Goal: Task Accomplishment & Management: Use online tool/utility

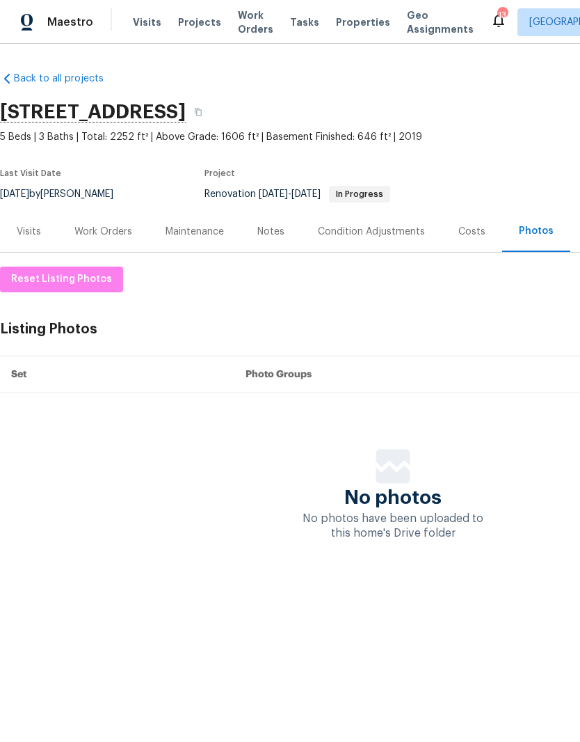
scroll to position [0, 206]
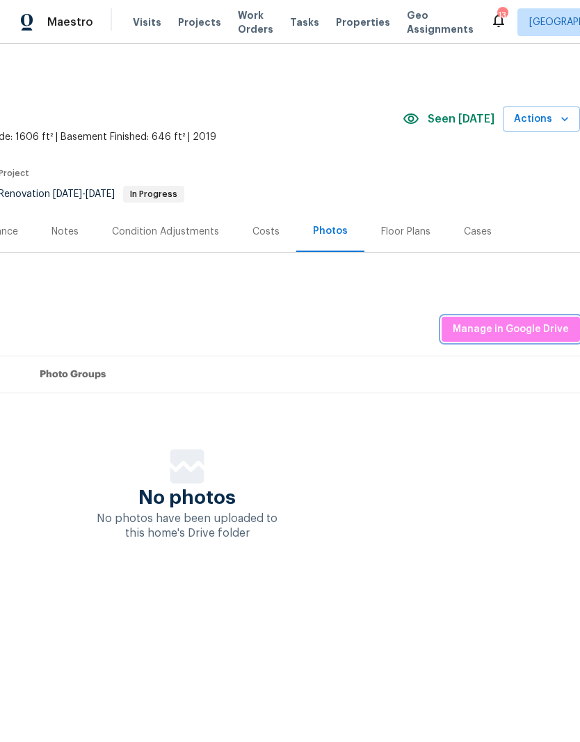
click at [488, 327] on span "Manage in Google Drive" at bounding box center [511, 329] width 116 height 17
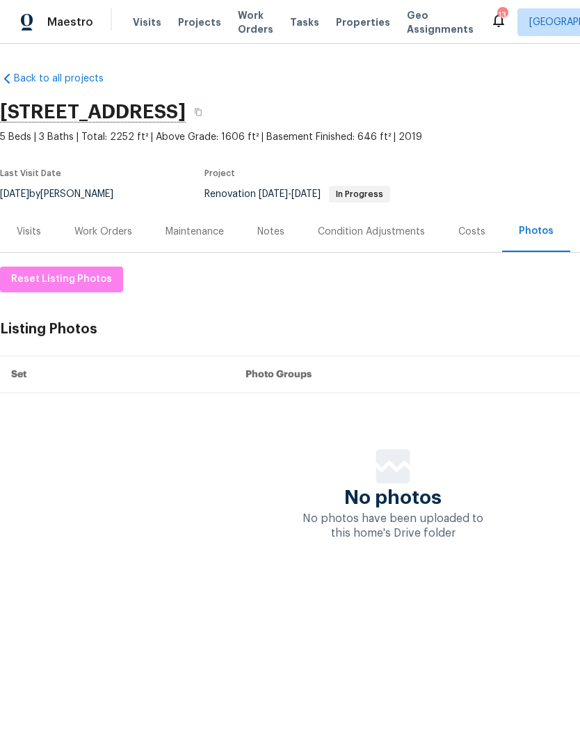
scroll to position [0, 0]
click at [115, 232] on div "Work Orders" at bounding box center [103, 232] width 58 height 14
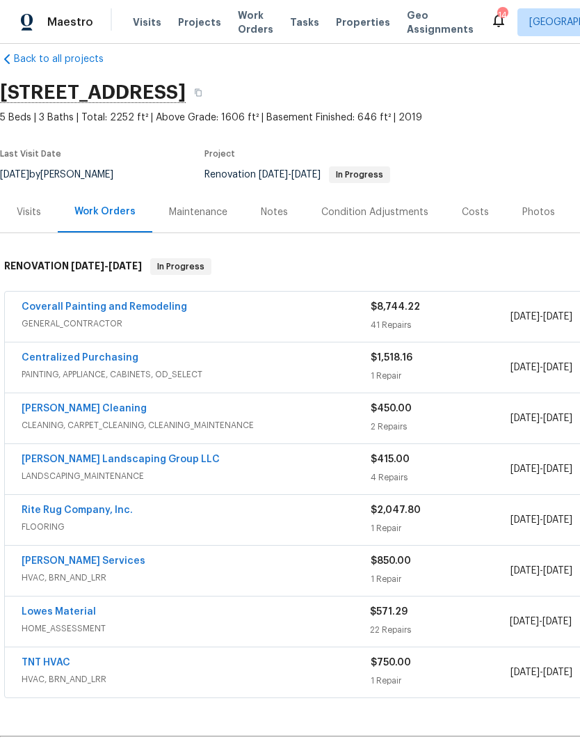
scroll to position [20, 0]
click at [125, 305] on link "Coverall Painting and Remodeling" at bounding box center [105, 306] width 166 height 10
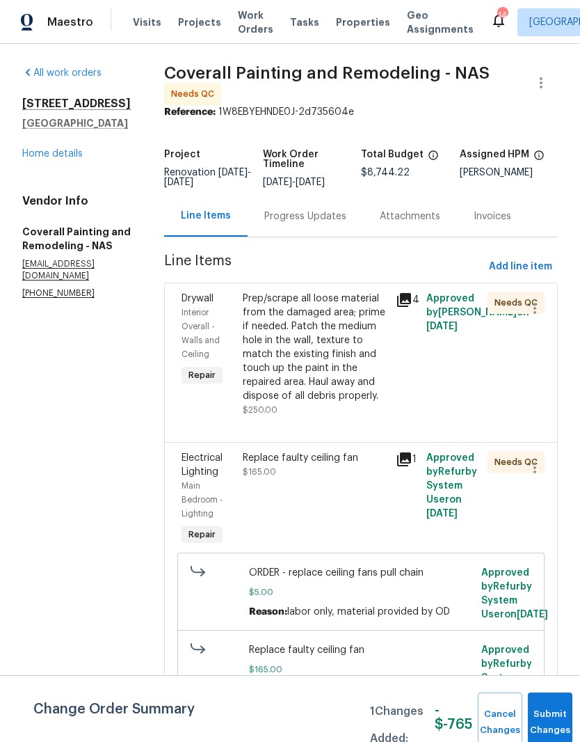
click at [365, 308] on div "Prep/scrape all loose material from the damaged area; prime if needed. Patch th…" at bounding box center [315, 347] width 145 height 111
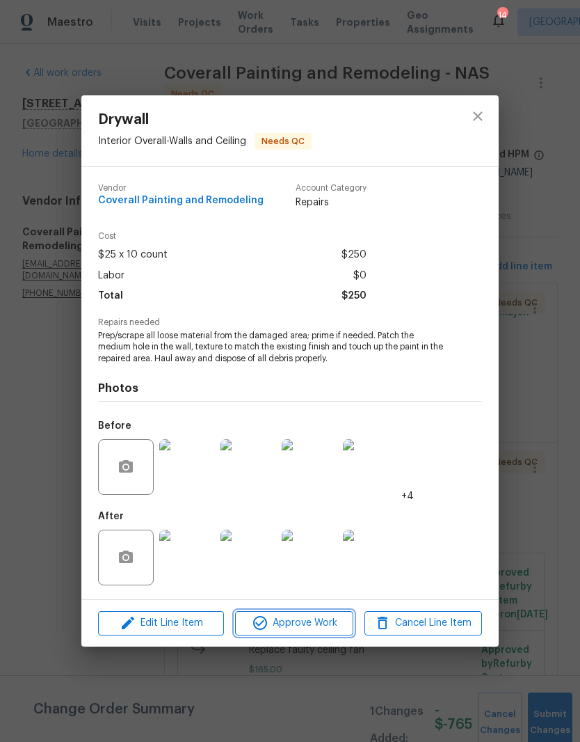
click at [321, 621] on span "Approve Work" at bounding box center [293, 622] width 109 height 17
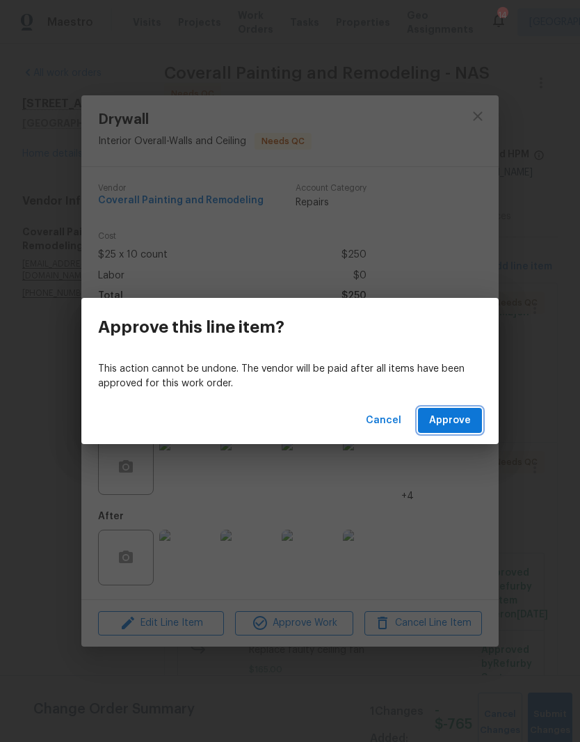
click at [468, 423] on span "Approve" at bounding box center [450, 420] width 42 height 17
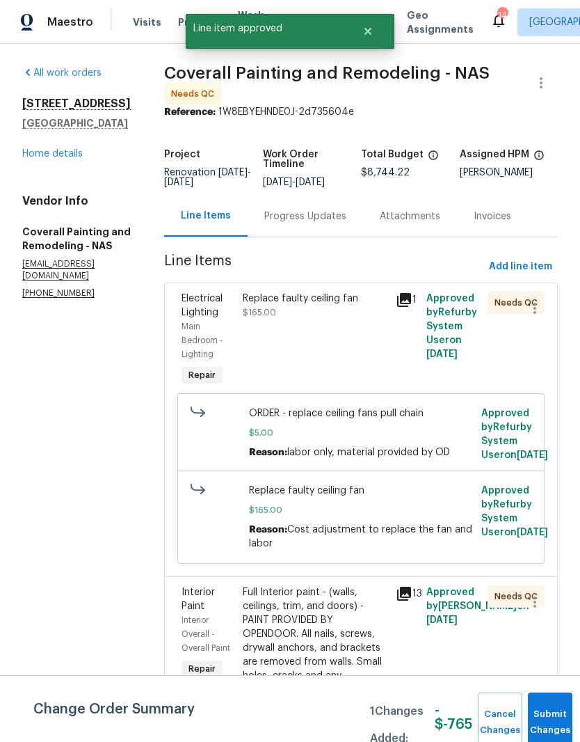
click at [367, 303] on div "Replace faulty ceiling fan" at bounding box center [315, 299] width 145 height 14
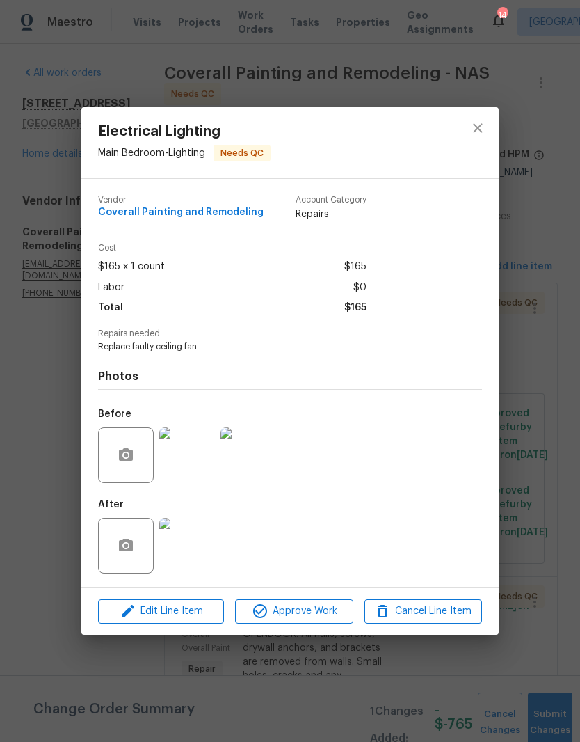
click at [194, 545] on img at bounding box center [187, 546] width 56 height 56
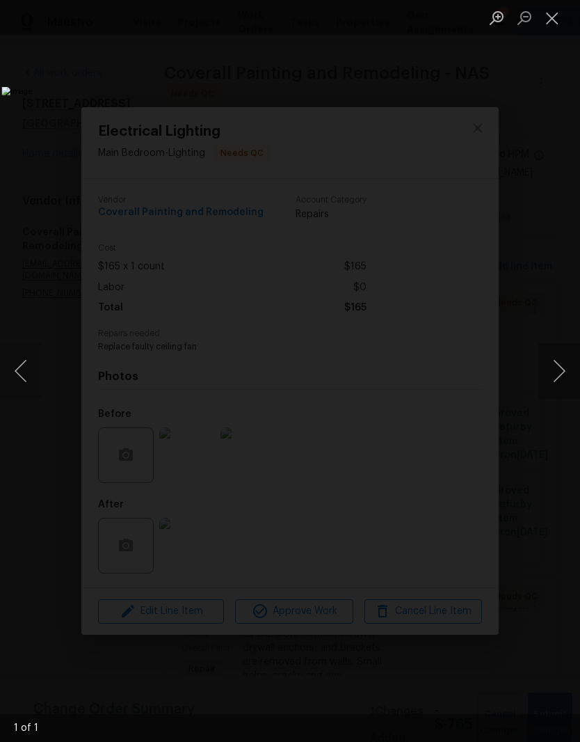
click at [554, 30] on button "Close lightbox" at bounding box center [553, 18] width 28 height 24
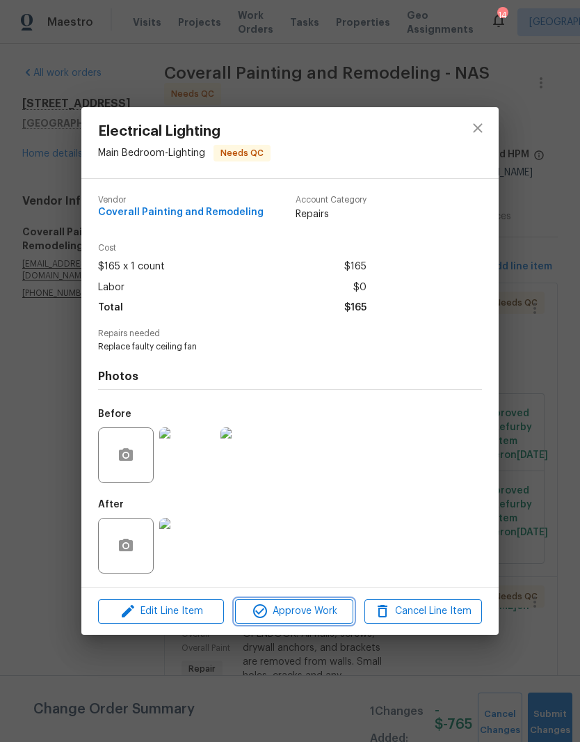
click at [312, 609] on span "Approve Work" at bounding box center [293, 611] width 109 height 17
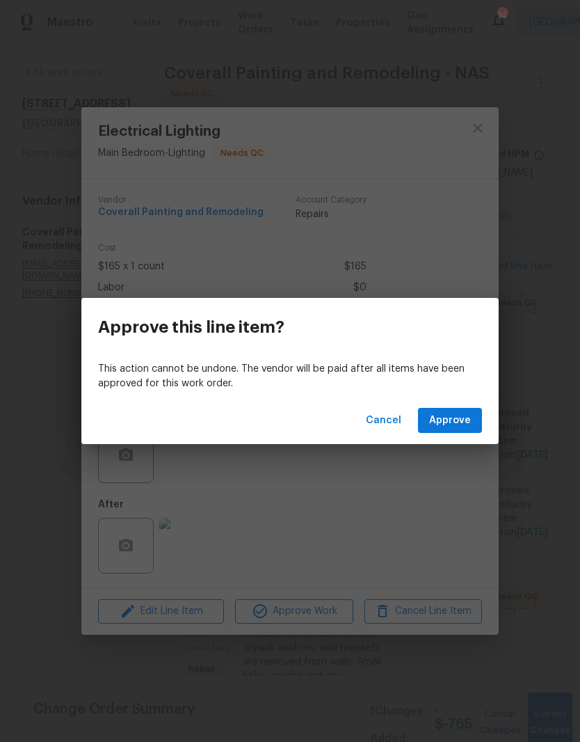
click at [452, 417] on span "Approve" at bounding box center [450, 420] width 42 height 17
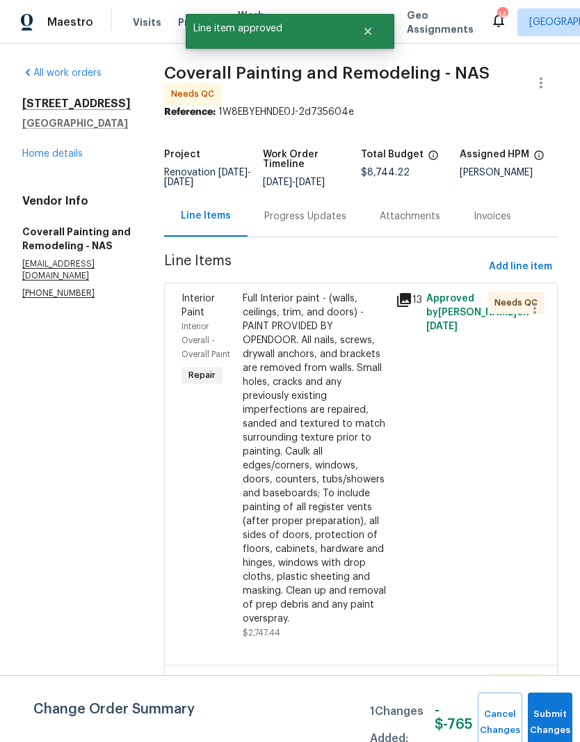
click at [361, 315] on div "Full Interior paint - (walls, ceilings, trim, and doors) - PAINT PROVIDED BY OP…" at bounding box center [315, 459] width 145 height 334
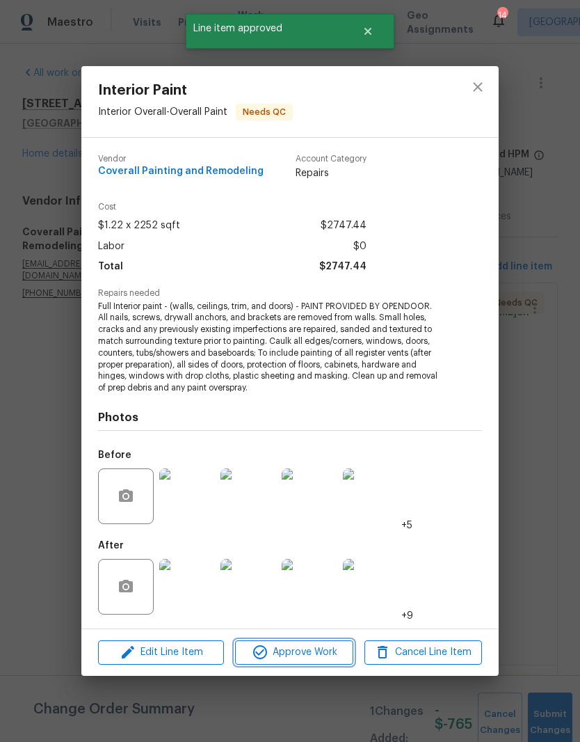
click at [315, 655] on span "Approve Work" at bounding box center [293, 652] width 109 height 17
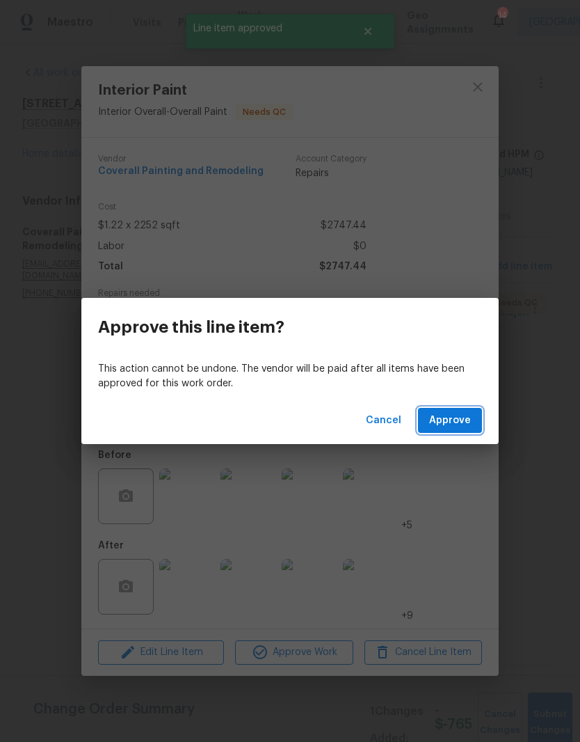
click at [462, 416] on span "Approve" at bounding box center [450, 420] width 42 height 17
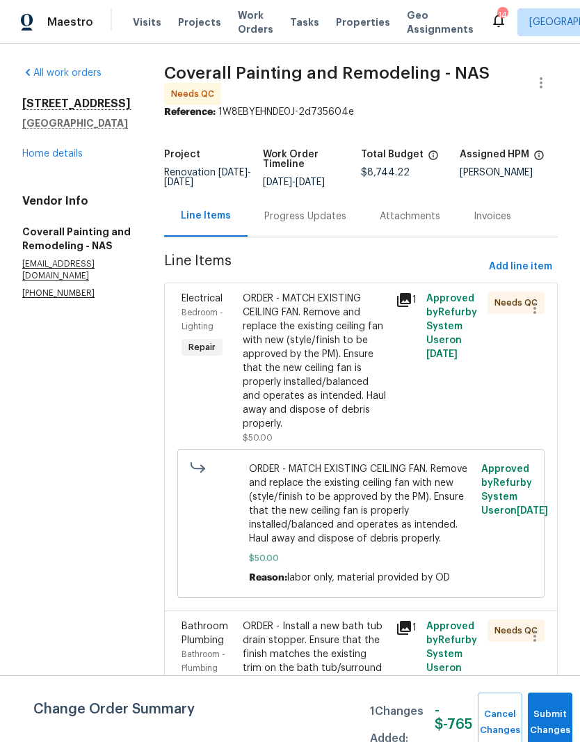
click at [362, 309] on div "ORDER - MATCH EXISTING CEILING FAN. Remove and replace the existing ceiling fan…" at bounding box center [315, 361] width 145 height 139
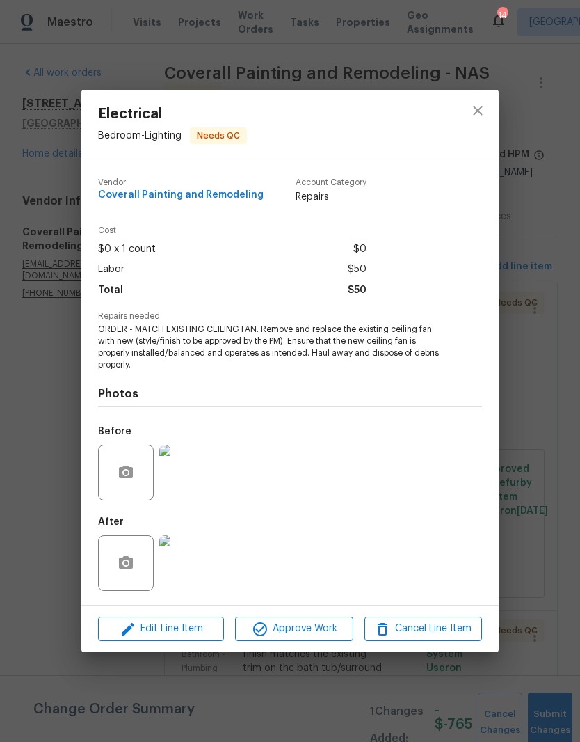
click at [201, 474] on img at bounding box center [187, 473] width 56 height 56
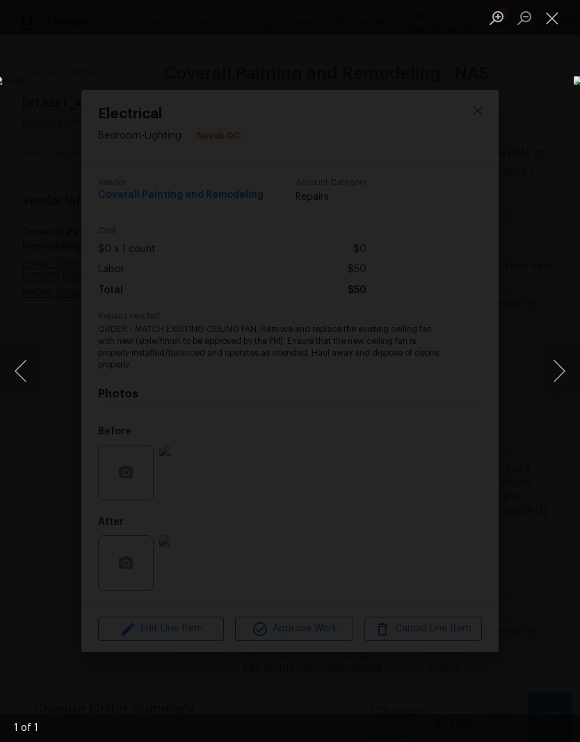
click at [560, 371] on button "Next image" at bounding box center [560, 371] width 42 height 56
click at [560, 28] on button "Close lightbox" at bounding box center [553, 18] width 28 height 24
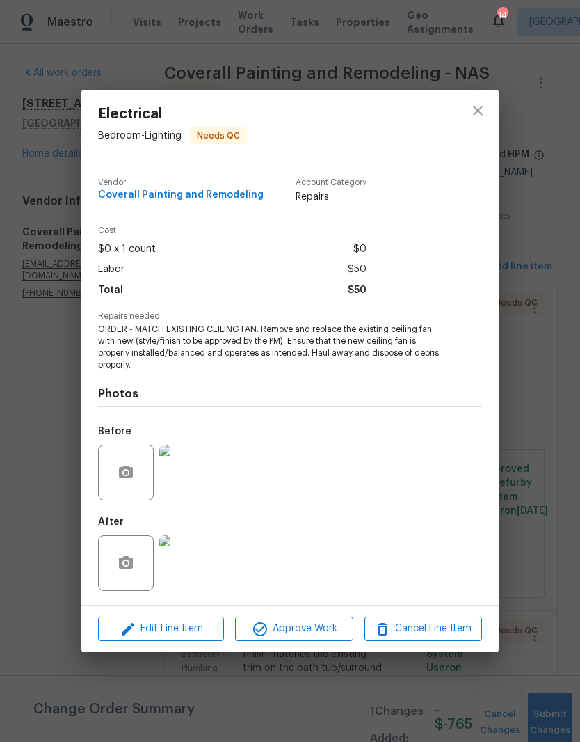
click at [196, 568] on img at bounding box center [187, 563] width 56 height 56
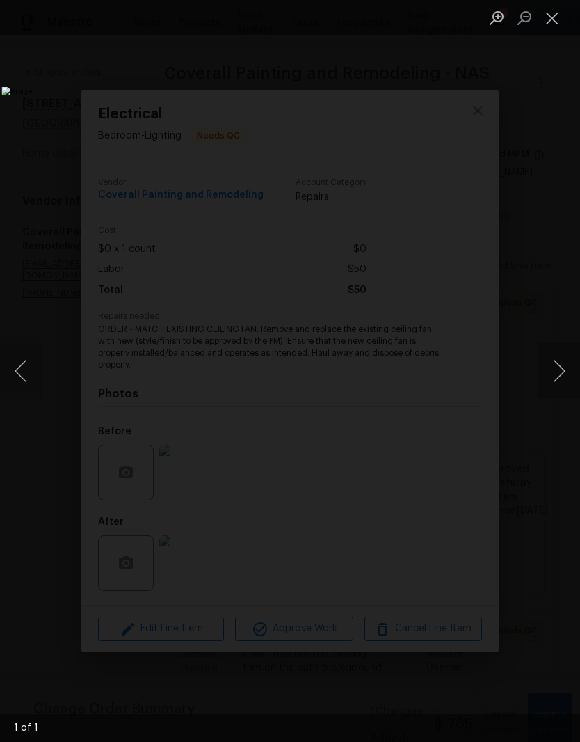
click at [557, 19] on button "Close lightbox" at bounding box center [553, 18] width 28 height 24
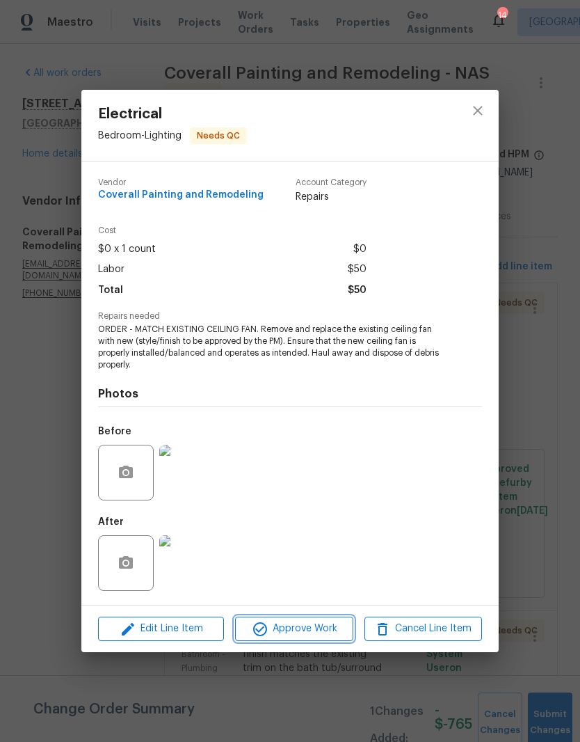
click at [318, 631] on span "Approve Work" at bounding box center [293, 628] width 109 height 17
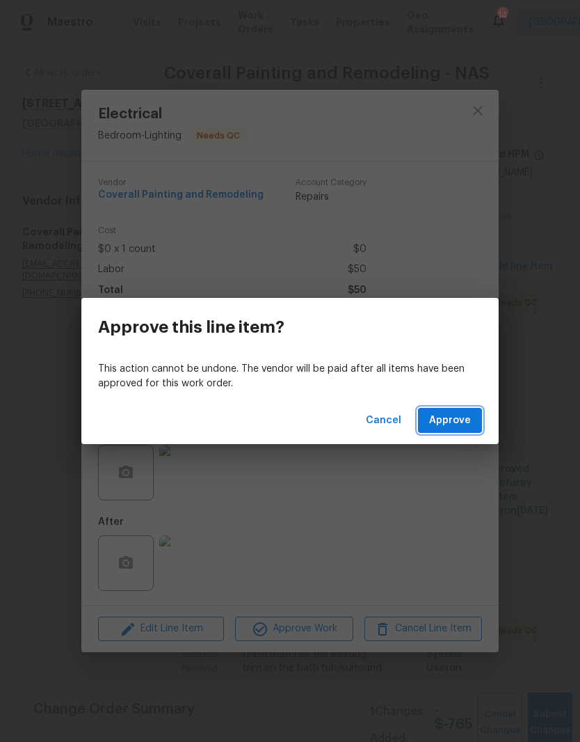
click at [465, 418] on span "Approve" at bounding box center [450, 420] width 42 height 17
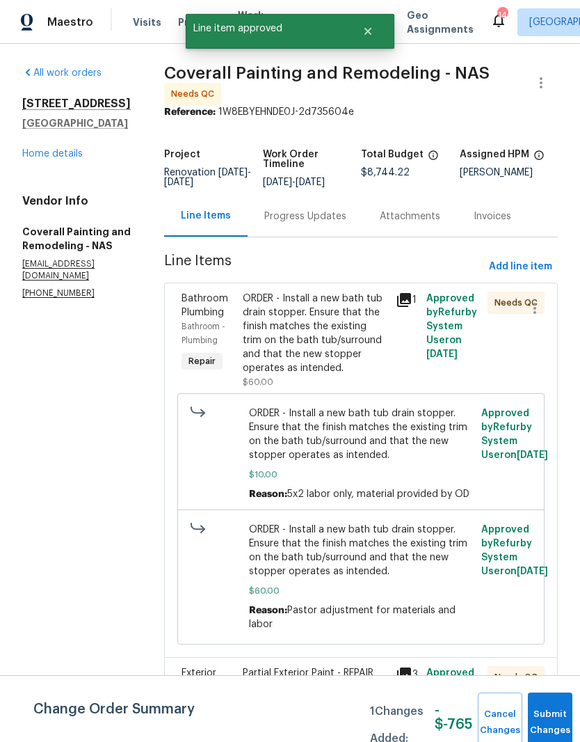
click at [388, 307] on div "ORDER - Install a new bath tub drain stopper. Ensure that the finish matches th…" at bounding box center [315, 333] width 145 height 83
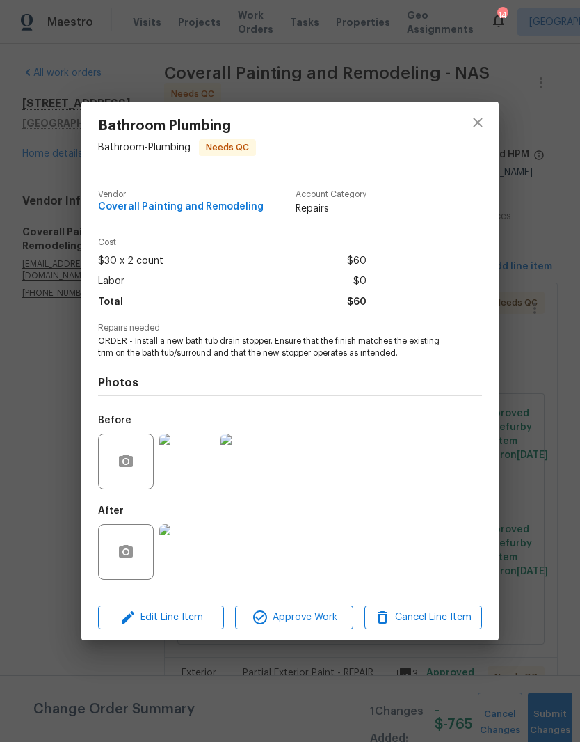
click at [196, 559] on img at bounding box center [187, 552] width 56 height 56
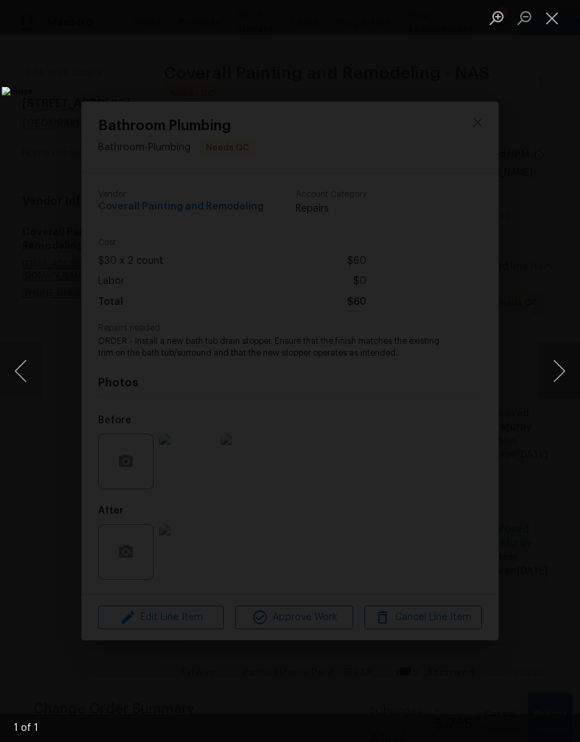
click at [555, 24] on button "Close lightbox" at bounding box center [553, 18] width 28 height 24
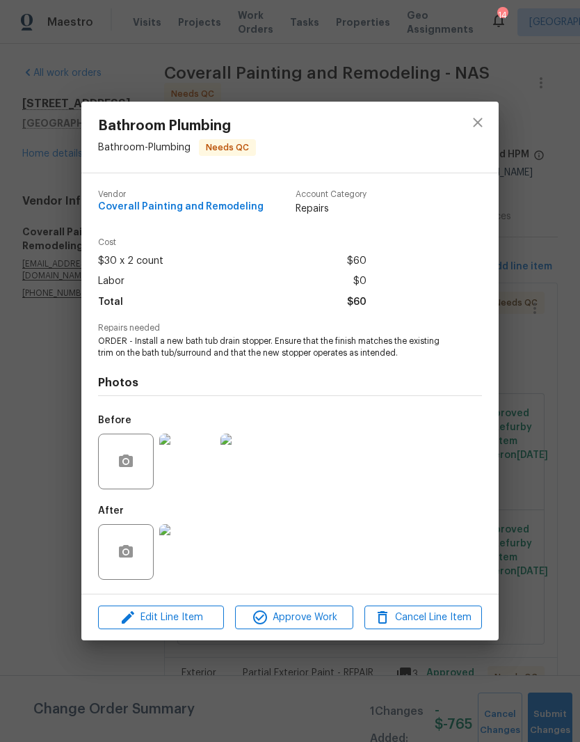
click at [308, 619] on span "Approve Work" at bounding box center [293, 617] width 109 height 17
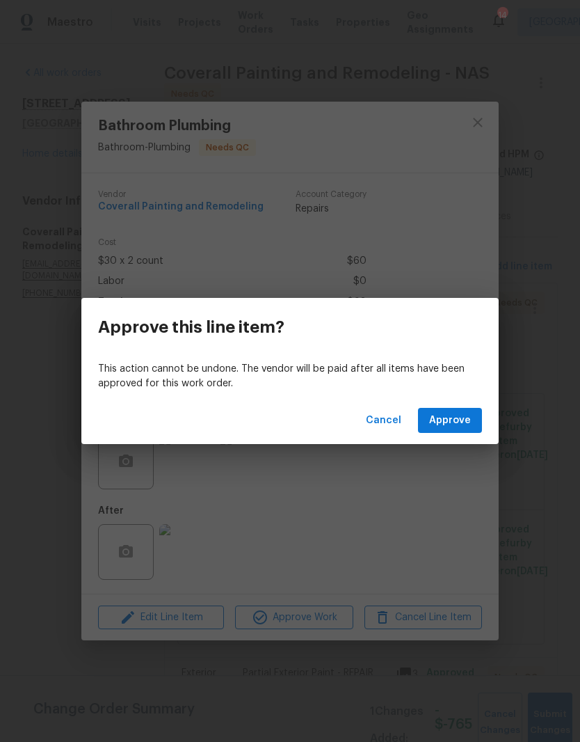
click at [462, 420] on span "Approve" at bounding box center [450, 420] width 42 height 17
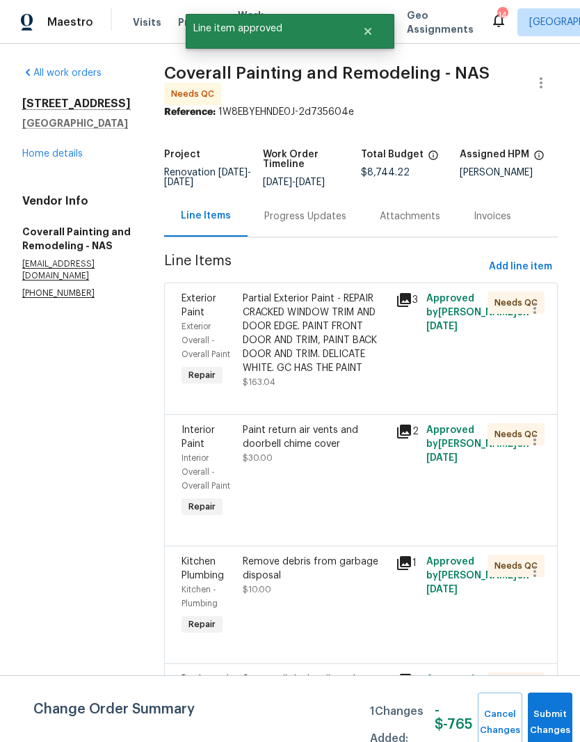
click at [379, 311] on div "Partial Exterior Paint - REPAIR CRACKED WINDOW TRIM AND DOOR EDGE. PAINT FRONT …" at bounding box center [315, 333] width 145 height 83
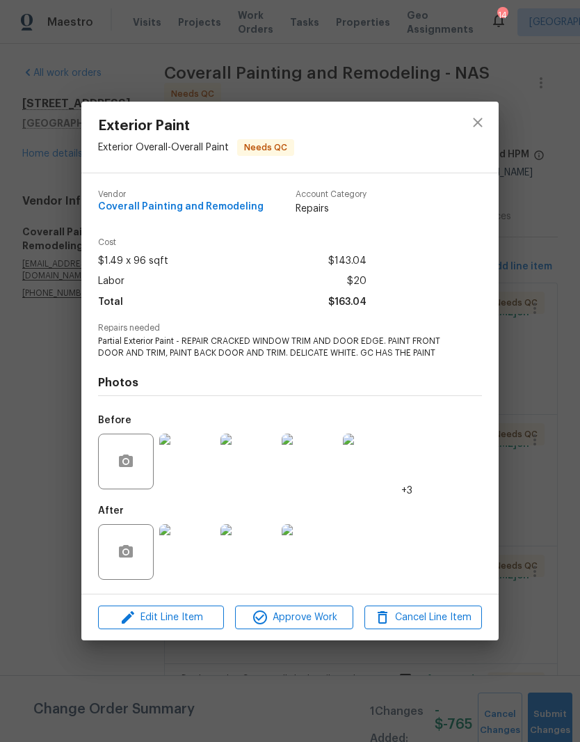
click at [312, 562] on img at bounding box center [310, 552] width 56 height 56
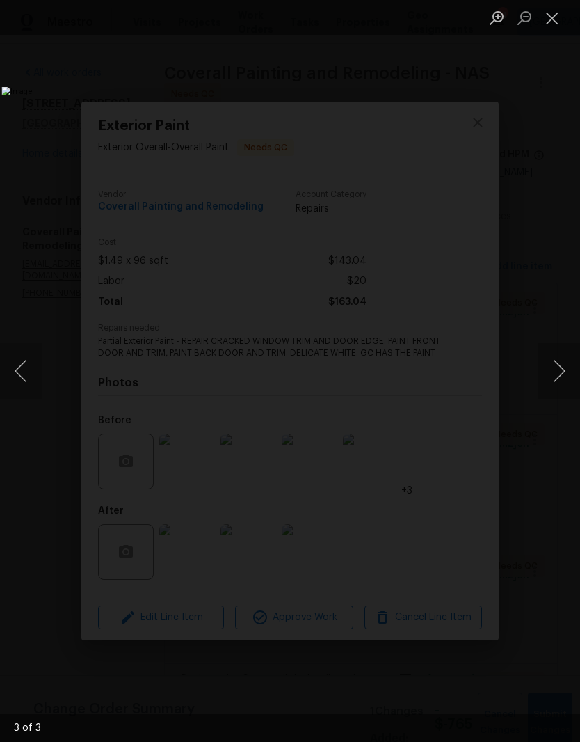
click at [559, 369] on button "Next image" at bounding box center [560, 371] width 42 height 56
click at [564, 361] on button "Next image" at bounding box center [560, 371] width 42 height 56
click at [559, 21] on button "Close lightbox" at bounding box center [553, 18] width 28 height 24
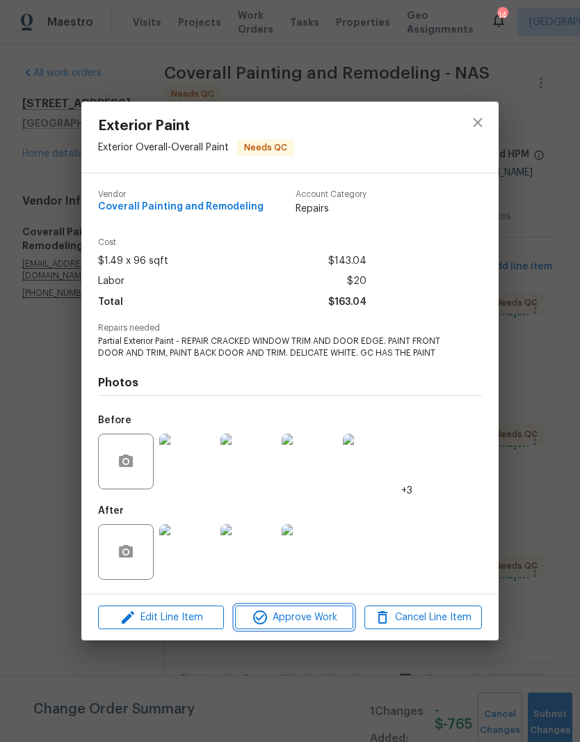
click at [303, 616] on span "Approve Work" at bounding box center [293, 617] width 109 height 17
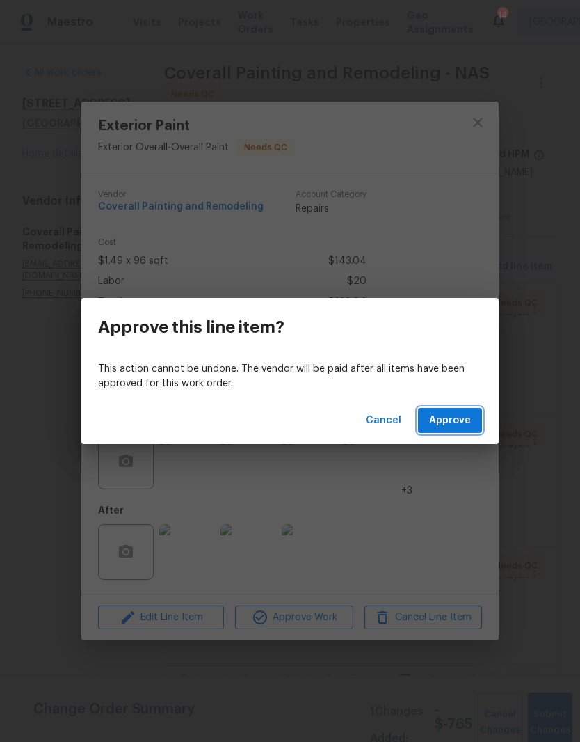
click at [450, 420] on span "Approve" at bounding box center [450, 420] width 42 height 17
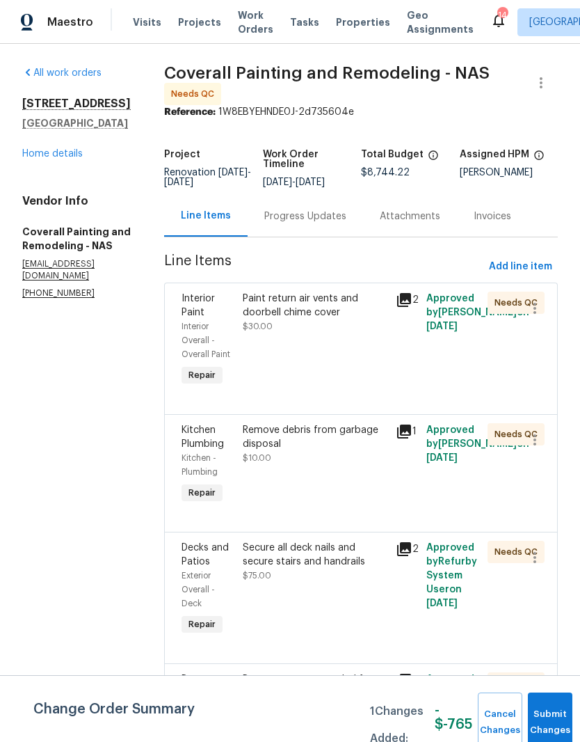
click at [385, 304] on div "Paint return air vents and doorbell chime cover" at bounding box center [315, 306] width 145 height 28
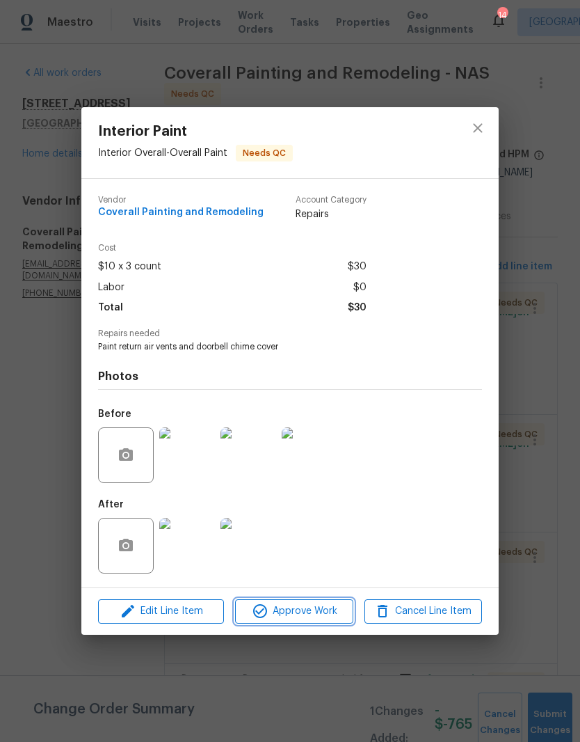
click at [317, 615] on span "Approve Work" at bounding box center [293, 611] width 109 height 17
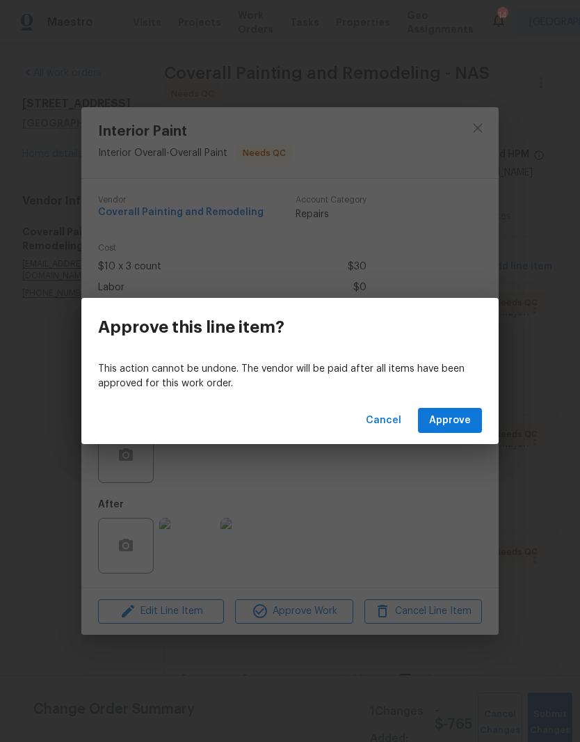
click at [461, 418] on span "Approve" at bounding box center [450, 420] width 42 height 17
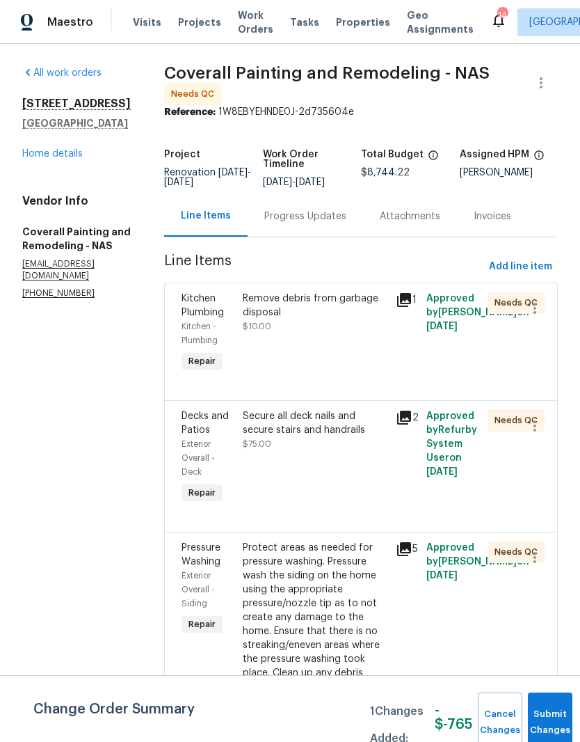
click at [364, 314] on div "Remove debris from garbage disposal" at bounding box center [315, 306] width 145 height 28
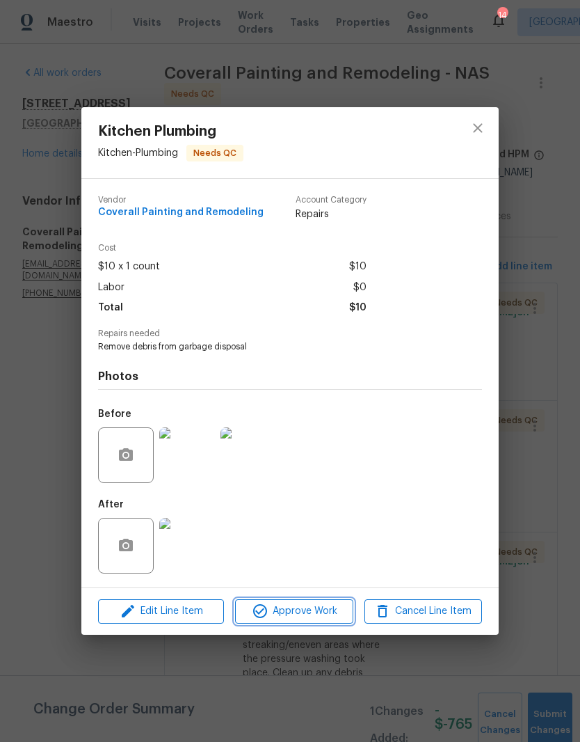
click at [328, 610] on span "Approve Work" at bounding box center [293, 611] width 109 height 17
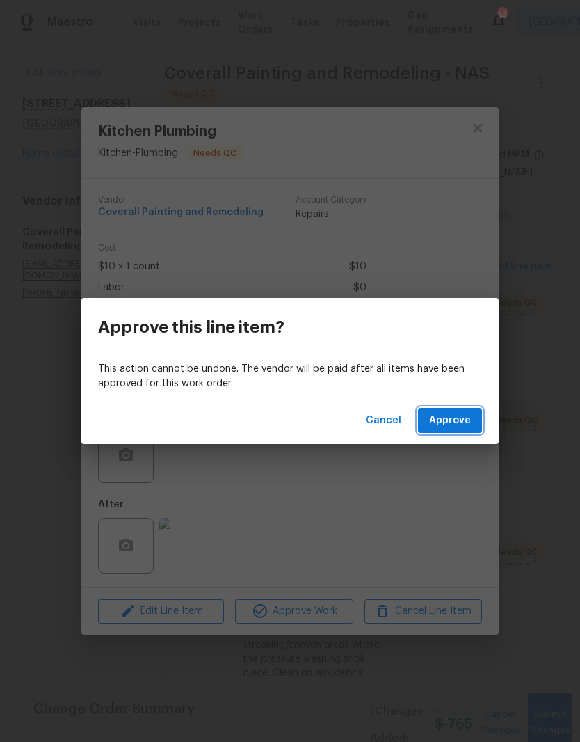
click at [465, 424] on span "Approve" at bounding box center [450, 420] width 42 height 17
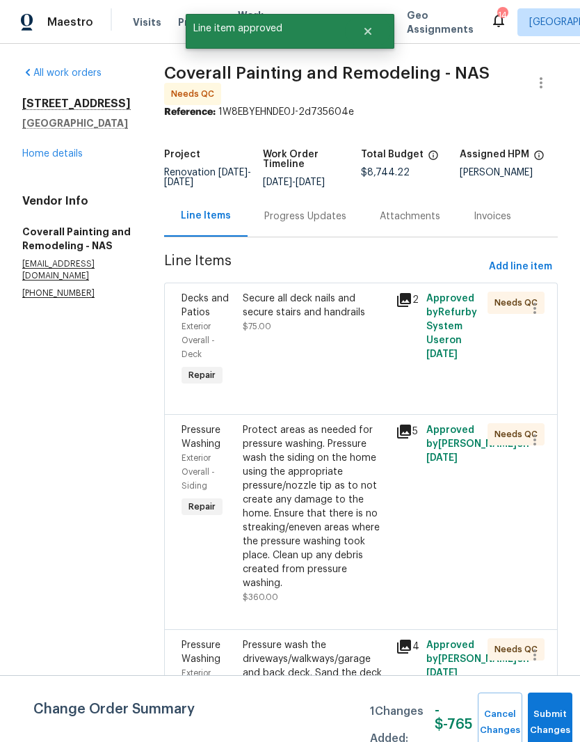
click at [365, 312] on div "Secure all deck nails and secure stairs and handrails" at bounding box center [315, 306] width 145 height 28
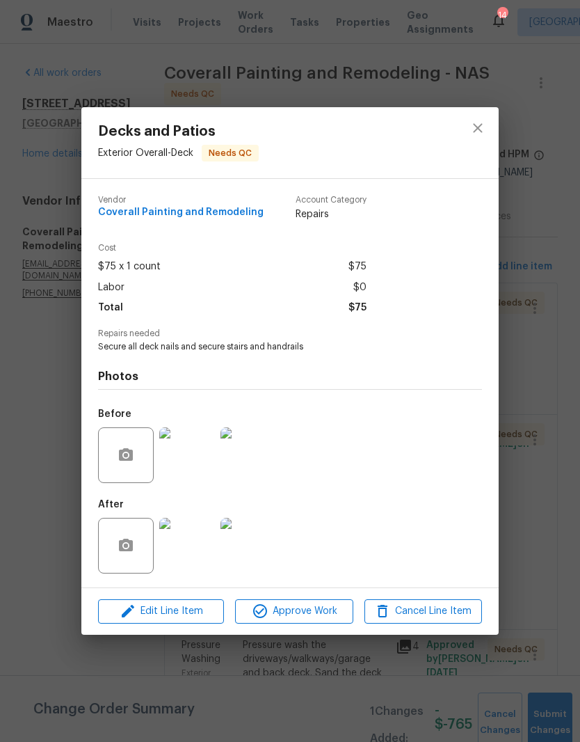
click at [196, 543] on img at bounding box center [187, 546] width 56 height 56
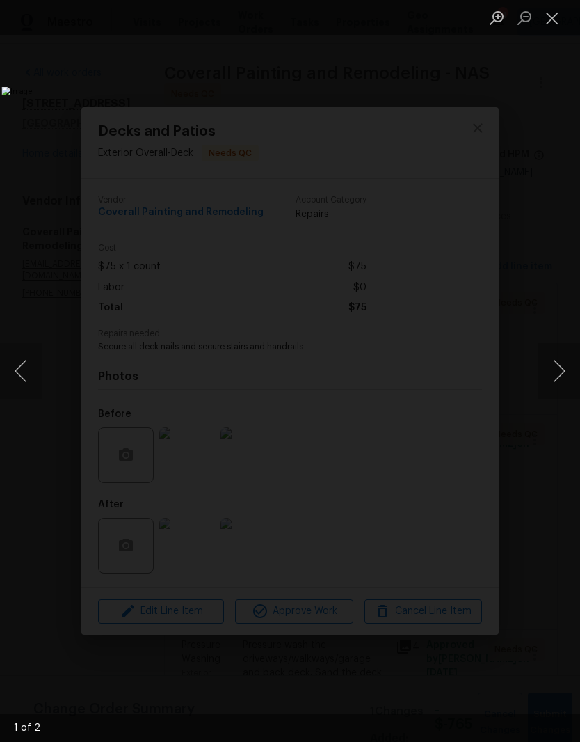
click at [564, 377] on button "Next image" at bounding box center [560, 371] width 42 height 56
click at [563, 372] on button "Next image" at bounding box center [560, 371] width 42 height 56
click at [556, 30] on button "Close lightbox" at bounding box center [553, 18] width 28 height 24
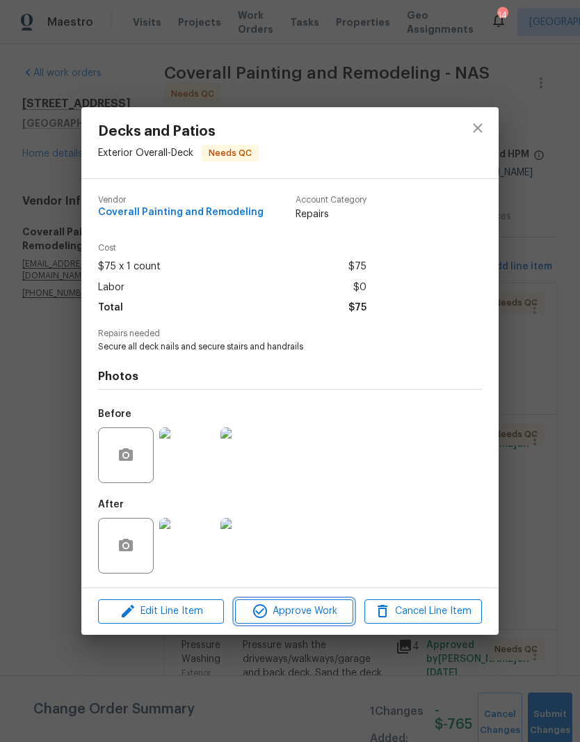
click at [327, 613] on span "Approve Work" at bounding box center [293, 611] width 109 height 17
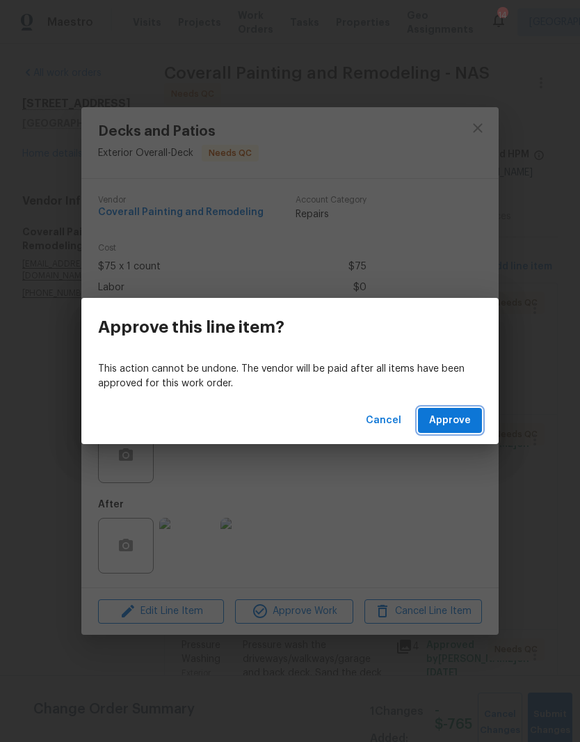
click at [461, 420] on span "Approve" at bounding box center [450, 420] width 42 height 17
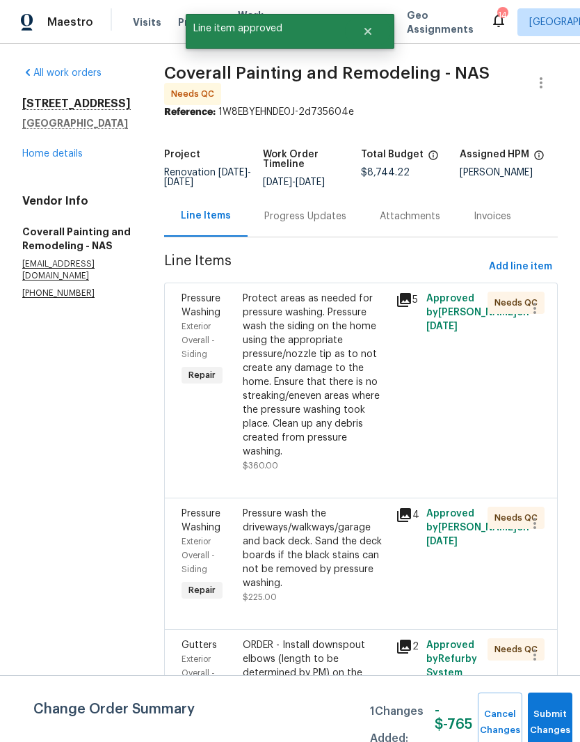
click at [388, 309] on div "Protect areas as needed for pressure washing. Pressure wash the siding on the h…" at bounding box center [315, 375] width 145 height 167
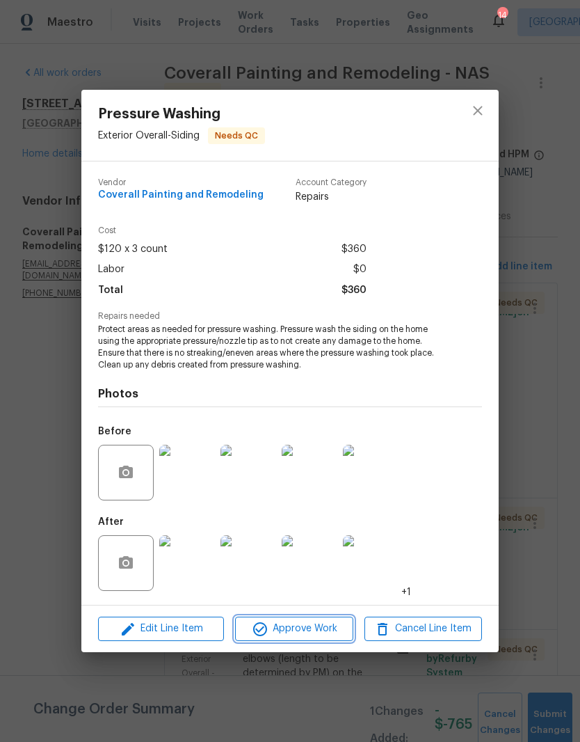
click at [319, 628] on span "Approve Work" at bounding box center [293, 628] width 109 height 17
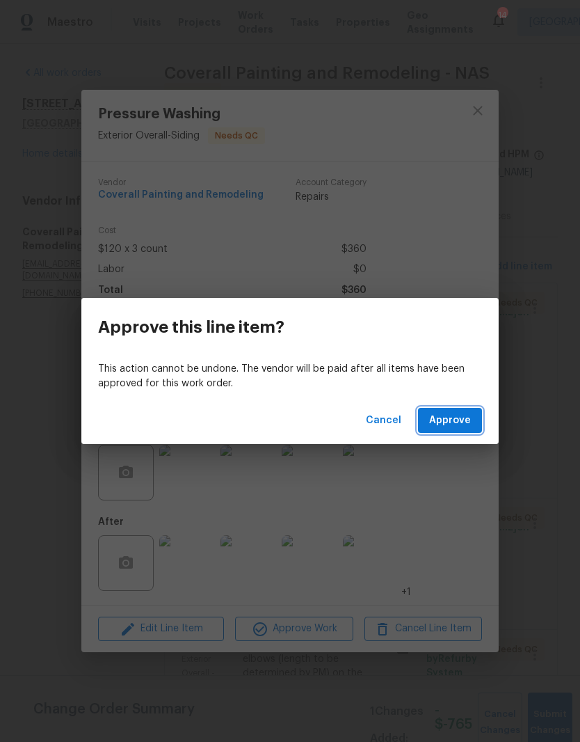
click at [465, 421] on span "Approve" at bounding box center [450, 420] width 42 height 17
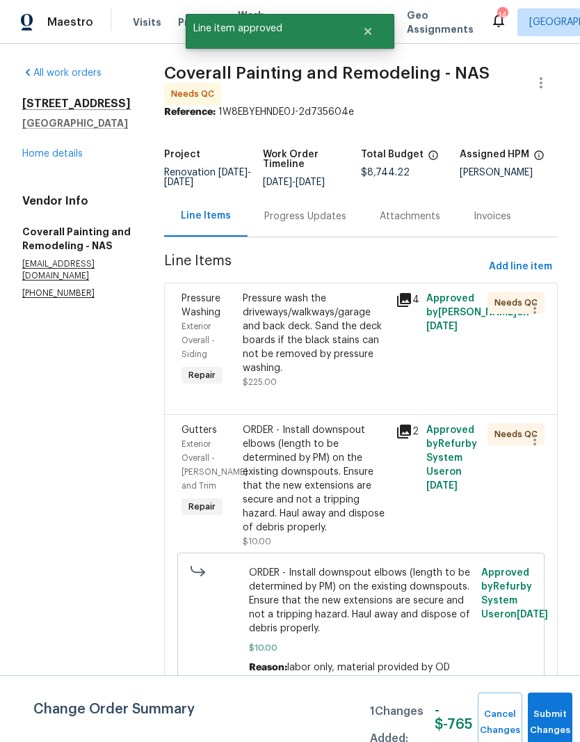
click at [371, 316] on div "Pressure wash the driveways/walkways/garage and back deck. Sand the deck boards…" at bounding box center [315, 333] width 145 height 83
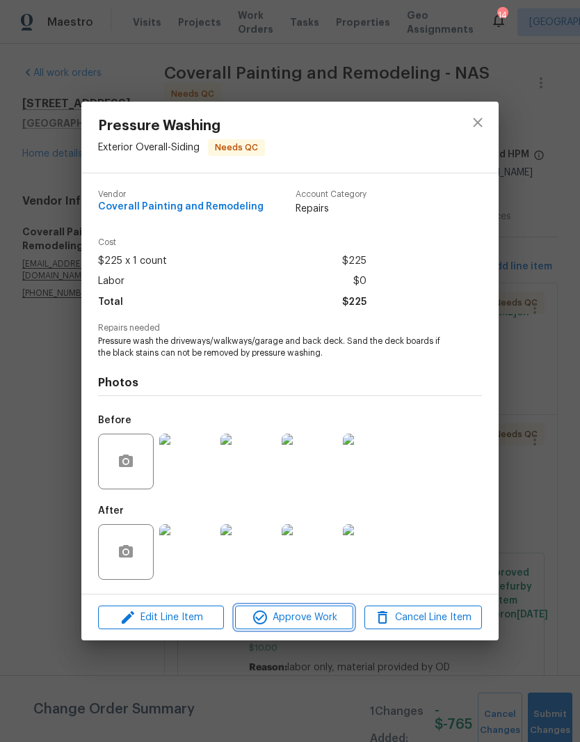
click at [318, 613] on span "Approve Work" at bounding box center [293, 617] width 109 height 17
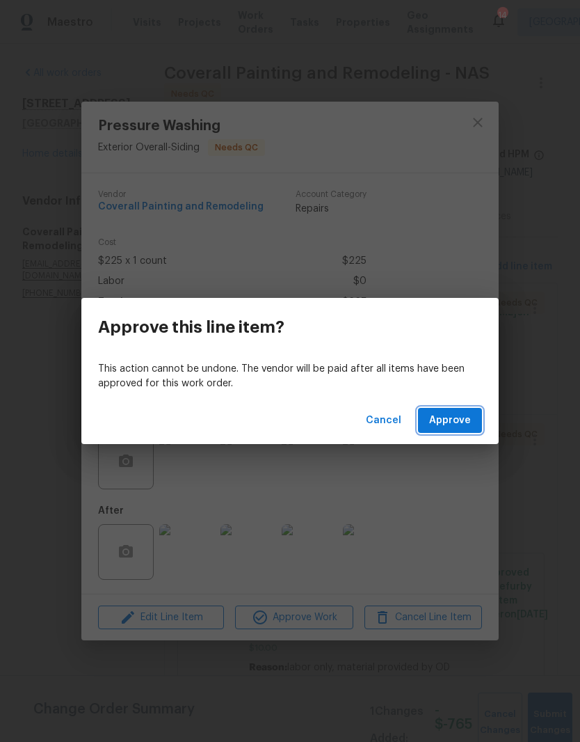
click at [458, 415] on span "Approve" at bounding box center [450, 420] width 42 height 17
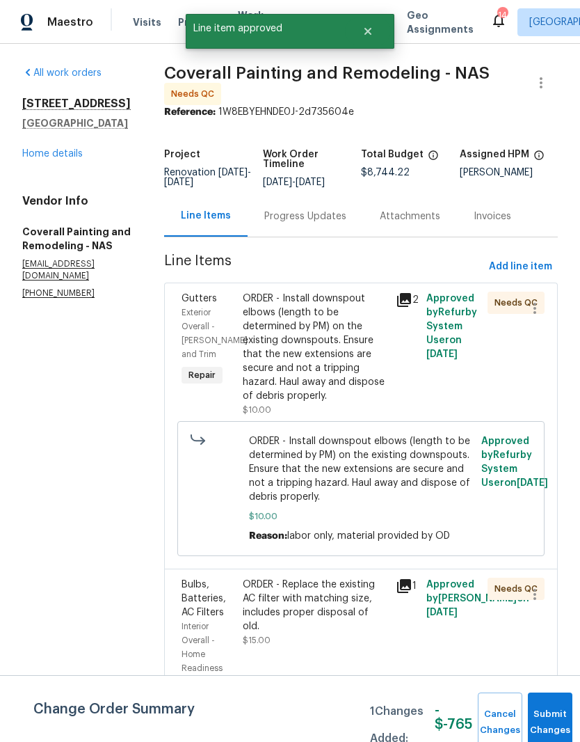
click at [358, 311] on div "ORDER - Install downspout elbows (length to be determined by PM) on the existin…" at bounding box center [315, 347] width 145 height 111
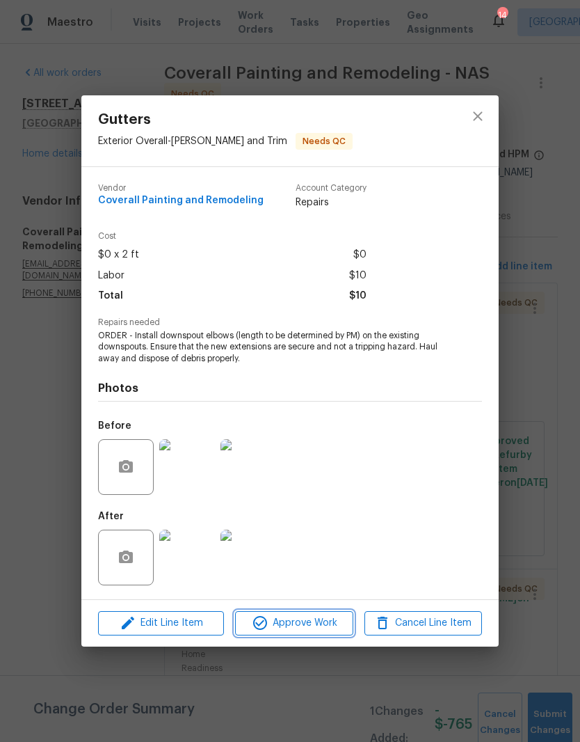
click at [317, 628] on span "Approve Work" at bounding box center [293, 622] width 109 height 17
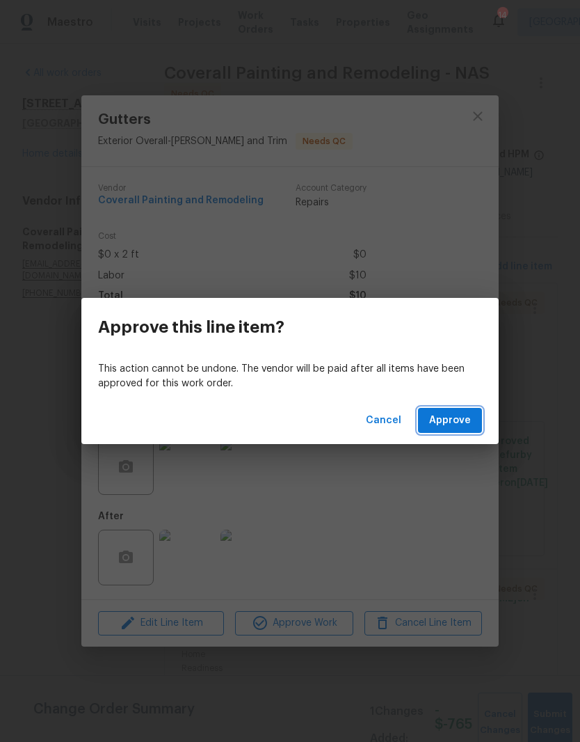
click at [447, 416] on span "Approve" at bounding box center [450, 420] width 42 height 17
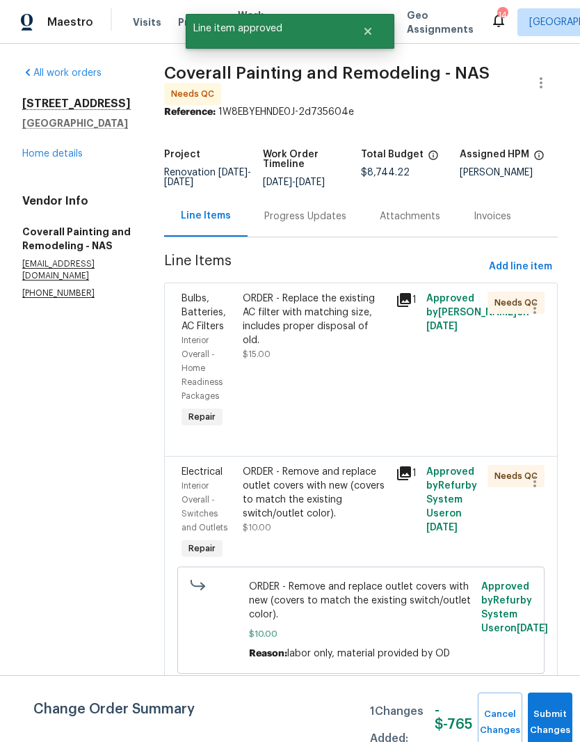
click at [374, 321] on div "ORDER - Replace the existing AC filter with matching size, includes proper disp…" at bounding box center [315, 320] width 145 height 56
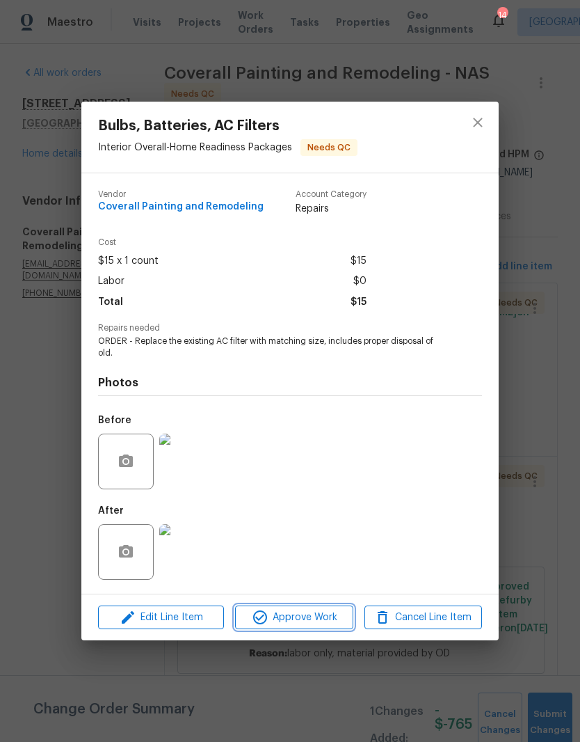
click at [324, 616] on span "Approve Work" at bounding box center [293, 617] width 109 height 17
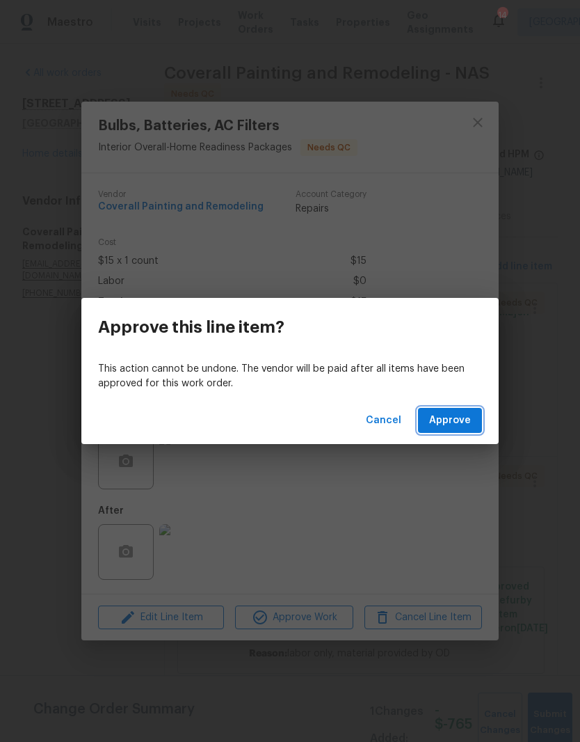
click at [463, 417] on span "Approve" at bounding box center [450, 420] width 42 height 17
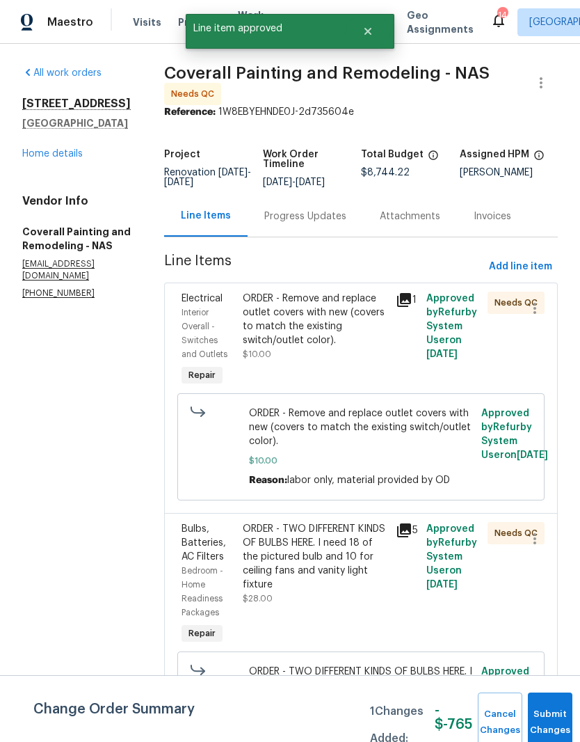
click at [388, 322] on div "ORDER - Remove and replace outlet covers with new (covers to match the existing…" at bounding box center [315, 320] width 145 height 56
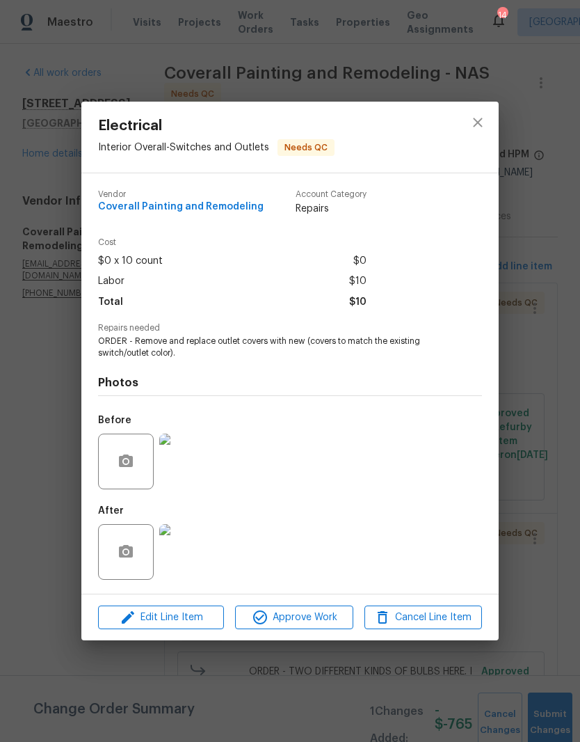
click at [194, 465] on img at bounding box center [187, 461] width 56 height 56
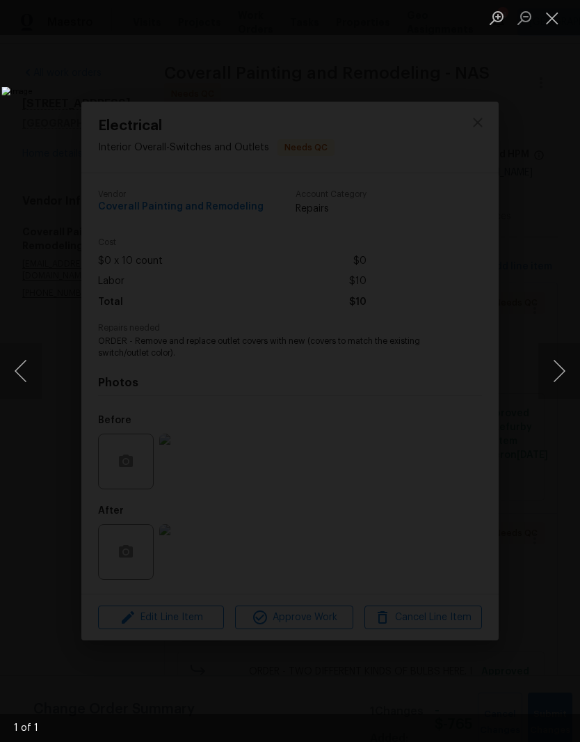
click at [557, 369] on button "Next image" at bounding box center [560, 371] width 42 height 56
click at [559, 374] on button "Next image" at bounding box center [560, 371] width 42 height 56
click at [556, 25] on button "Close lightbox" at bounding box center [553, 18] width 28 height 24
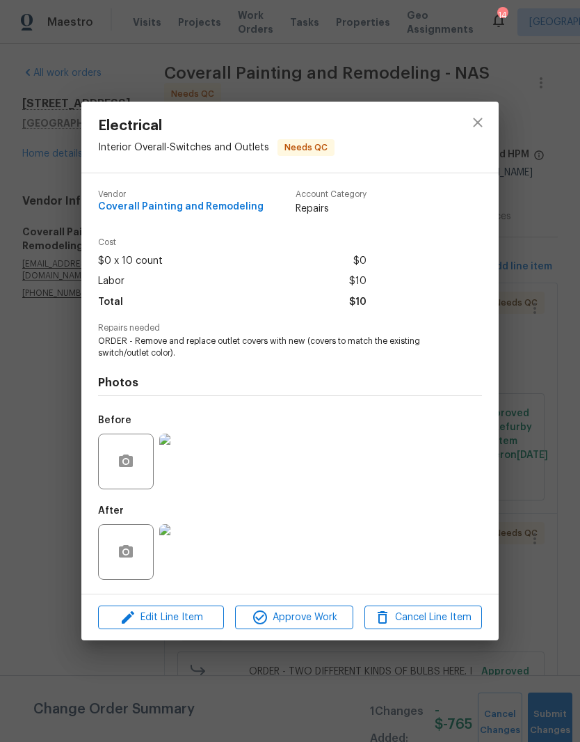
click at [198, 565] on img at bounding box center [187, 552] width 56 height 56
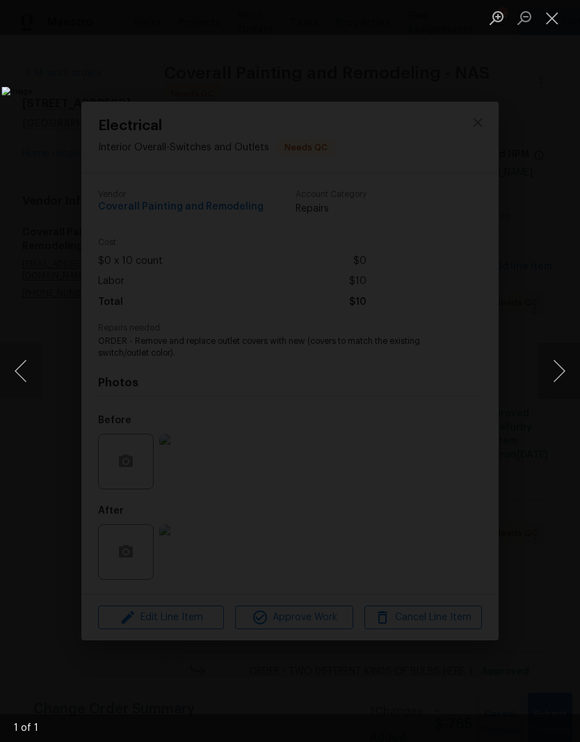
click at [557, 23] on button "Close lightbox" at bounding box center [553, 18] width 28 height 24
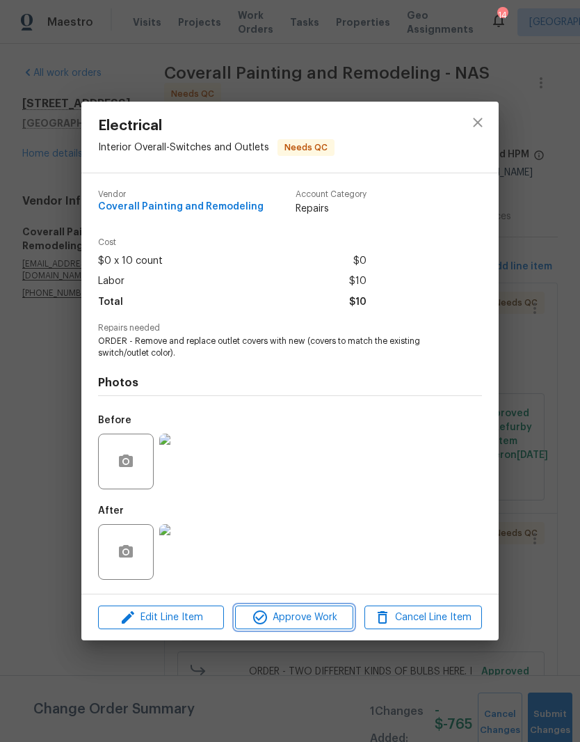
click at [321, 617] on span "Approve Work" at bounding box center [293, 617] width 109 height 17
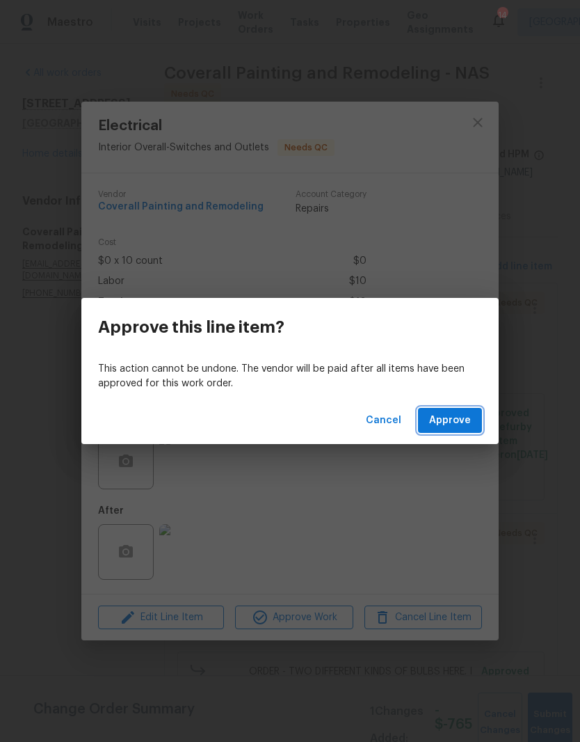
click at [463, 422] on span "Approve" at bounding box center [450, 420] width 42 height 17
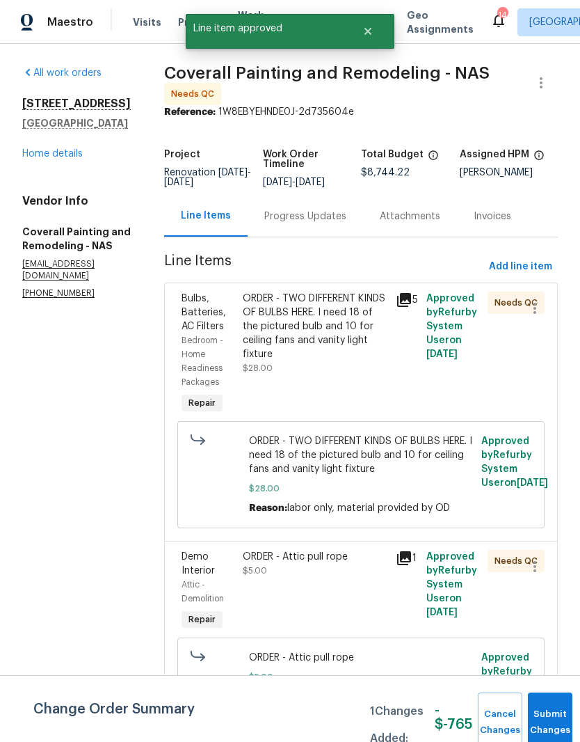
click at [388, 305] on div "ORDER - TWO DIFFERENT KINDS OF BULBS HERE. I need 18 of the pictured bulb and 1…" at bounding box center [315, 327] width 145 height 70
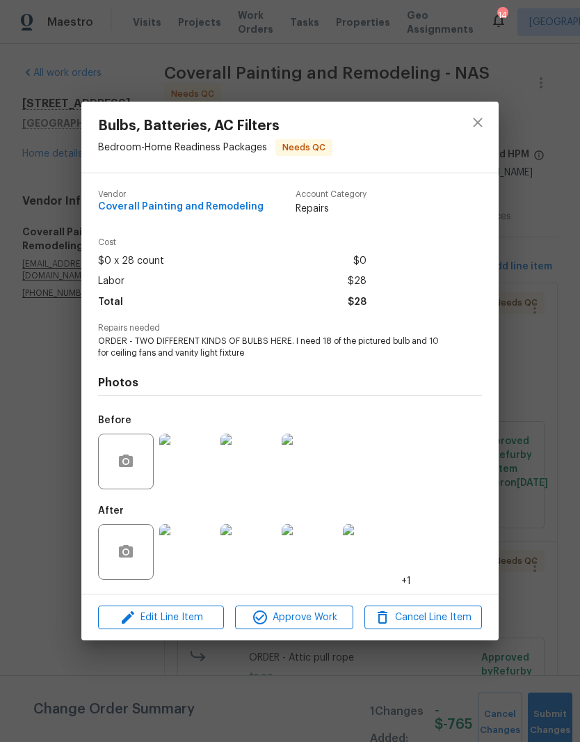
click at [198, 559] on img at bounding box center [187, 552] width 56 height 56
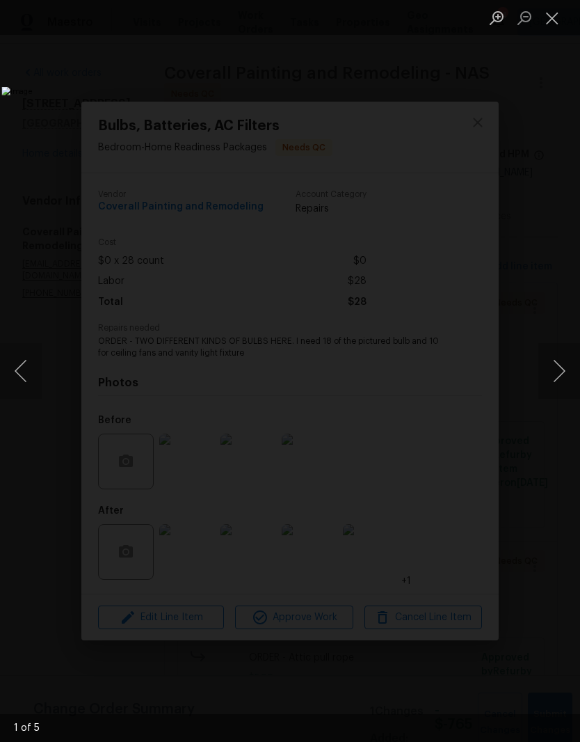
click at [558, 374] on button "Next image" at bounding box center [560, 371] width 42 height 56
click at [564, 366] on button "Next image" at bounding box center [560, 371] width 42 height 56
click at [563, 361] on button "Next image" at bounding box center [560, 371] width 42 height 56
click at [561, 367] on button "Next image" at bounding box center [560, 371] width 42 height 56
click at [552, 29] on button "Close lightbox" at bounding box center [553, 18] width 28 height 24
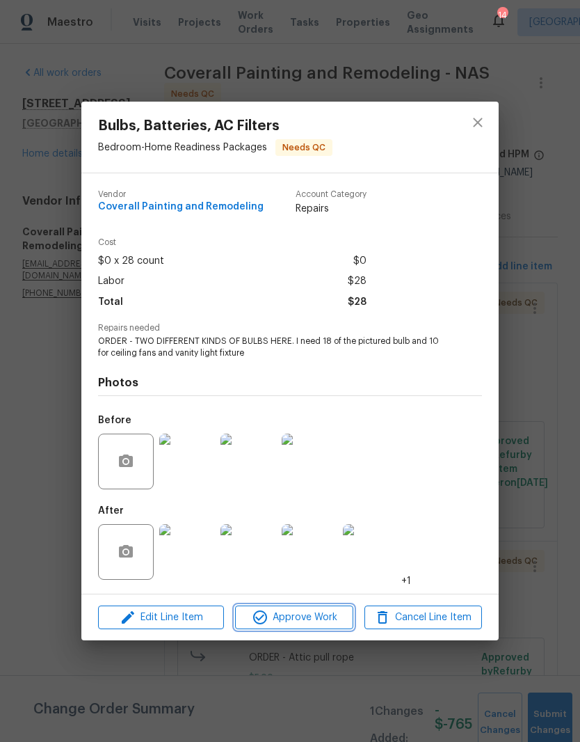
click at [322, 623] on span "Approve Work" at bounding box center [293, 617] width 109 height 17
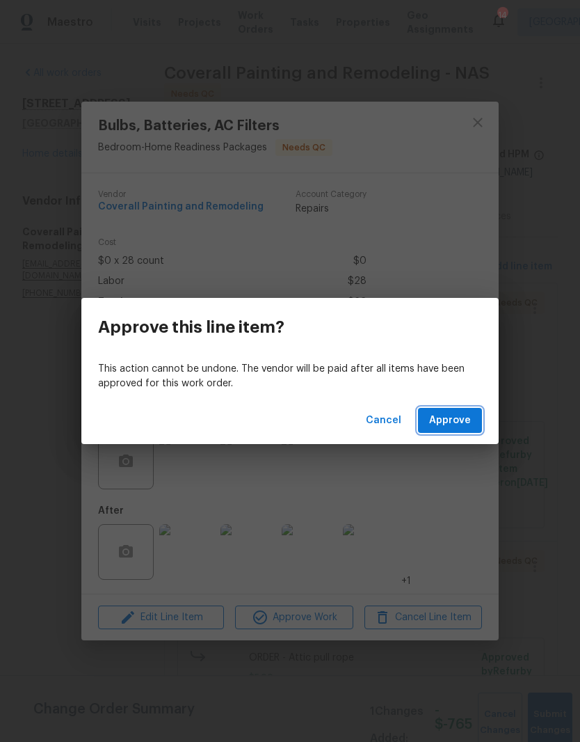
click at [458, 418] on span "Approve" at bounding box center [450, 420] width 42 height 17
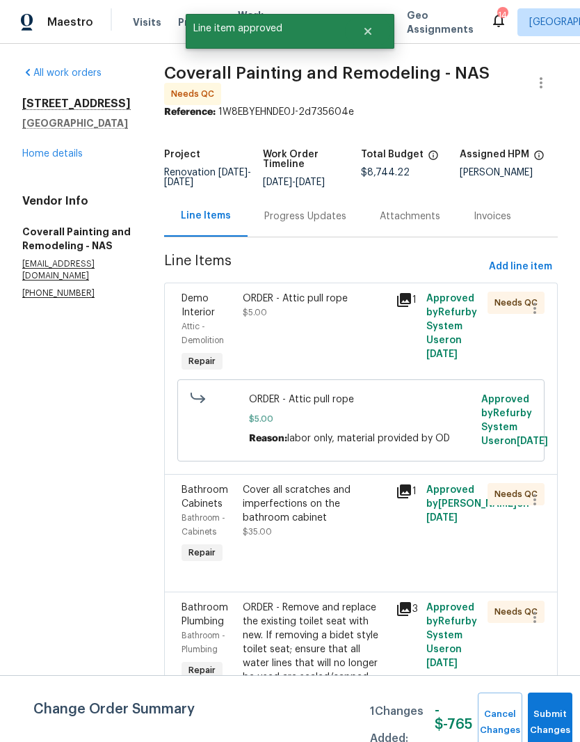
click at [379, 305] on div "ORDER - Attic pull rope" at bounding box center [315, 299] width 145 height 14
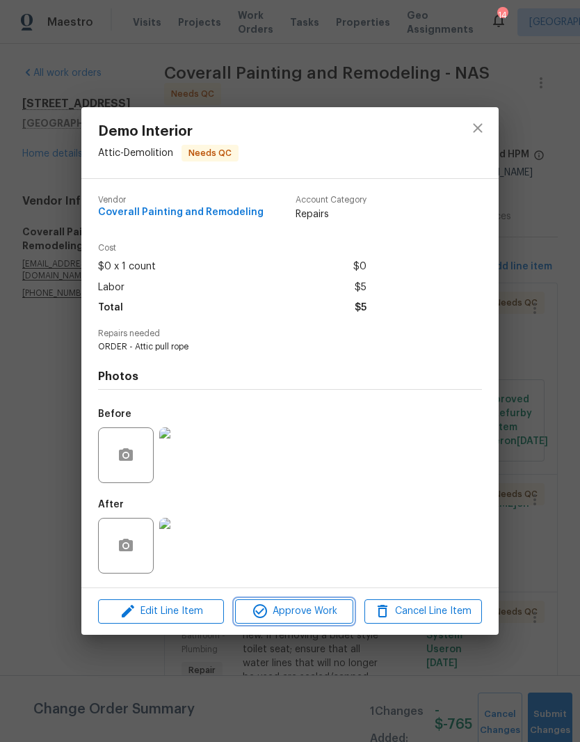
click at [314, 611] on span "Approve Work" at bounding box center [293, 611] width 109 height 17
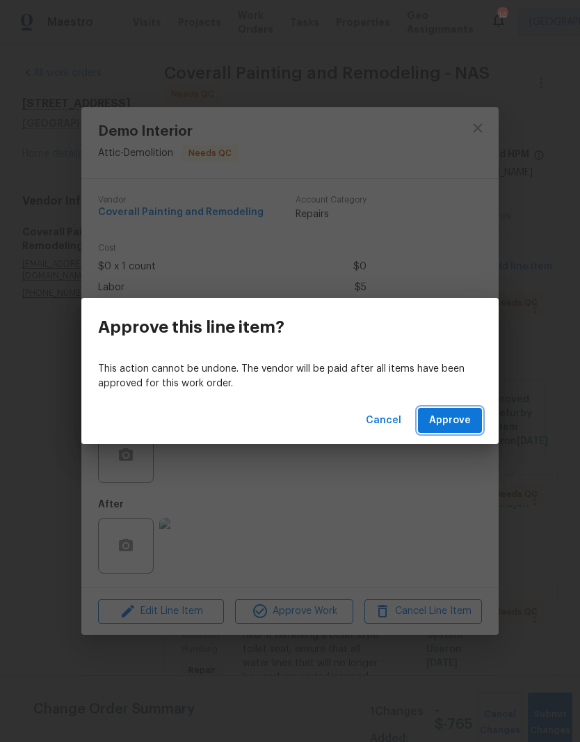
click at [463, 418] on span "Approve" at bounding box center [450, 420] width 42 height 17
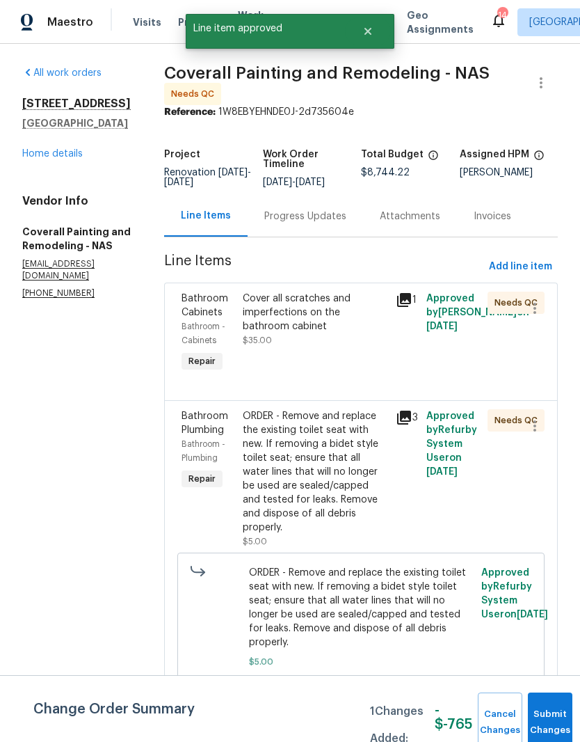
click at [388, 310] on div "Cover all scratches and imperfections on the bathroom cabinet" at bounding box center [315, 313] width 145 height 42
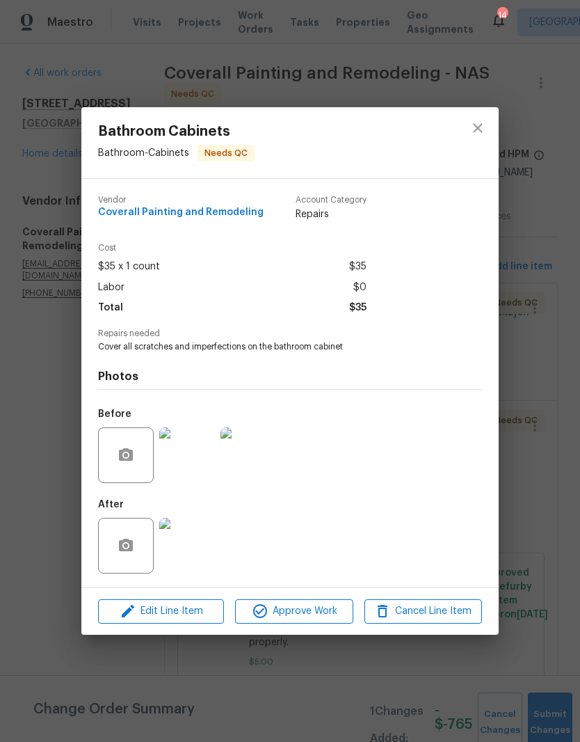
click at [198, 551] on img at bounding box center [187, 546] width 56 height 56
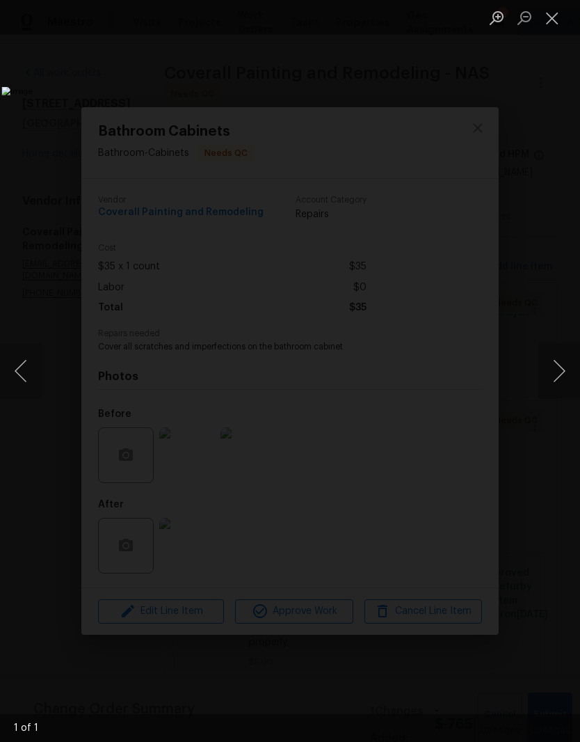
click at [554, 26] on button "Close lightbox" at bounding box center [553, 18] width 28 height 24
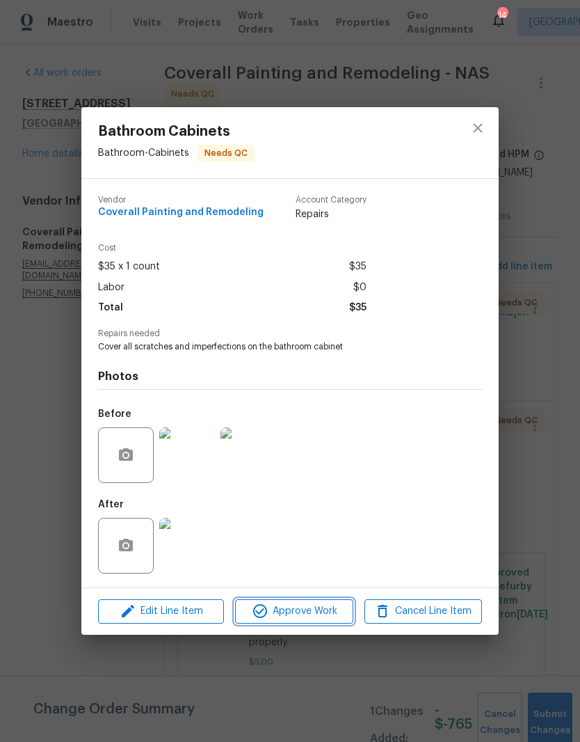
click at [319, 612] on span "Approve Work" at bounding box center [293, 611] width 109 height 17
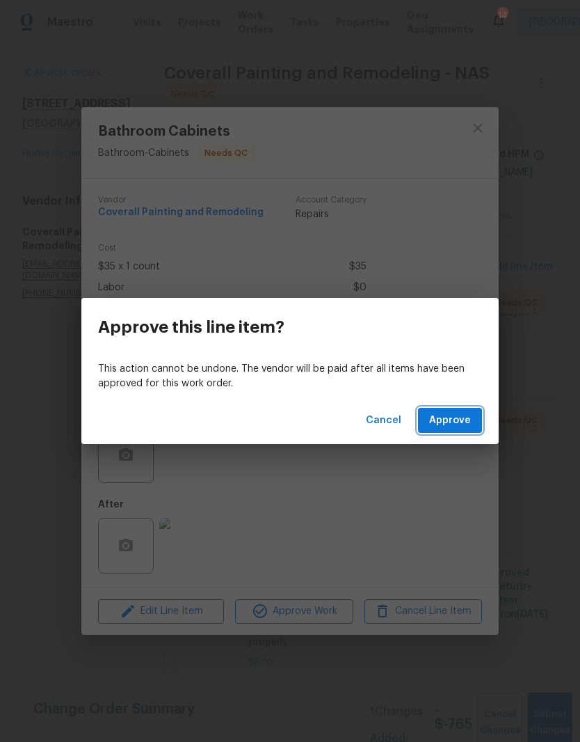
click at [470, 421] on span "Approve" at bounding box center [450, 420] width 42 height 17
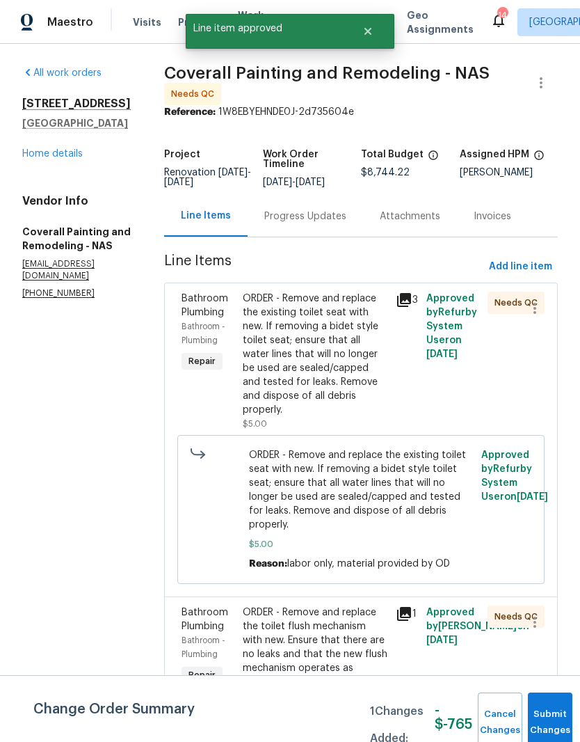
click at [381, 314] on div "ORDER - Remove and replace the existing toilet seat with new. If removing a bid…" at bounding box center [315, 354] width 145 height 125
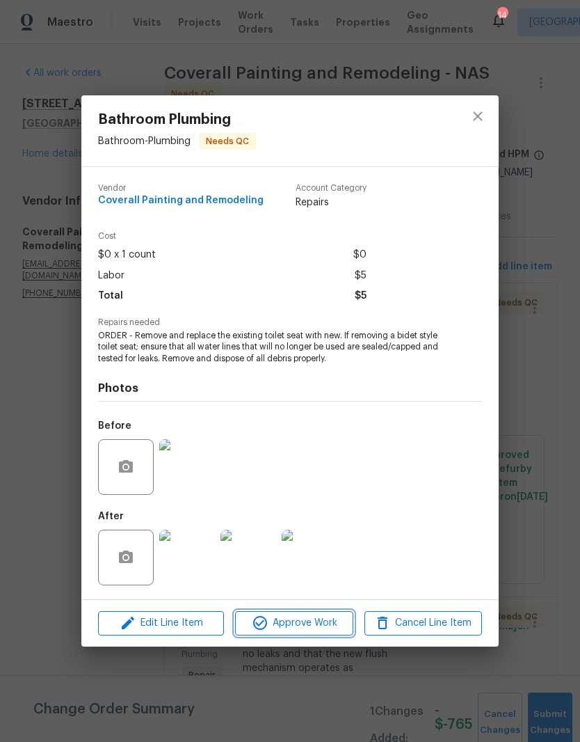
click at [319, 624] on span "Approve Work" at bounding box center [293, 622] width 109 height 17
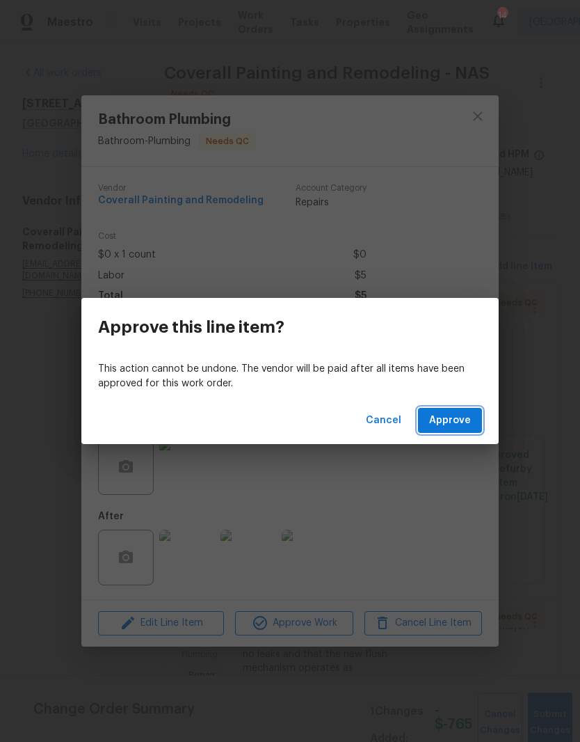
click at [464, 418] on span "Approve" at bounding box center [450, 420] width 42 height 17
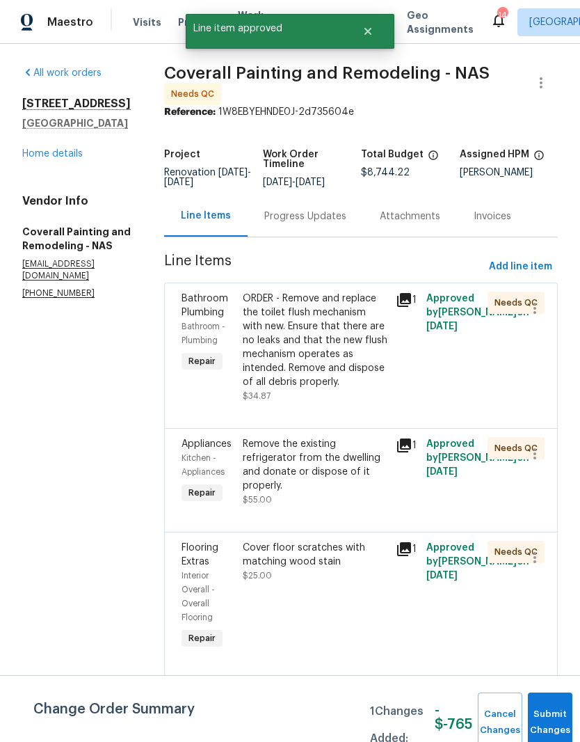
click at [376, 317] on div "ORDER - Remove and replace the toilet flush mechanism with new. Ensure that the…" at bounding box center [315, 340] width 145 height 97
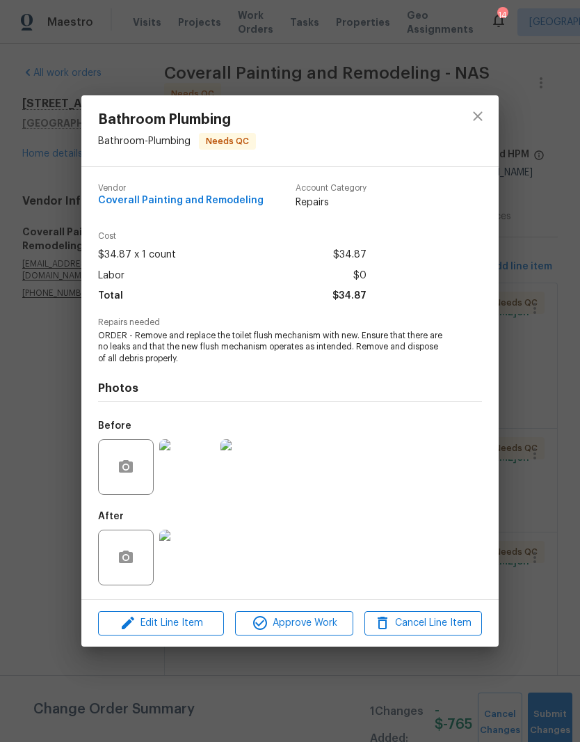
click at [196, 564] on img at bounding box center [187, 557] width 56 height 56
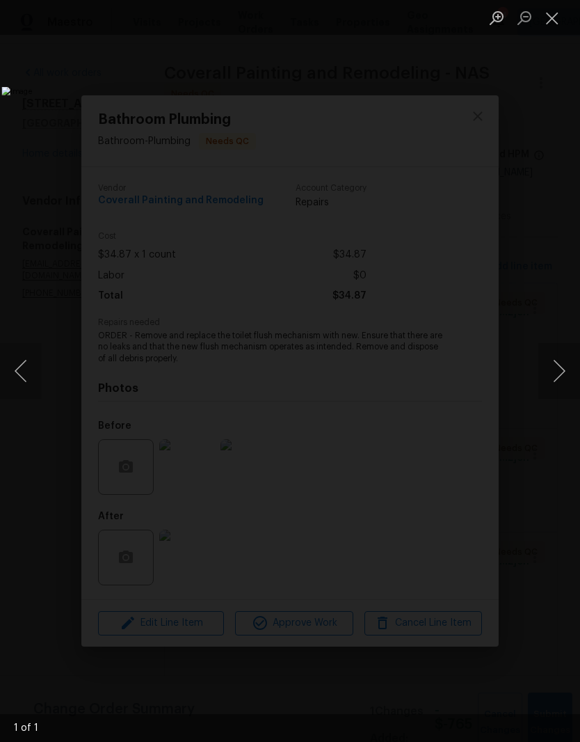
click at [561, 24] on button "Close lightbox" at bounding box center [553, 18] width 28 height 24
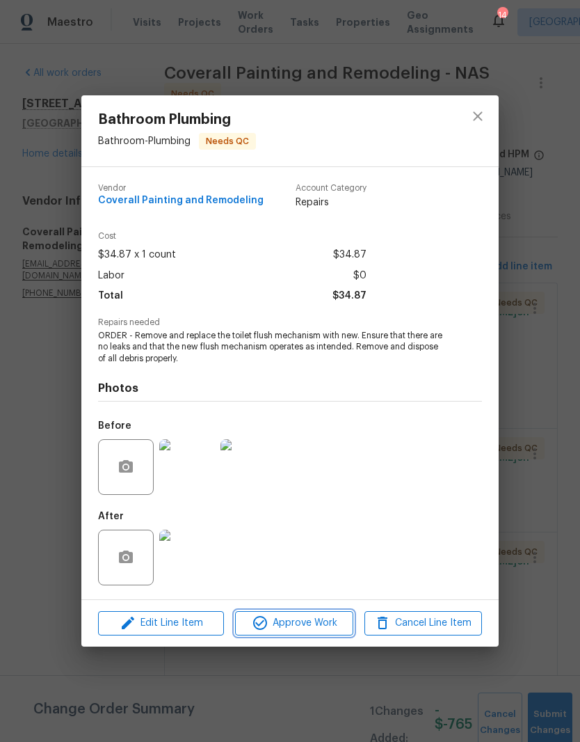
click at [328, 628] on span "Approve Work" at bounding box center [293, 622] width 109 height 17
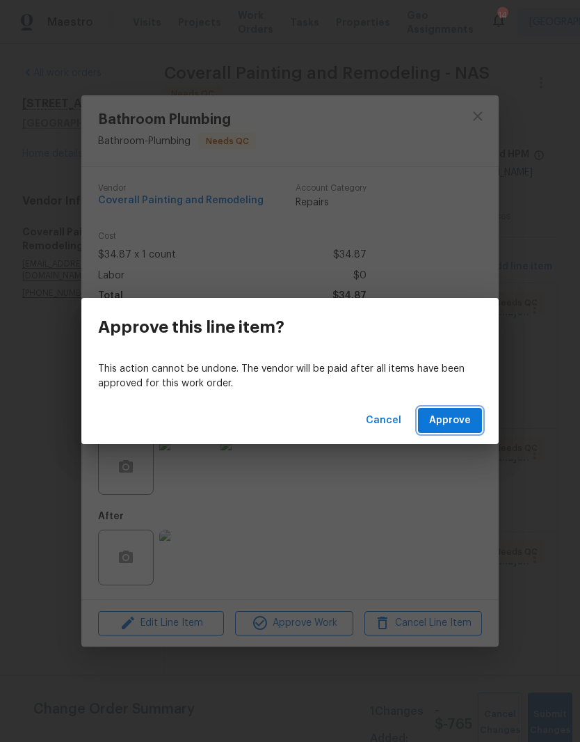
click at [469, 422] on span "Approve" at bounding box center [450, 420] width 42 height 17
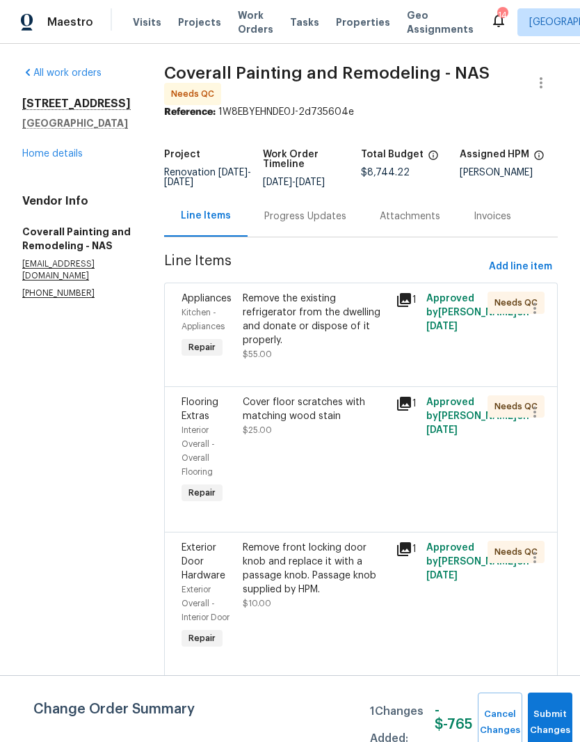
click at [380, 306] on div "Remove the existing refrigerator from the dwelling and donate or dispose of it …" at bounding box center [315, 320] width 145 height 56
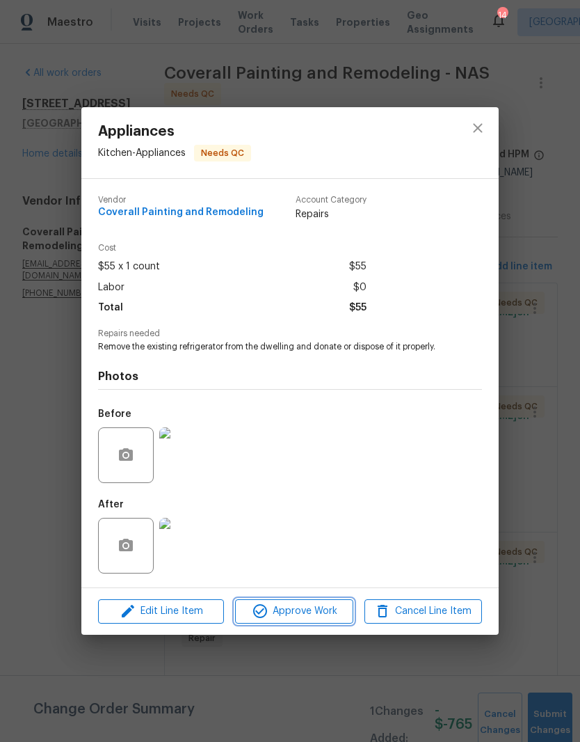
click at [325, 616] on span "Approve Work" at bounding box center [293, 611] width 109 height 17
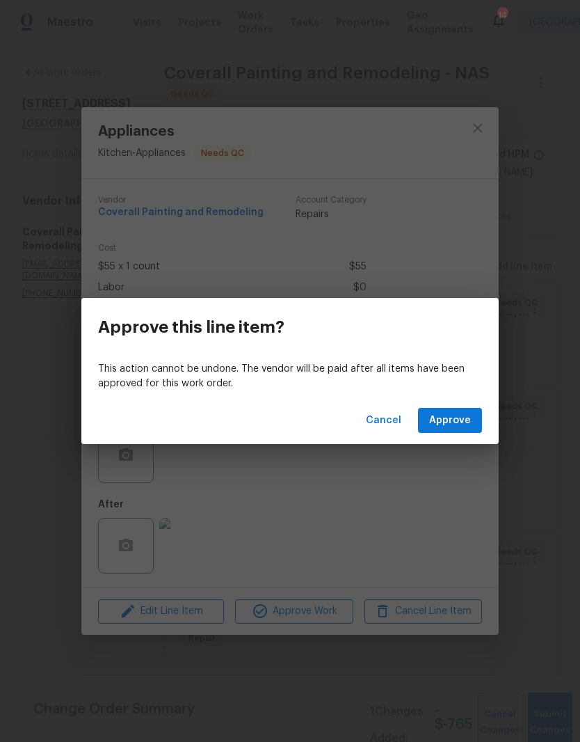
click at [456, 420] on span "Approve" at bounding box center [450, 420] width 42 height 17
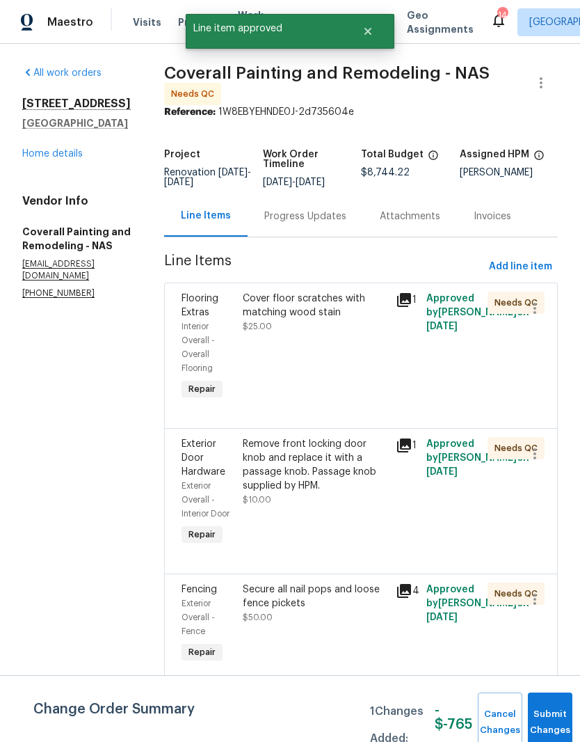
click at [366, 312] on div "Cover floor scratches with matching wood stain" at bounding box center [315, 306] width 145 height 28
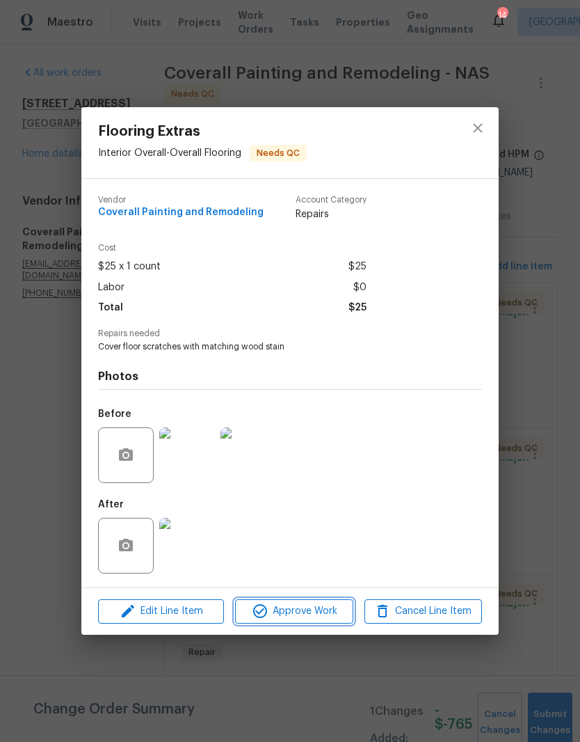
click at [319, 612] on span "Approve Work" at bounding box center [293, 611] width 109 height 17
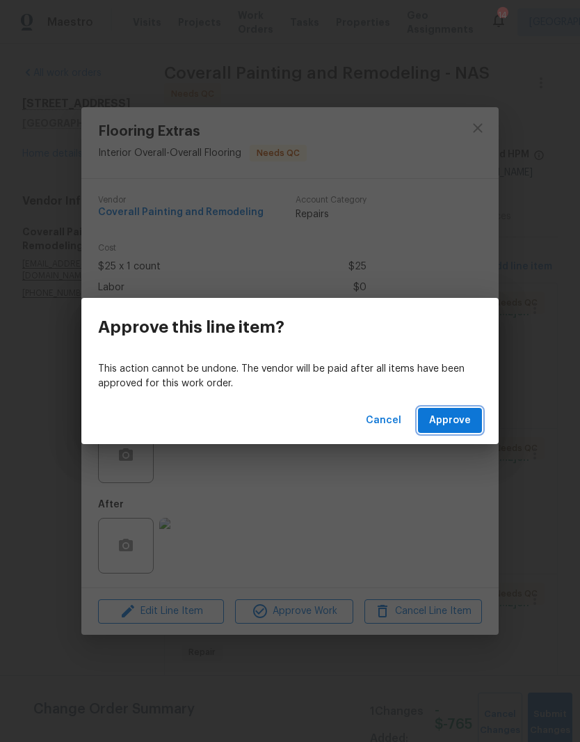
click at [460, 417] on span "Approve" at bounding box center [450, 420] width 42 height 17
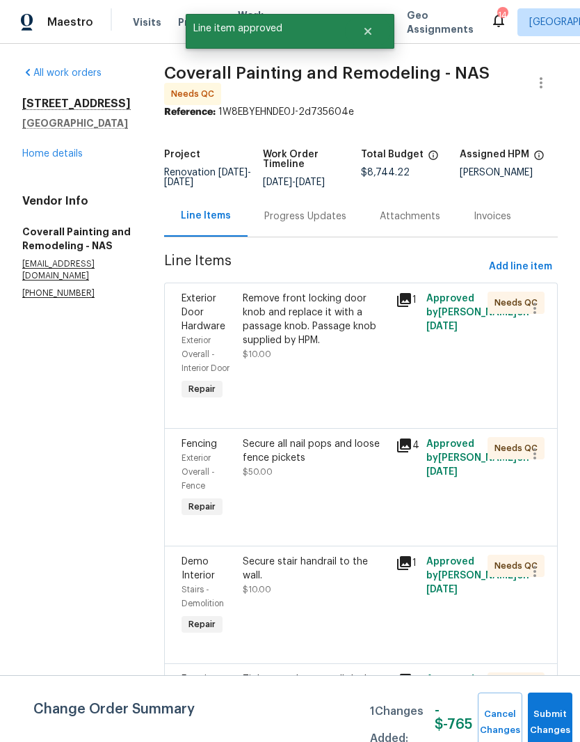
click at [385, 309] on div "Remove front locking door knob and replace it with a passage knob. Passage knob…" at bounding box center [315, 320] width 145 height 56
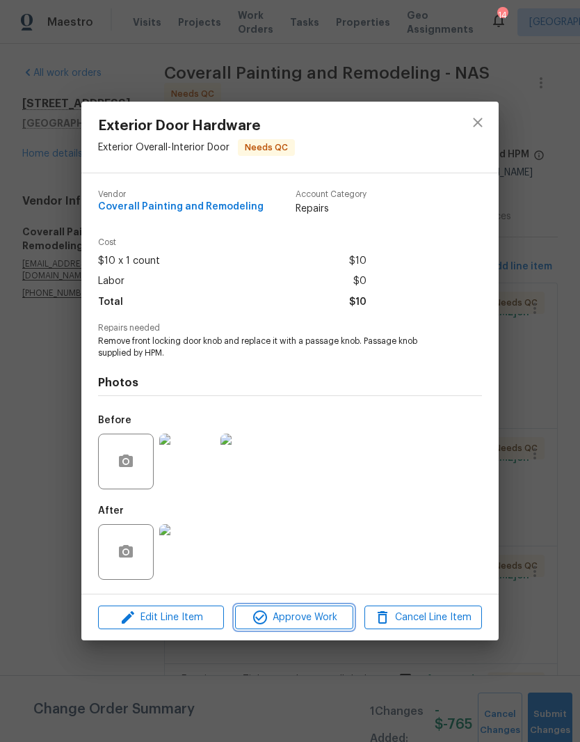
click at [325, 621] on span "Approve Work" at bounding box center [293, 617] width 109 height 17
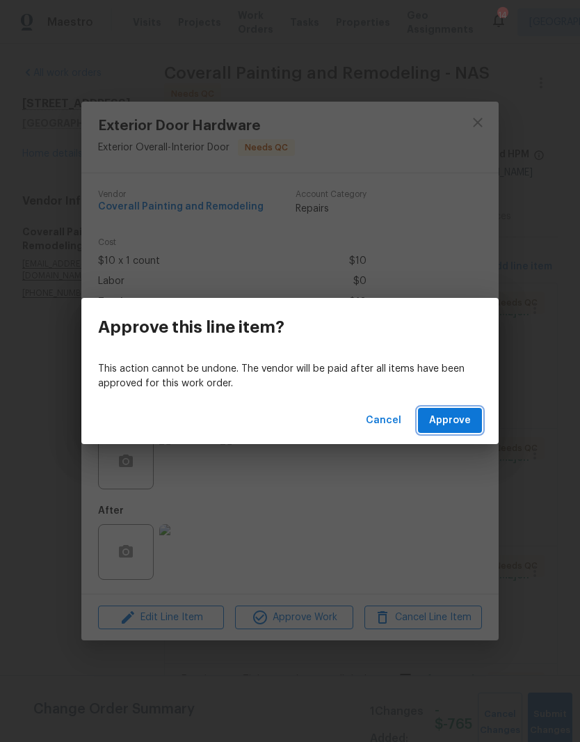
click at [466, 417] on span "Approve" at bounding box center [450, 420] width 42 height 17
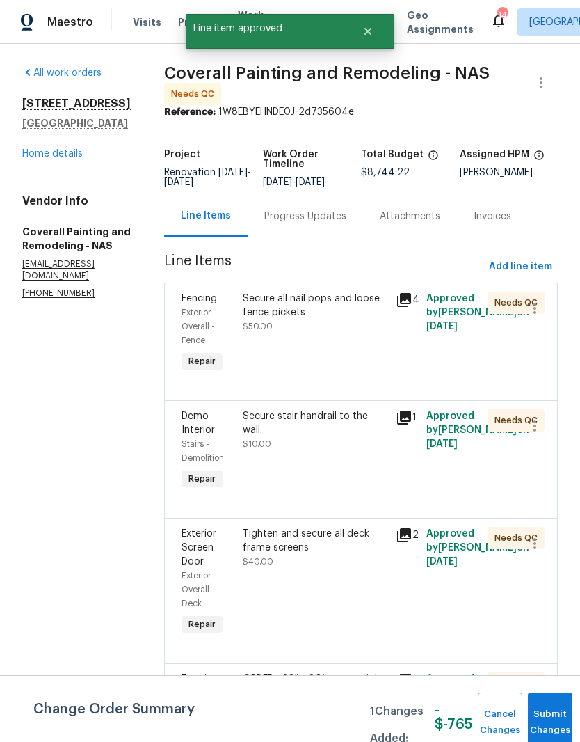
click at [369, 317] on div "Secure all nail pops and loose fence pickets" at bounding box center [315, 306] width 145 height 28
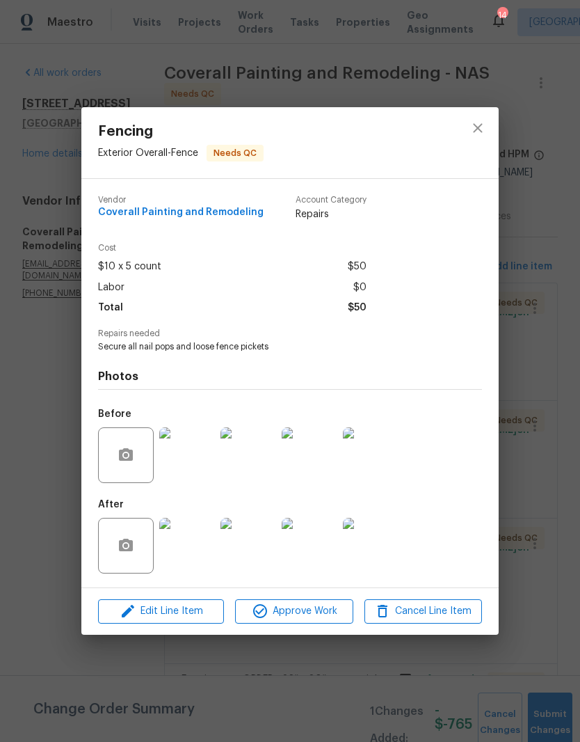
click at [199, 468] on img at bounding box center [187, 455] width 56 height 56
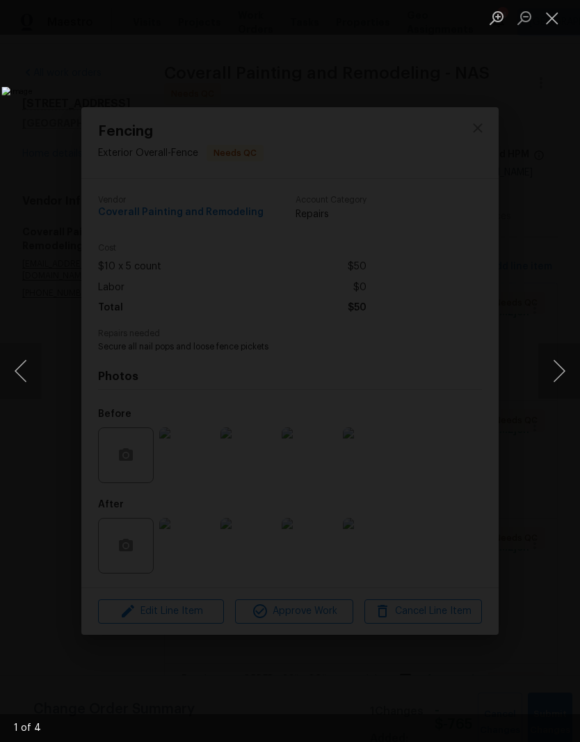
click at [560, 372] on button "Next image" at bounding box center [560, 371] width 42 height 56
click at [561, 371] on button "Next image" at bounding box center [560, 371] width 42 height 56
click at [562, 376] on button "Next image" at bounding box center [560, 371] width 42 height 56
click at [559, 371] on button "Next image" at bounding box center [560, 371] width 42 height 56
click at [560, 380] on button "Next image" at bounding box center [560, 371] width 42 height 56
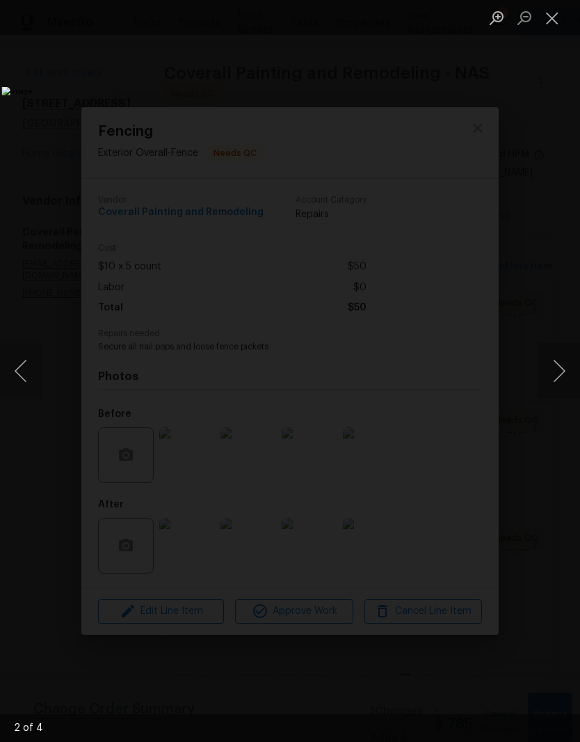
click at [562, 380] on button "Next image" at bounding box center [560, 371] width 42 height 56
click at [552, 28] on button "Close lightbox" at bounding box center [553, 18] width 28 height 24
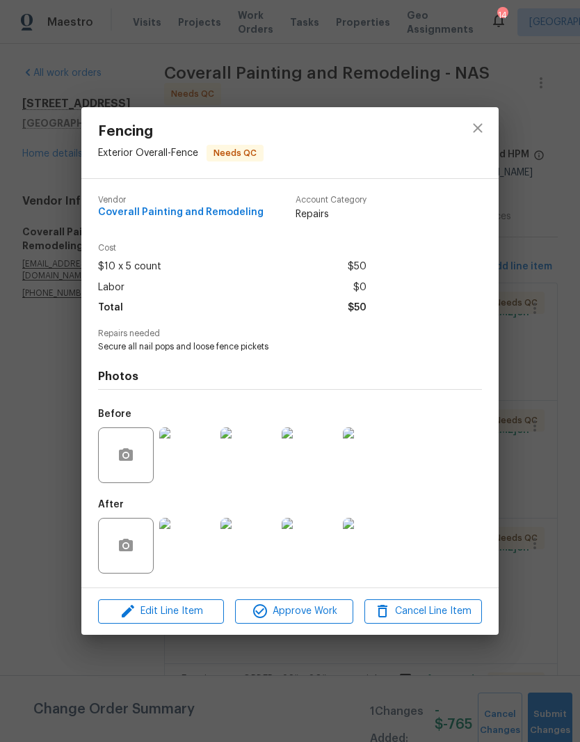
click at [202, 554] on img at bounding box center [187, 546] width 56 height 56
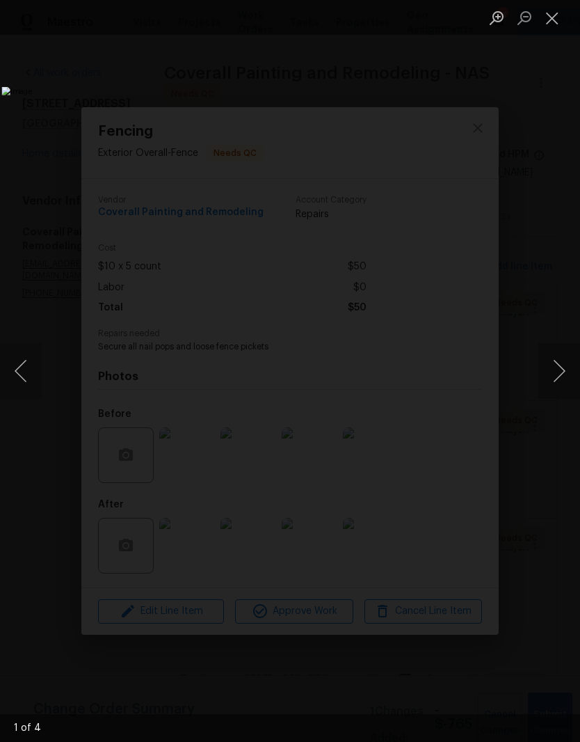
click at [566, 375] on button "Next image" at bounding box center [560, 371] width 42 height 56
click at [559, 372] on button "Next image" at bounding box center [560, 371] width 42 height 56
click at [564, 371] on button "Next image" at bounding box center [560, 371] width 42 height 56
click at [565, 375] on button "Next image" at bounding box center [560, 371] width 42 height 56
click at [555, 23] on button "Close lightbox" at bounding box center [553, 18] width 28 height 24
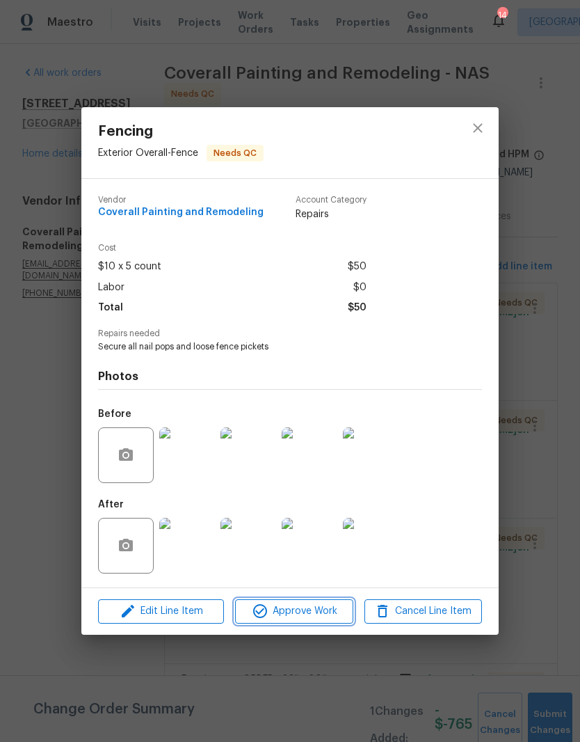
click at [326, 614] on span "Approve Work" at bounding box center [293, 611] width 109 height 17
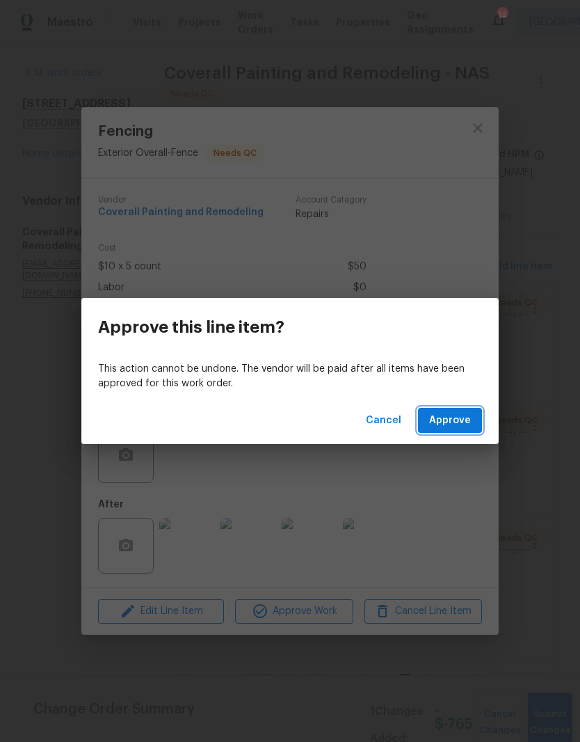
click at [463, 422] on span "Approve" at bounding box center [450, 420] width 42 height 17
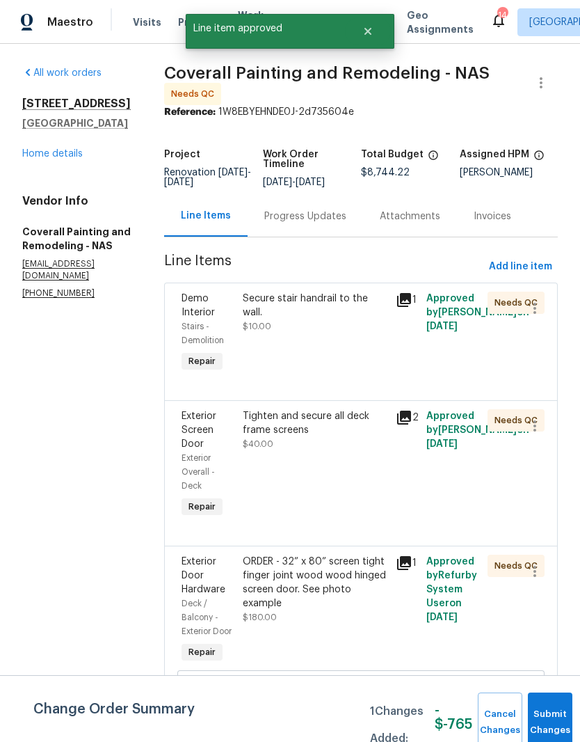
click at [358, 311] on div "Secure stair handrail to the wall." at bounding box center [315, 306] width 145 height 28
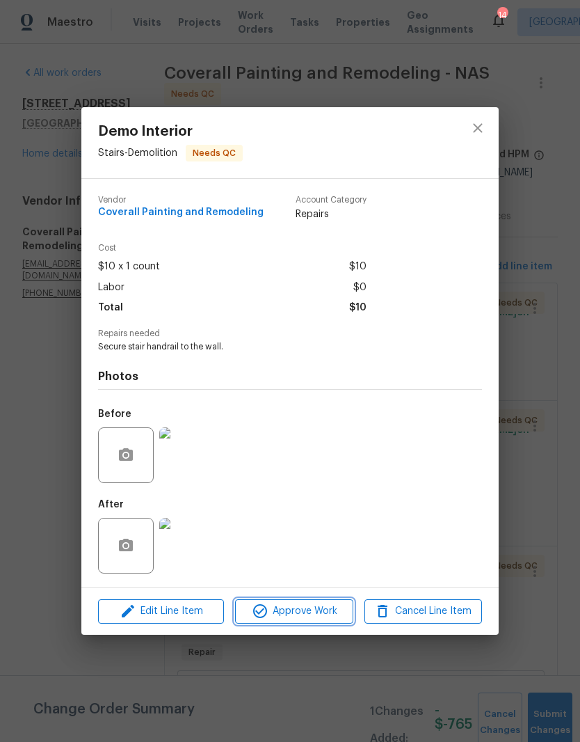
click at [315, 616] on span "Approve Work" at bounding box center [293, 611] width 109 height 17
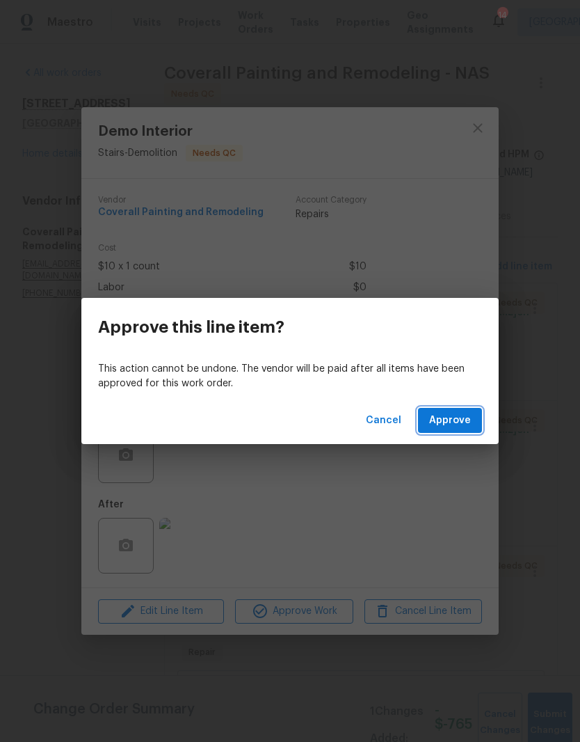
click at [461, 422] on span "Approve" at bounding box center [450, 420] width 42 height 17
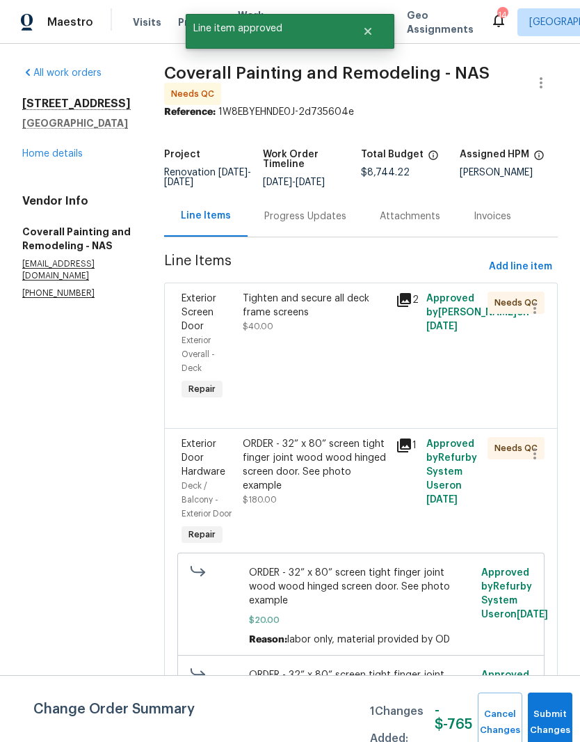
click at [383, 317] on div "Tighten and secure all deck frame screens" at bounding box center [315, 306] width 145 height 28
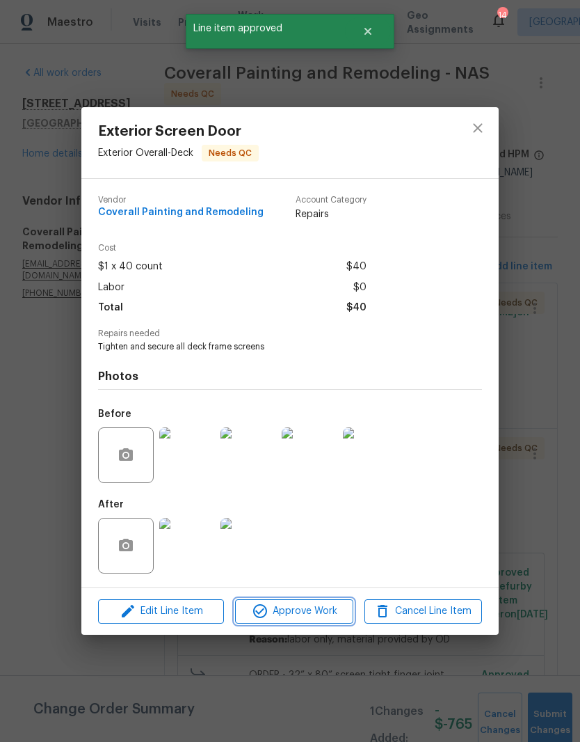
click at [328, 613] on span "Approve Work" at bounding box center [293, 611] width 109 height 17
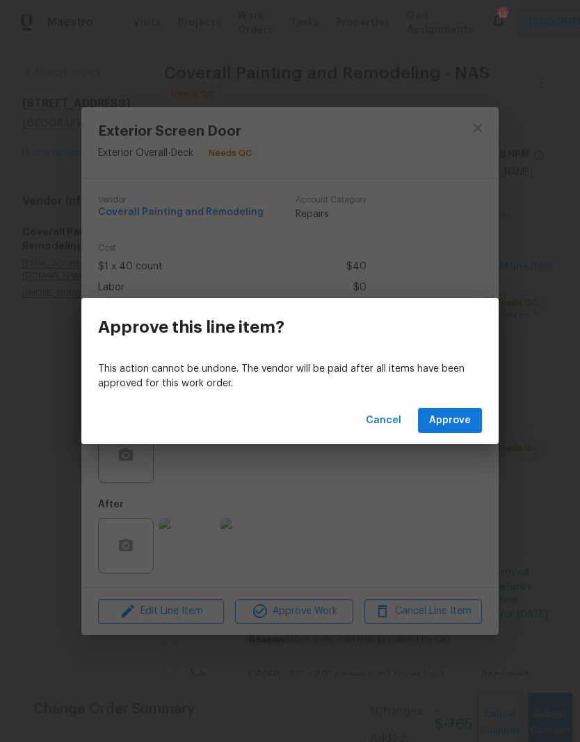
click at [462, 421] on span "Approve" at bounding box center [450, 420] width 42 height 17
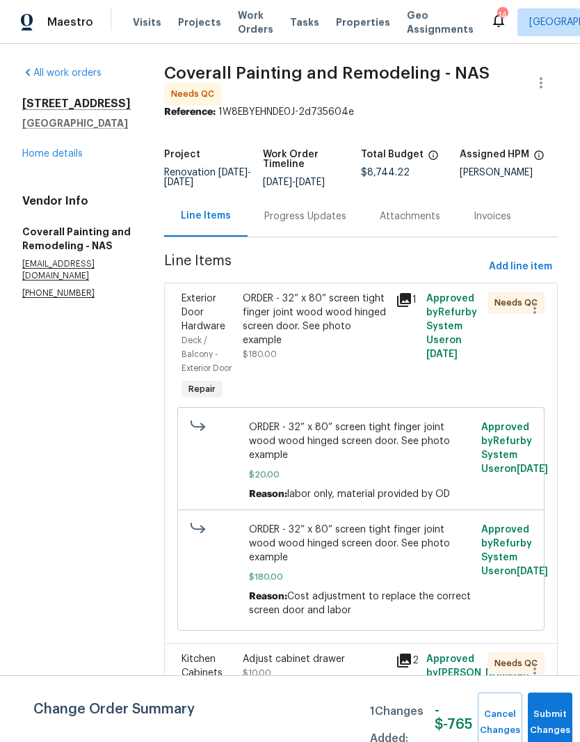
click at [383, 317] on div "ORDER - 32” x 80” screen tight finger joint wood wood hinged screen door. See p…" at bounding box center [315, 320] width 145 height 56
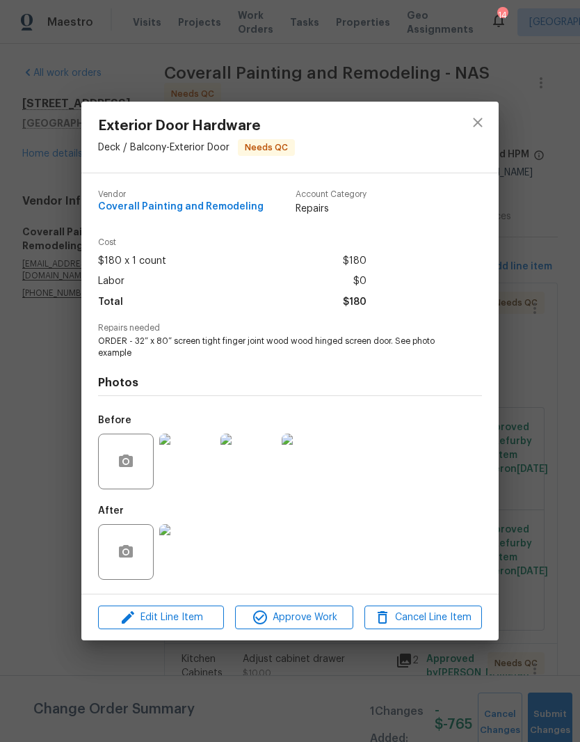
click at [196, 560] on img at bounding box center [187, 552] width 56 height 56
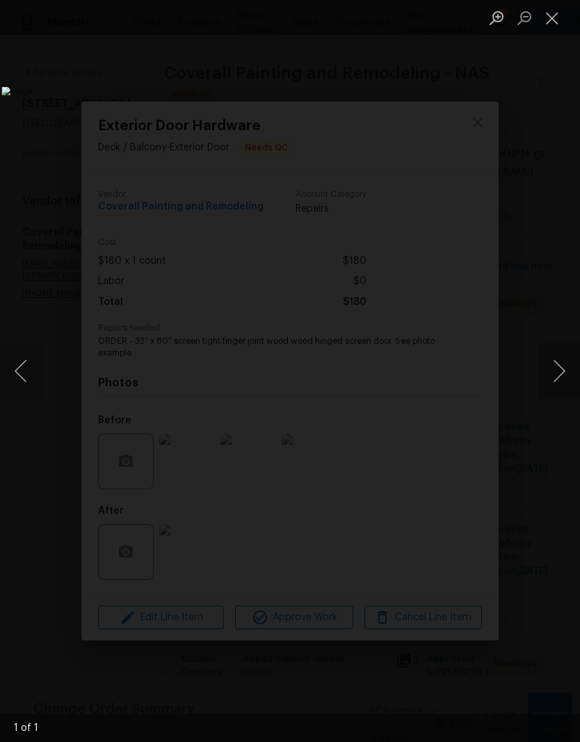
click at [553, 21] on button "Close lightbox" at bounding box center [553, 18] width 28 height 24
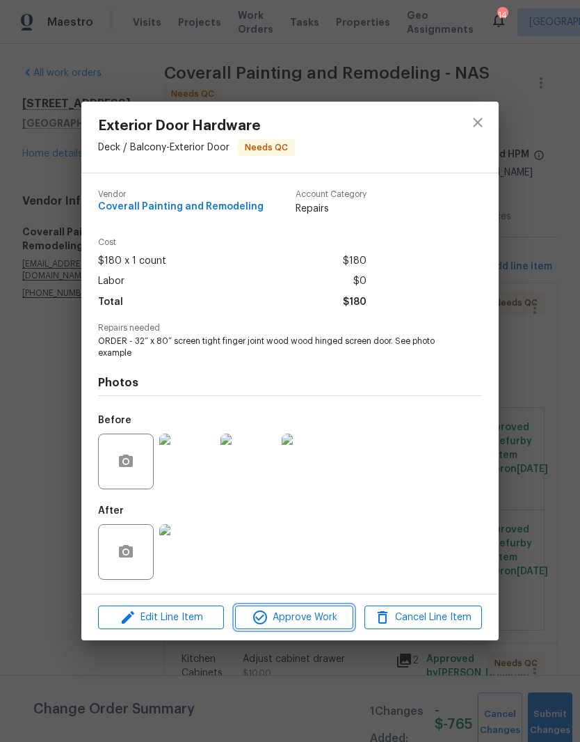
click at [314, 621] on span "Approve Work" at bounding box center [293, 617] width 109 height 17
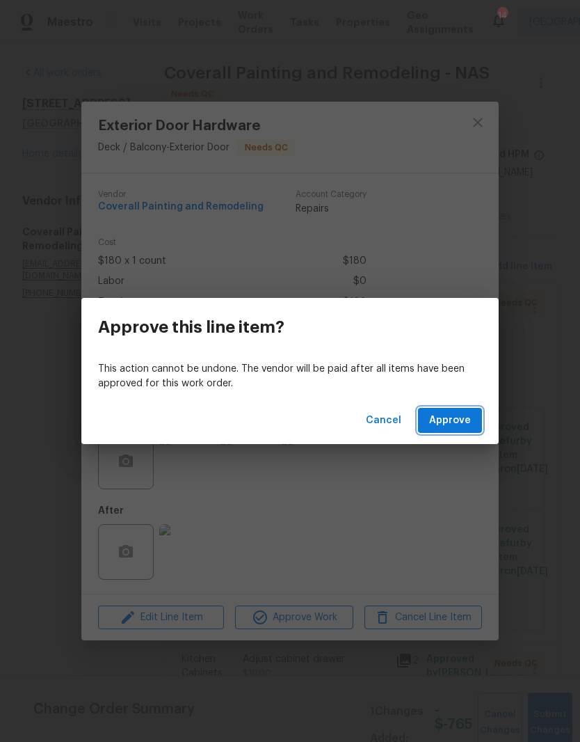
click at [458, 420] on span "Approve" at bounding box center [450, 420] width 42 height 17
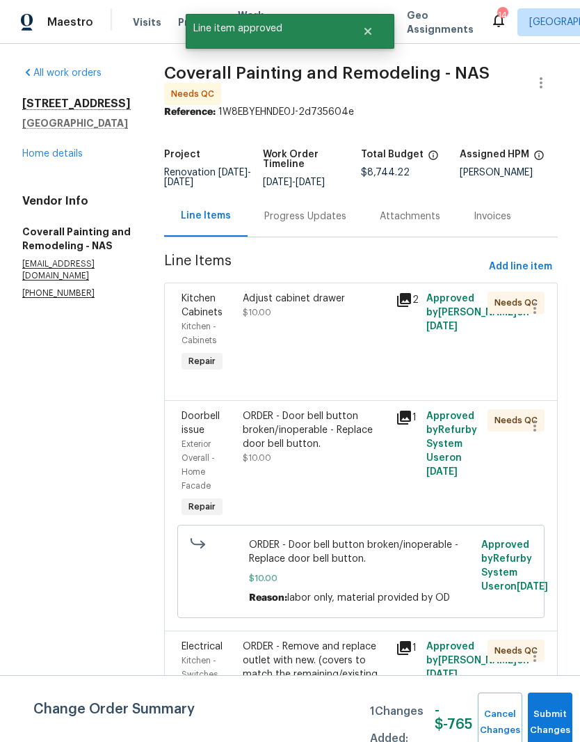
click at [364, 305] on div "Adjust cabinet drawer" at bounding box center [315, 299] width 145 height 14
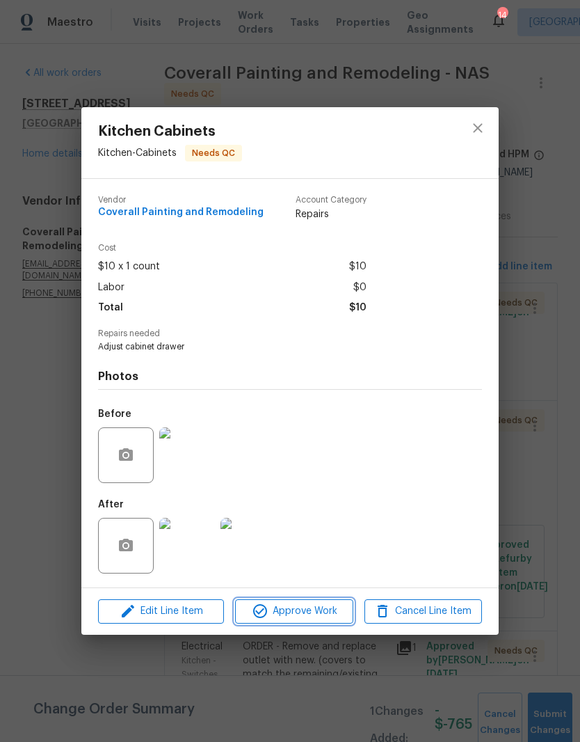
click at [327, 612] on span "Approve Work" at bounding box center [293, 611] width 109 height 17
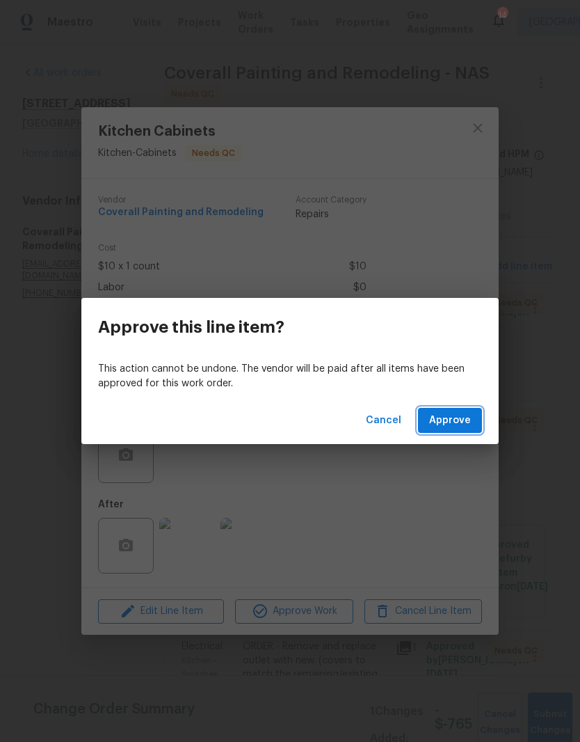
click at [462, 422] on span "Approve" at bounding box center [450, 420] width 42 height 17
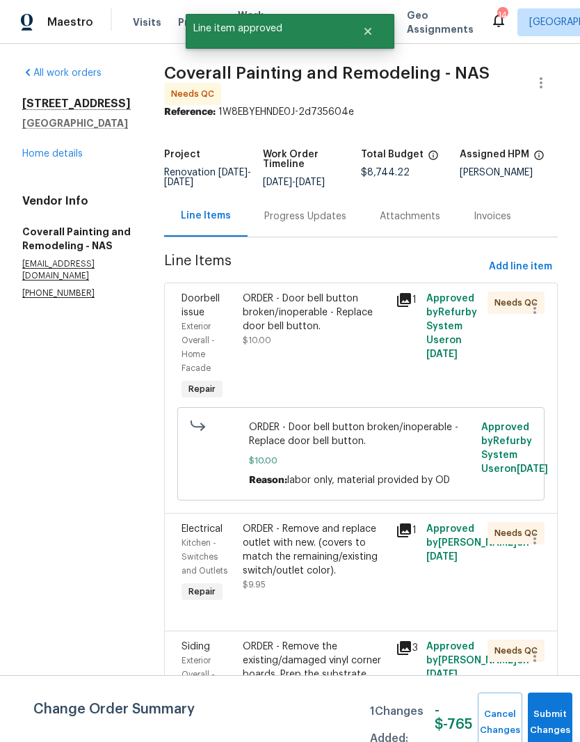
click at [370, 317] on div "ORDER - Door bell button broken/inoperable - Replace door bell button." at bounding box center [315, 313] width 145 height 42
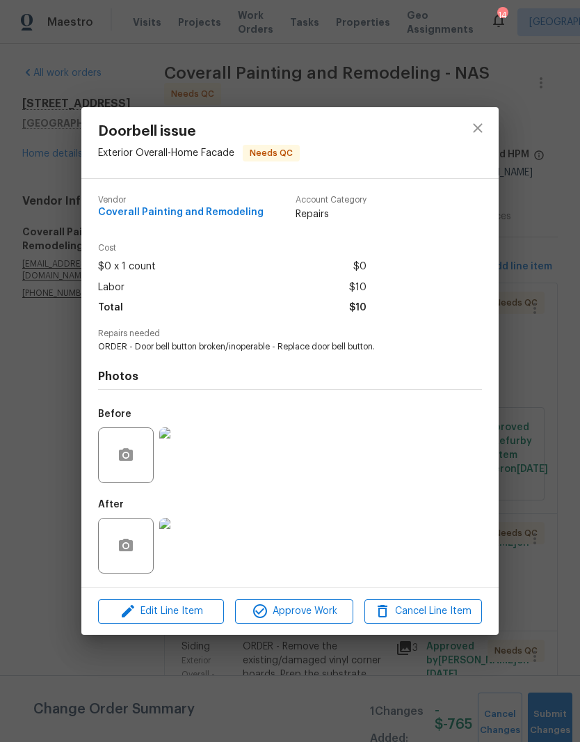
click at [312, 610] on span "Approve Work" at bounding box center [293, 611] width 109 height 17
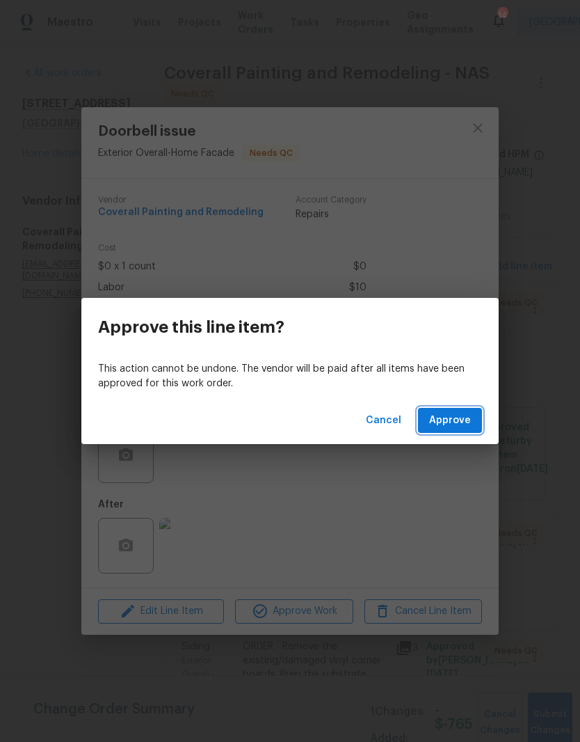
click at [460, 420] on span "Approve" at bounding box center [450, 420] width 42 height 17
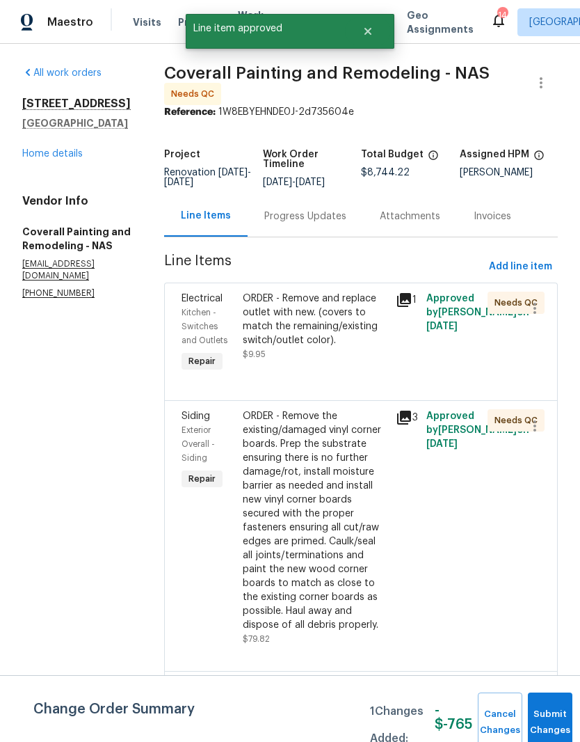
click at [367, 316] on div "ORDER - Remove and replace outlet with new. (covers to match the remaining/exis…" at bounding box center [315, 320] width 145 height 56
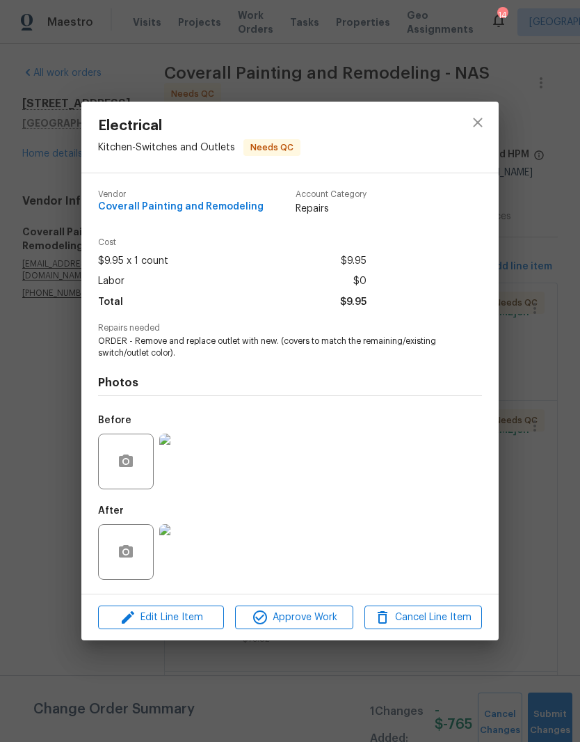
click at [200, 554] on img at bounding box center [187, 552] width 56 height 56
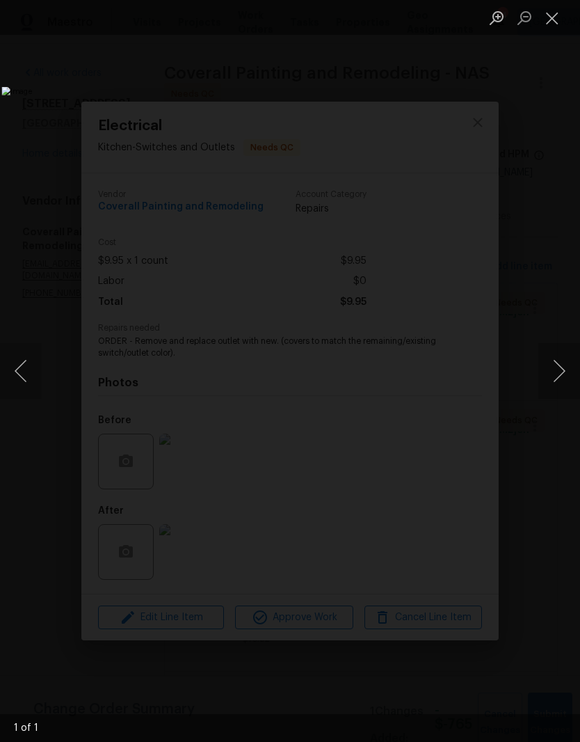
click at [557, 24] on button "Close lightbox" at bounding box center [553, 18] width 28 height 24
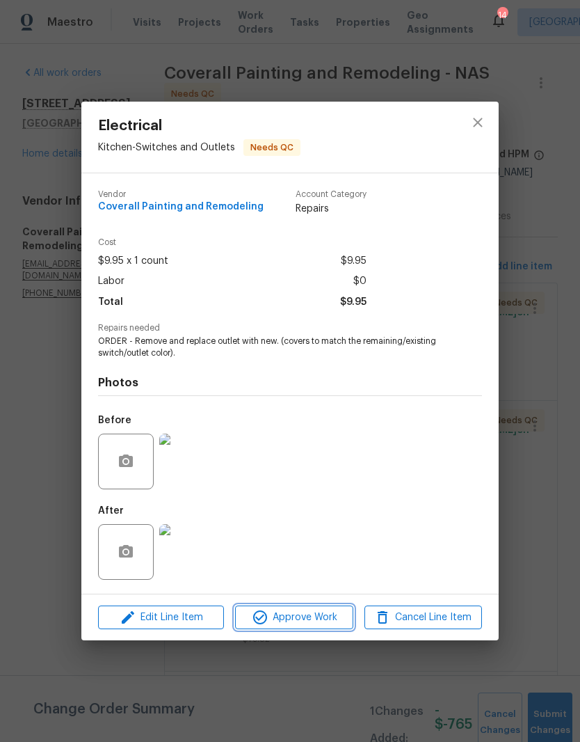
click at [326, 619] on span "Approve Work" at bounding box center [293, 617] width 109 height 17
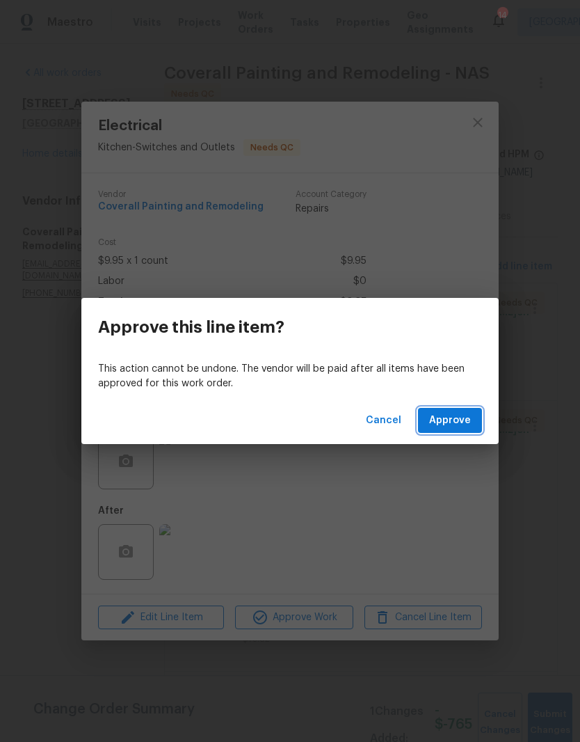
click at [456, 424] on span "Approve" at bounding box center [450, 420] width 42 height 17
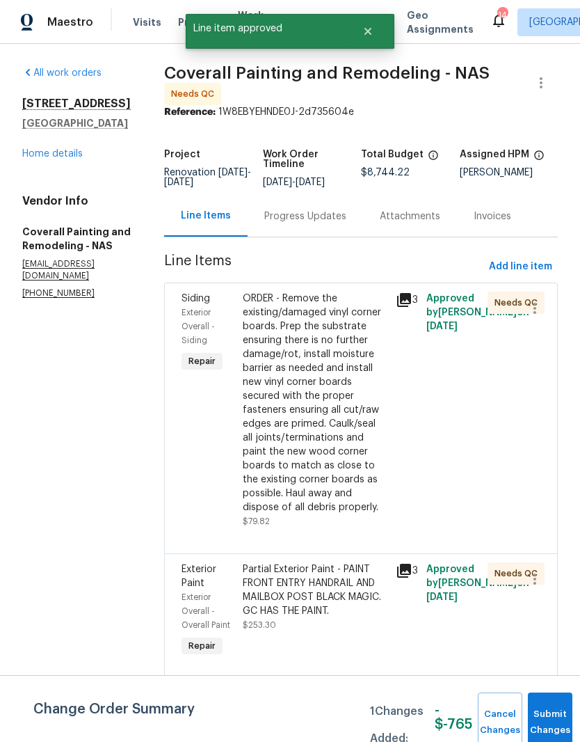
click at [386, 314] on div "ORDER - Remove the existing/damaged vinyl corner boards. Prep the substrate ens…" at bounding box center [315, 403] width 145 height 223
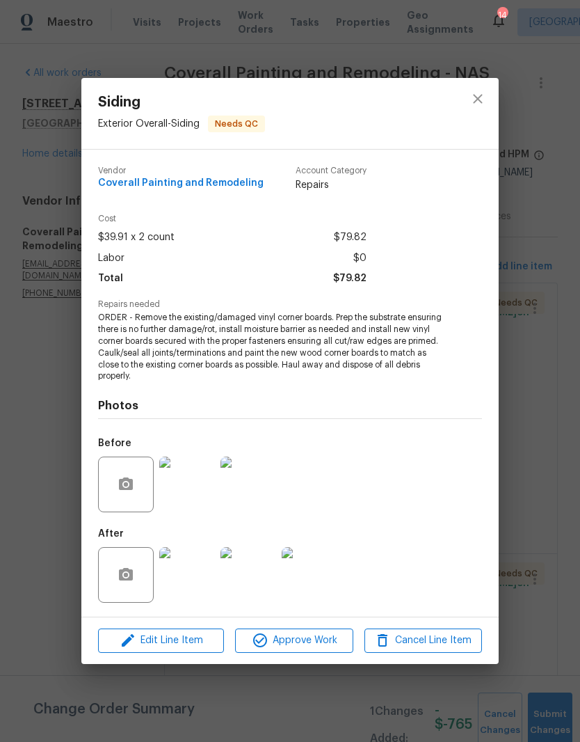
click at [200, 485] on img at bounding box center [187, 484] width 56 height 56
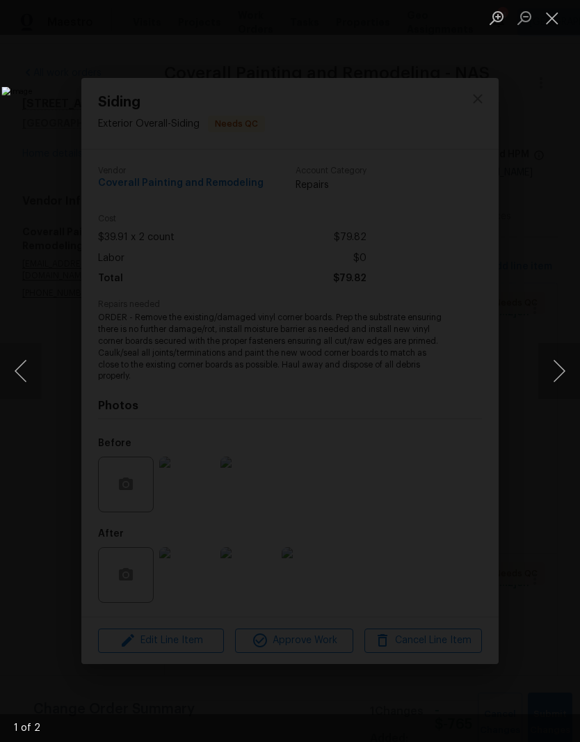
click at [561, 372] on button "Next image" at bounding box center [560, 371] width 42 height 56
click at [555, 17] on button "Close lightbox" at bounding box center [553, 18] width 28 height 24
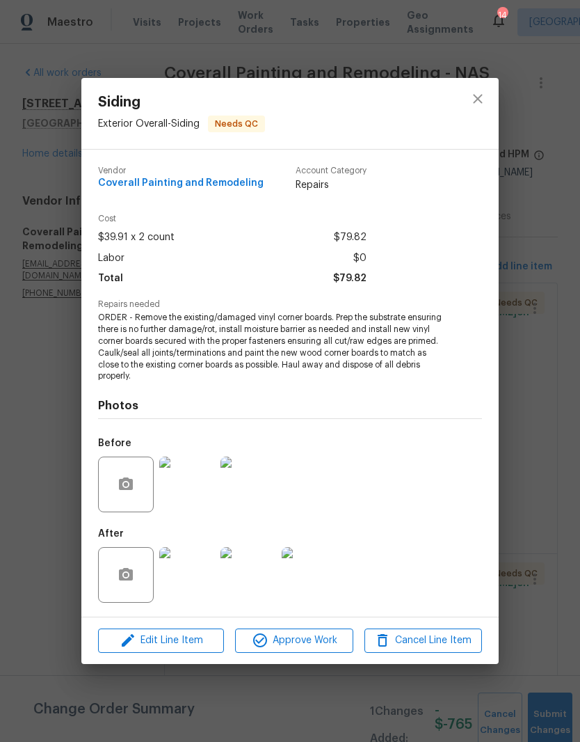
click at [198, 575] on img at bounding box center [187, 575] width 56 height 56
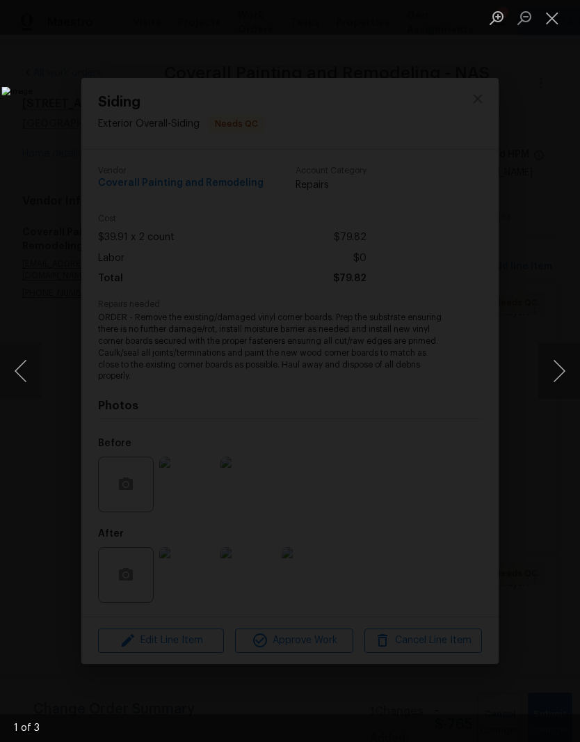
click at [562, 373] on button "Next image" at bounding box center [560, 371] width 42 height 56
click at [560, 365] on button "Next image" at bounding box center [560, 371] width 42 height 56
click at [561, 24] on button "Close lightbox" at bounding box center [553, 18] width 28 height 24
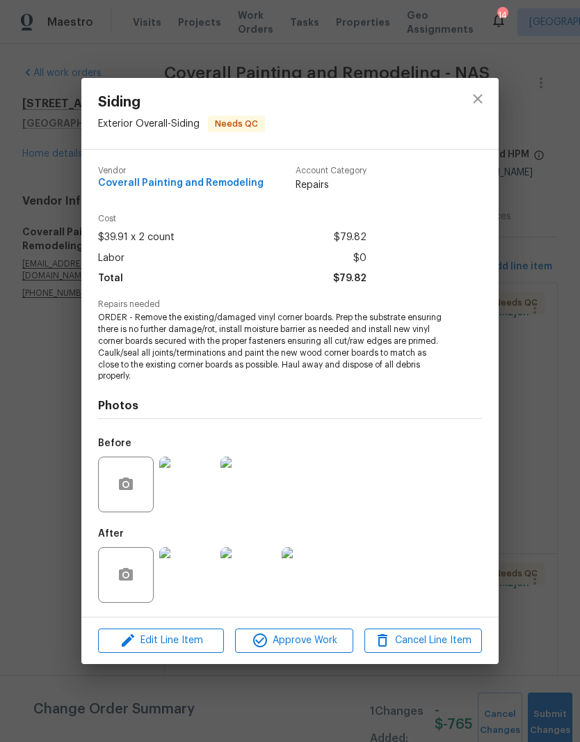
click at [323, 641] on span "Approve Work" at bounding box center [293, 640] width 109 height 17
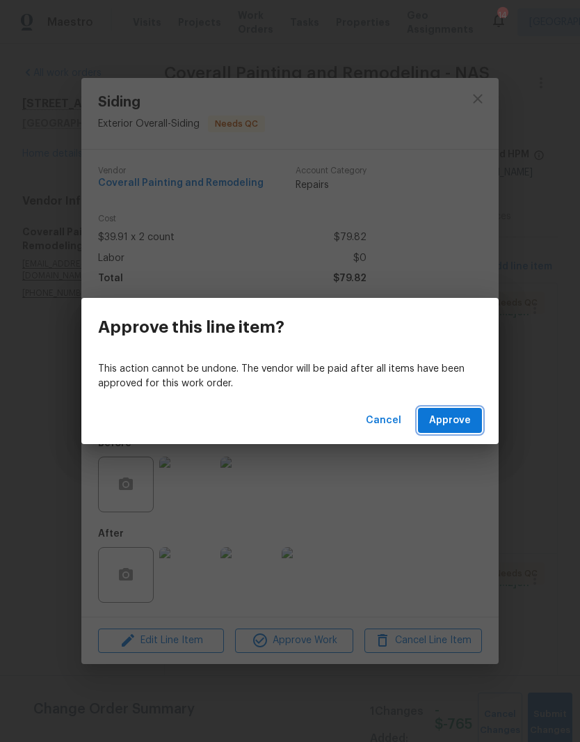
click at [460, 419] on span "Approve" at bounding box center [450, 420] width 42 height 17
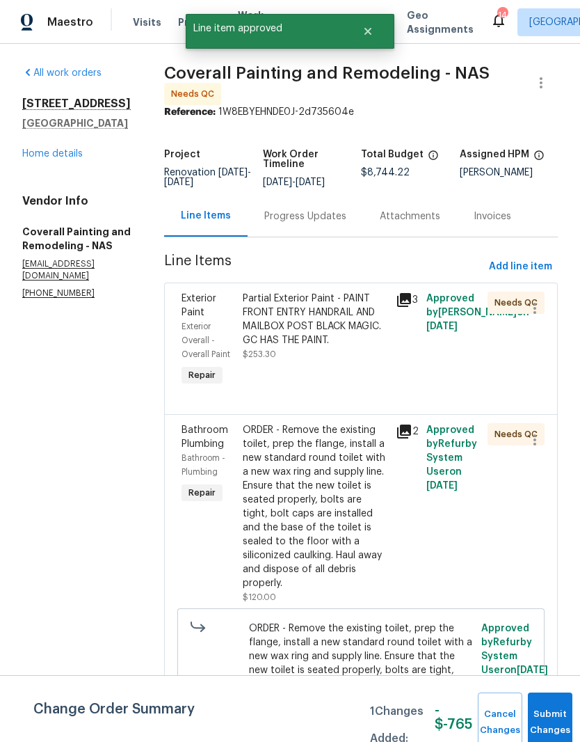
click at [388, 317] on div "Partial Exterior Paint - PAINT FRONT ENTRY HANDRAIL AND MAILBOX POST BLACK MAGI…" at bounding box center [315, 320] width 145 height 56
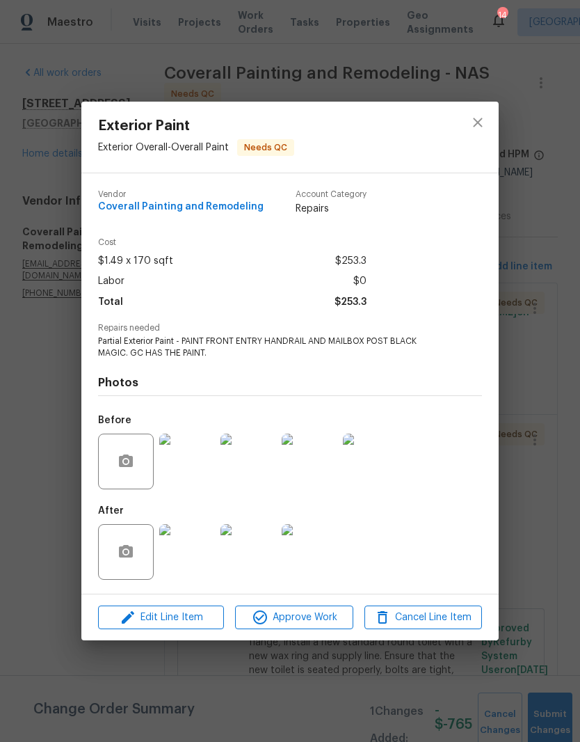
click at [200, 550] on img at bounding box center [187, 552] width 56 height 56
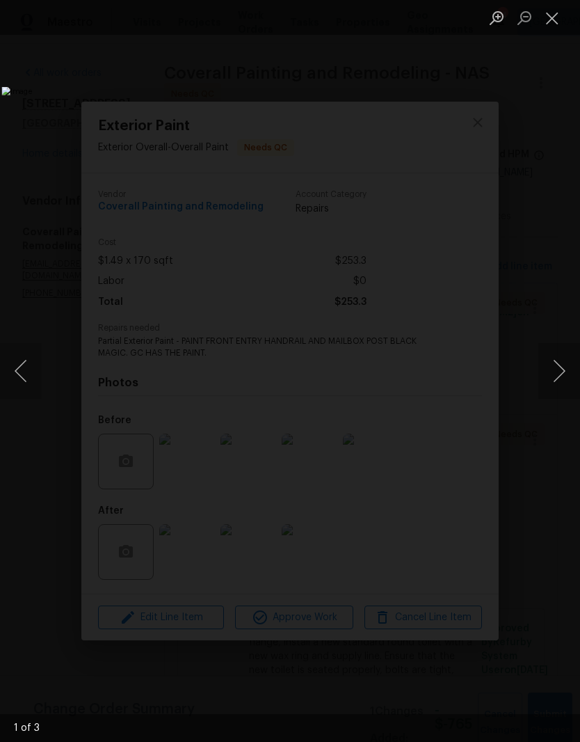
click at [564, 371] on button "Next image" at bounding box center [560, 371] width 42 height 56
click at [563, 368] on button "Next image" at bounding box center [560, 371] width 42 height 56
click at [561, 367] on button "Next image" at bounding box center [560, 371] width 42 height 56
click at [560, 376] on button "Next image" at bounding box center [560, 371] width 42 height 56
click at [558, 25] on button "Close lightbox" at bounding box center [553, 18] width 28 height 24
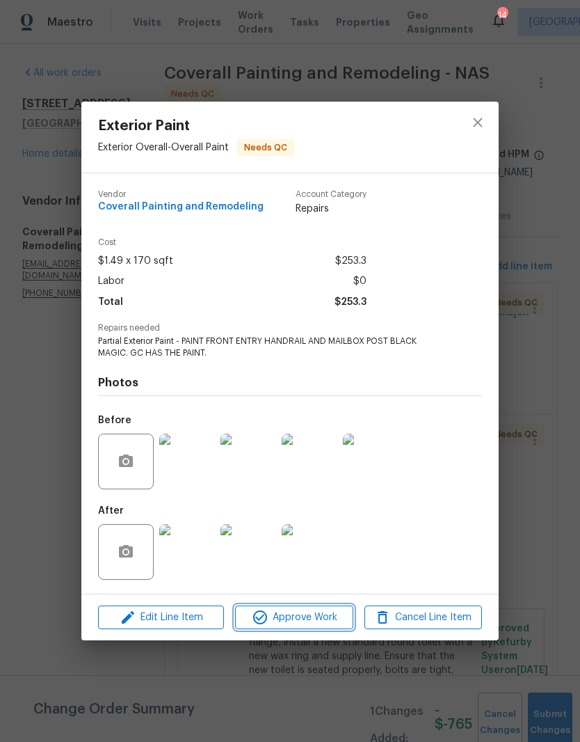
click at [316, 619] on span "Approve Work" at bounding box center [293, 617] width 109 height 17
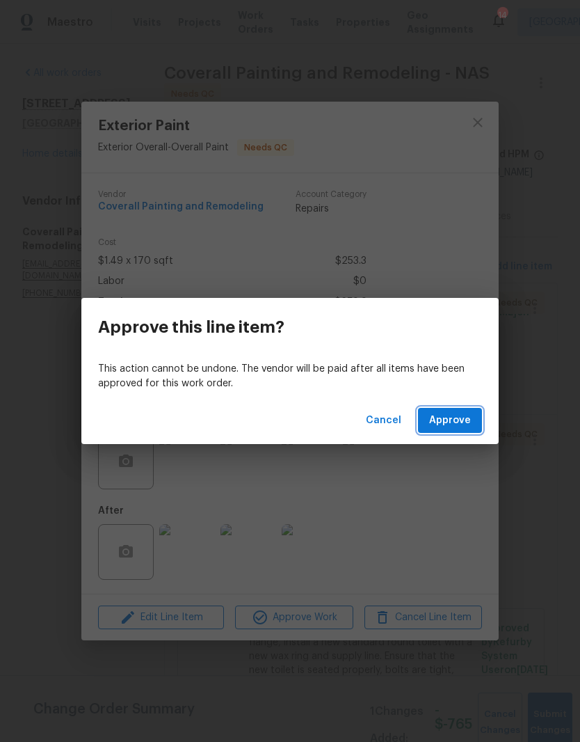
click at [458, 422] on span "Approve" at bounding box center [450, 420] width 42 height 17
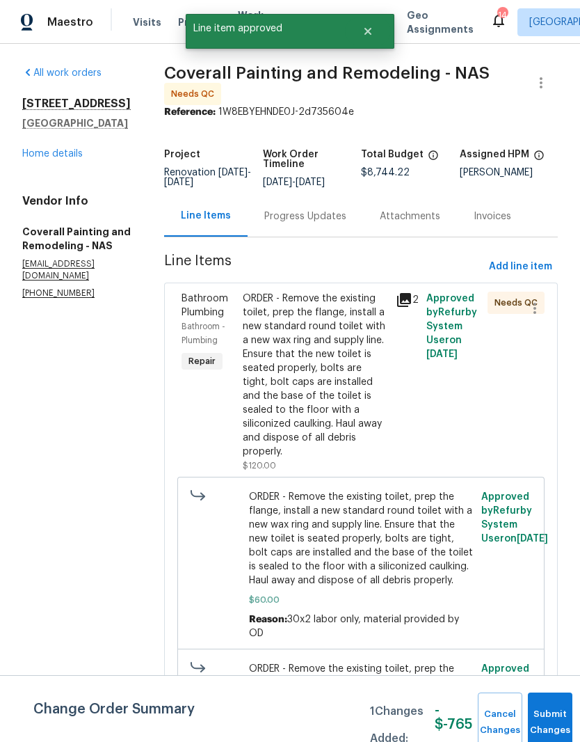
click at [376, 315] on div "ORDER - Remove the existing toilet, prep the flange, install a new standard rou…" at bounding box center [315, 375] width 145 height 167
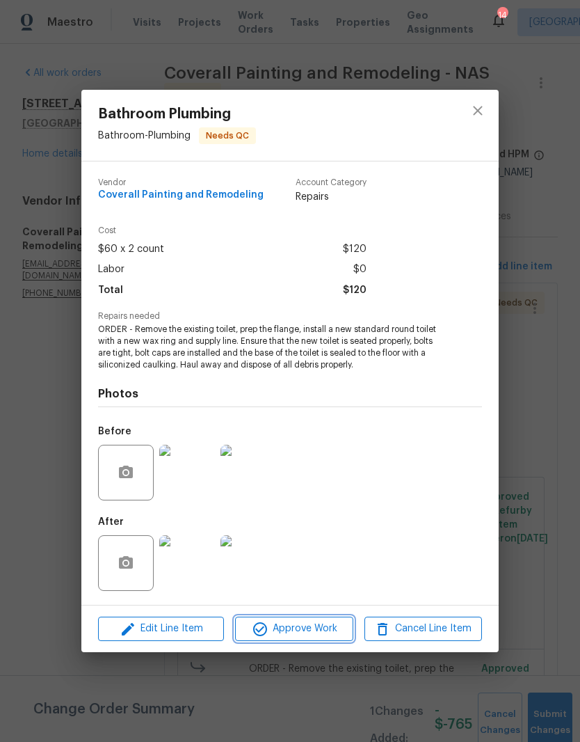
click at [316, 631] on span "Approve Work" at bounding box center [293, 628] width 109 height 17
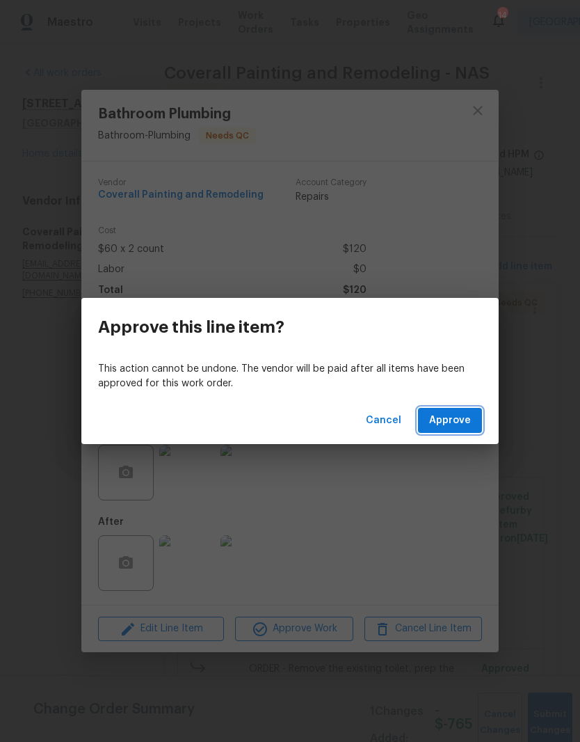
click at [452, 417] on span "Approve" at bounding box center [450, 420] width 42 height 17
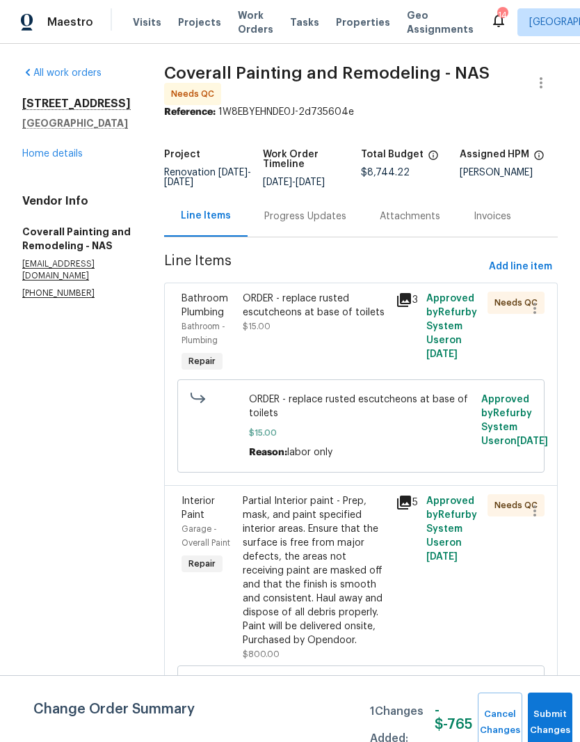
click at [379, 319] on div "ORDER - replace rusted escutcheons at base of toilets" at bounding box center [315, 306] width 145 height 28
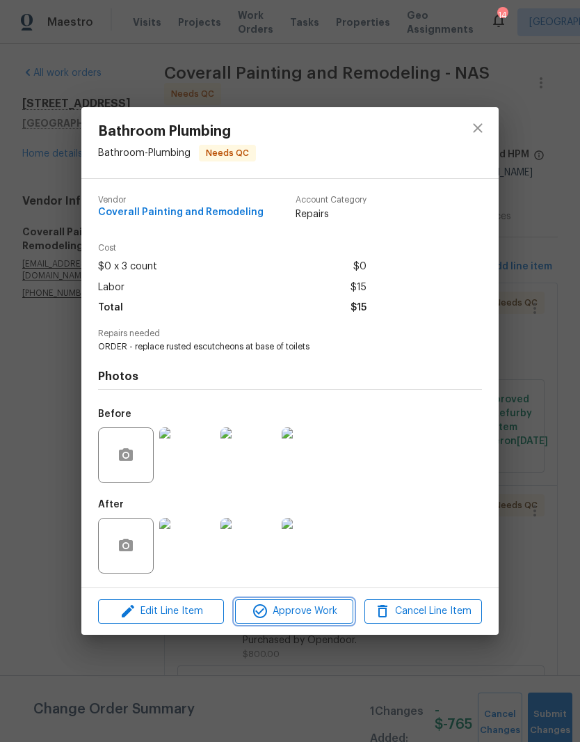
click at [311, 614] on span "Approve Work" at bounding box center [293, 611] width 109 height 17
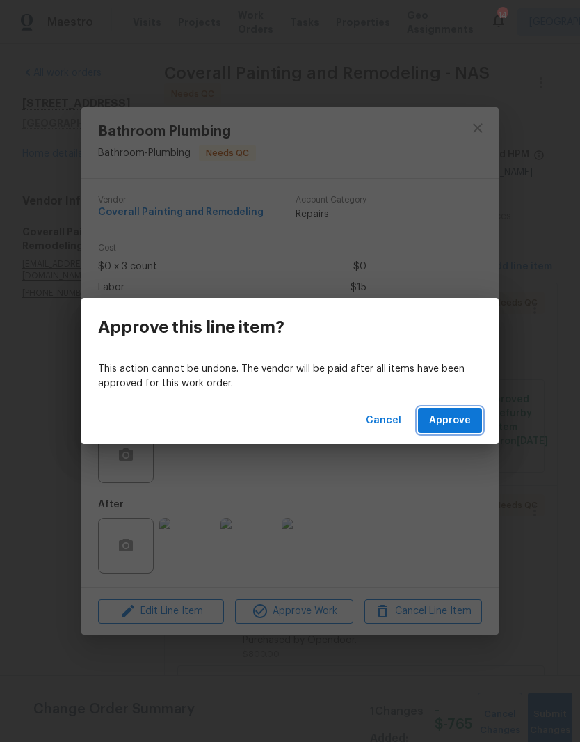
click at [453, 421] on span "Approve" at bounding box center [450, 420] width 42 height 17
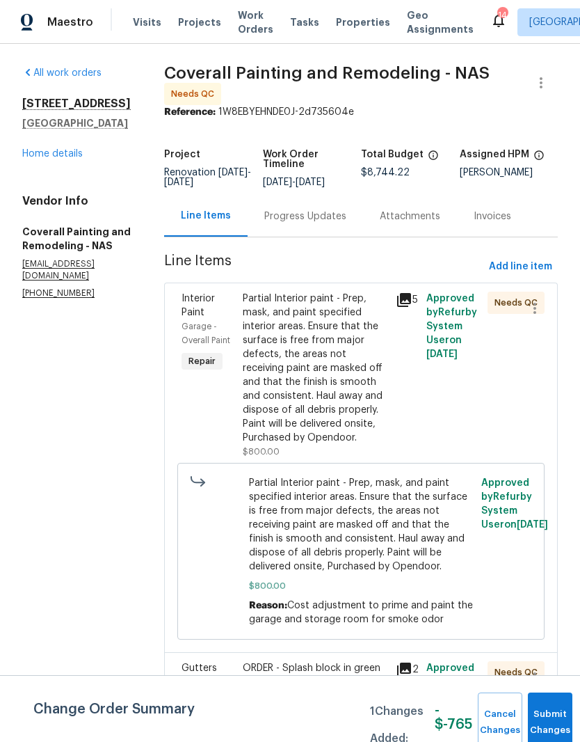
click at [369, 307] on div "Partial Interior paint - Prep, mask, and paint specified interior areas. Ensure…" at bounding box center [315, 368] width 145 height 153
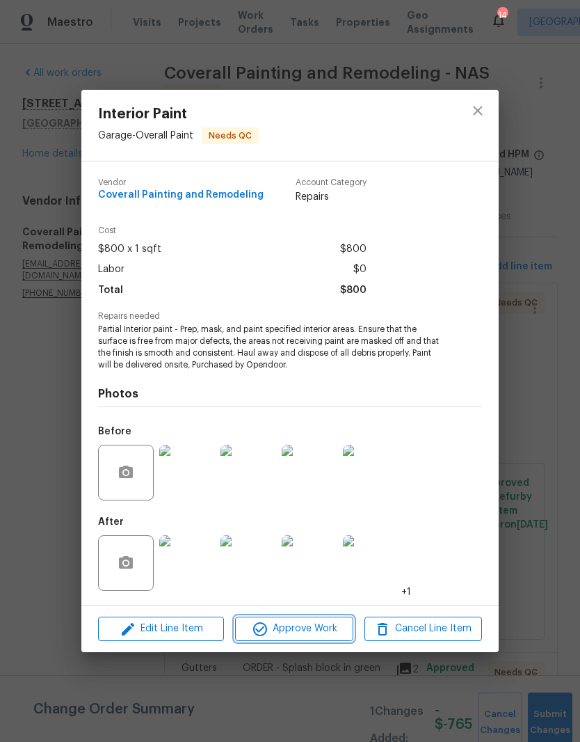
click at [314, 629] on span "Approve Work" at bounding box center [293, 628] width 109 height 17
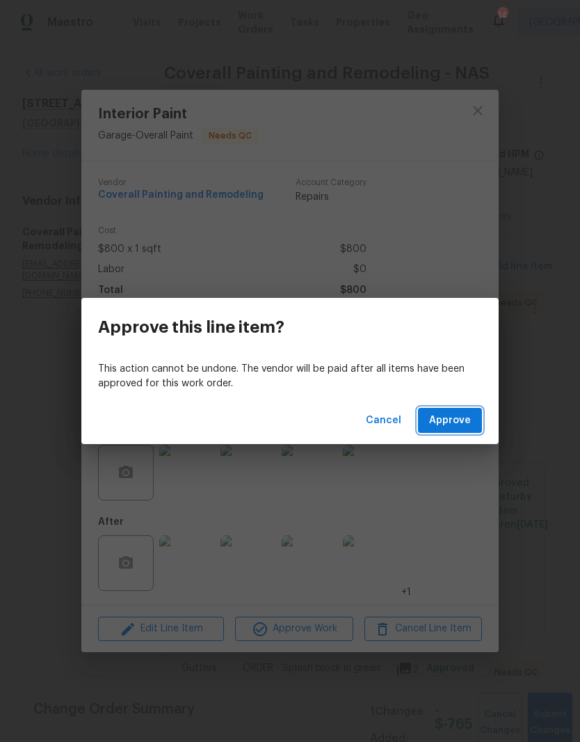
click at [450, 419] on span "Approve" at bounding box center [450, 420] width 42 height 17
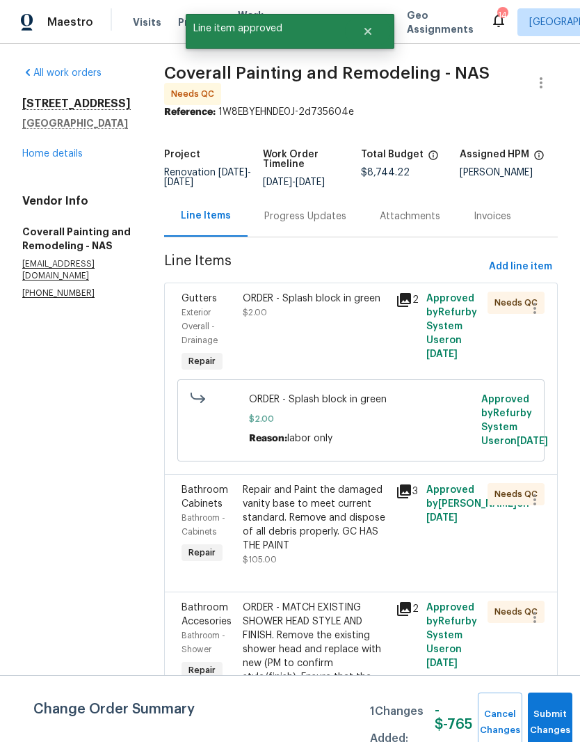
click at [365, 305] on div "ORDER - Splash block in green" at bounding box center [315, 299] width 145 height 14
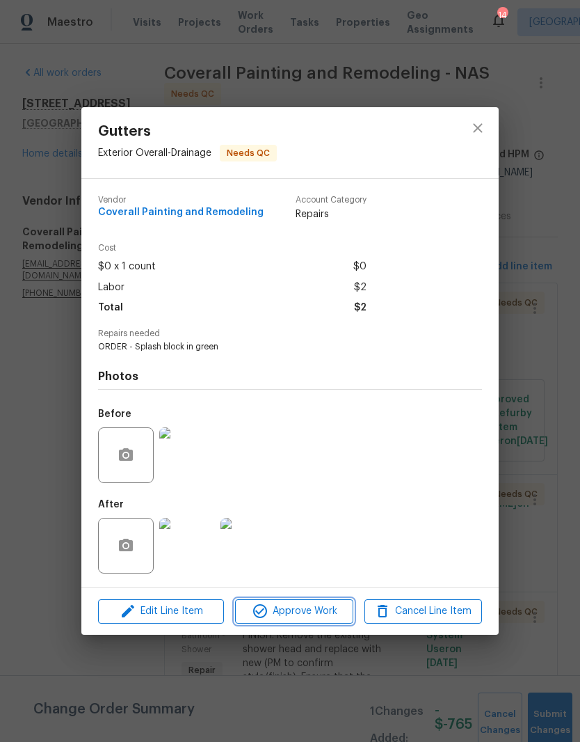
click at [317, 613] on span "Approve Work" at bounding box center [293, 611] width 109 height 17
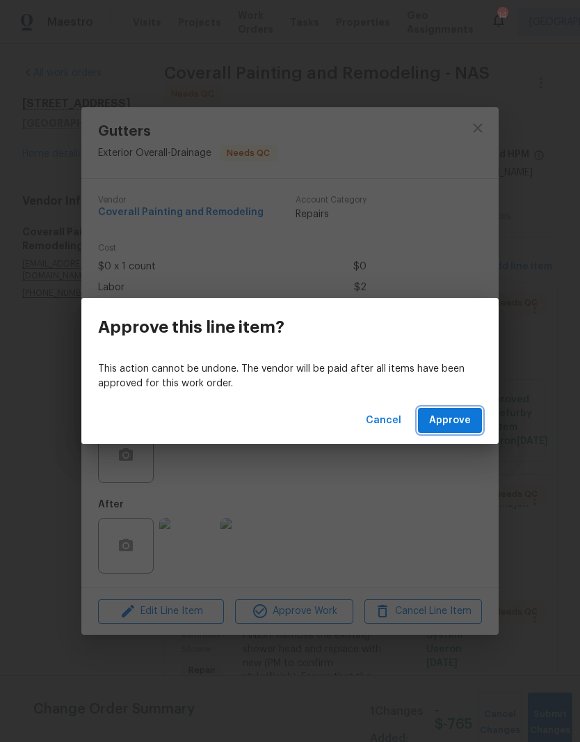
click at [446, 419] on span "Approve" at bounding box center [450, 420] width 42 height 17
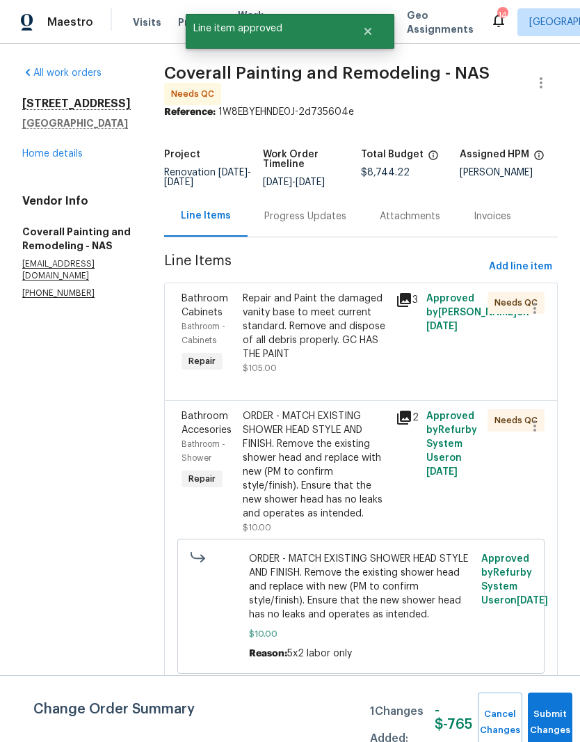
click at [379, 315] on div "Repair and Paint the damaged vanity base to meet current standard. Remove and d…" at bounding box center [315, 327] width 145 height 70
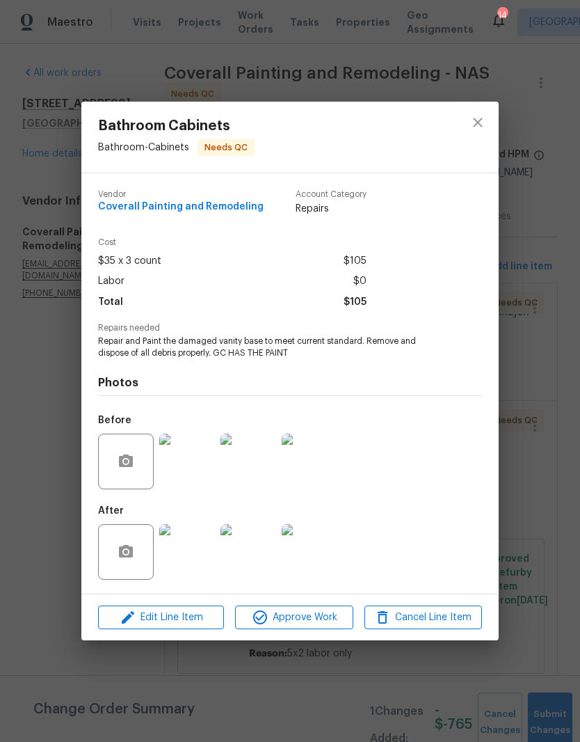
click at [200, 561] on img at bounding box center [187, 552] width 56 height 56
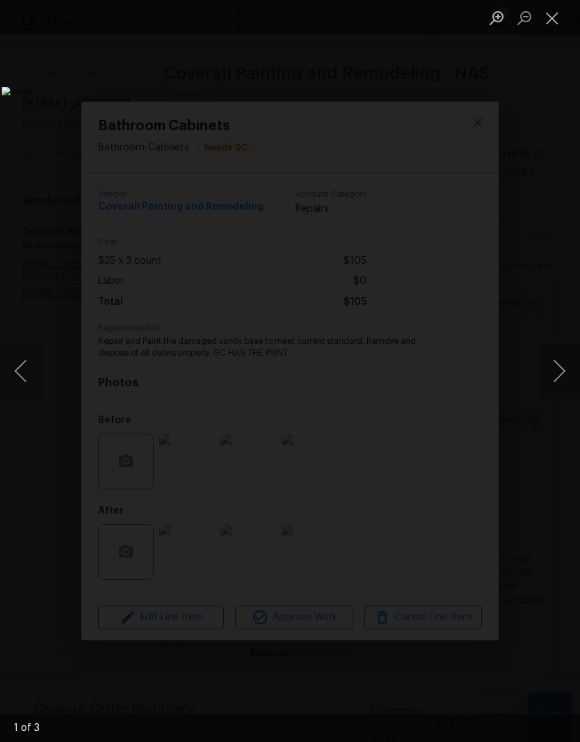
click at [554, 19] on button "Close lightbox" at bounding box center [553, 18] width 28 height 24
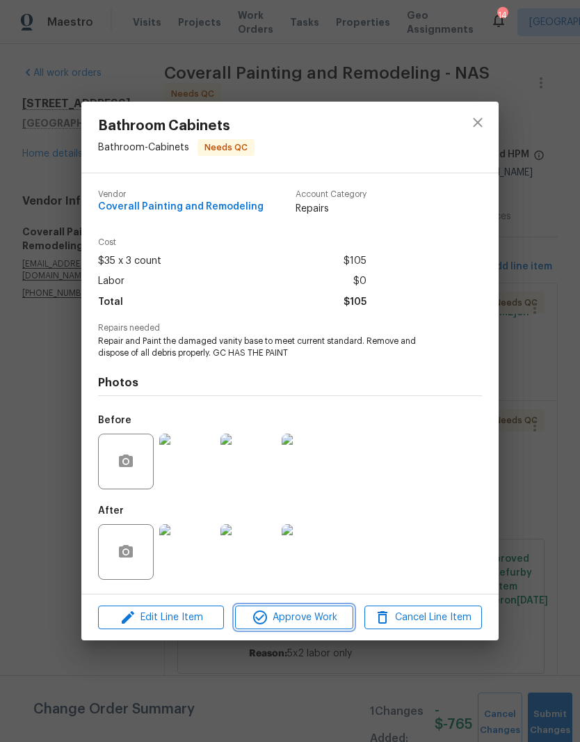
click at [310, 616] on span "Approve Work" at bounding box center [293, 617] width 109 height 17
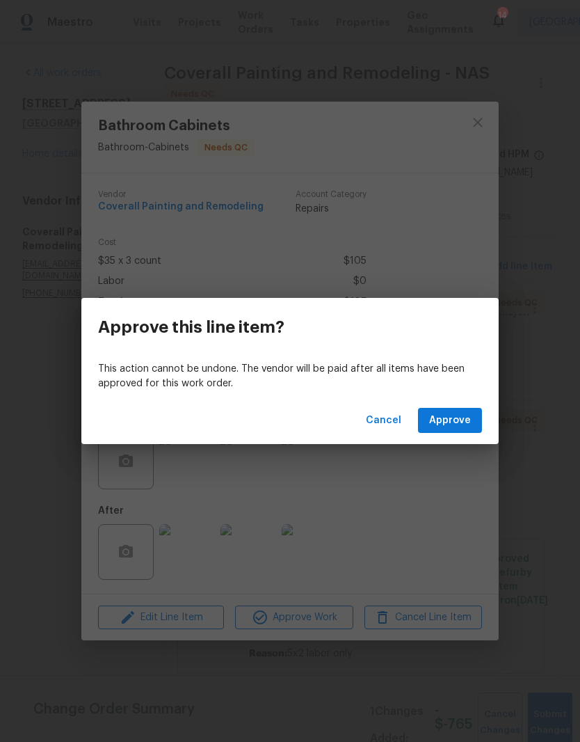
click at [458, 426] on span "Approve" at bounding box center [450, 420] width 42 height 17
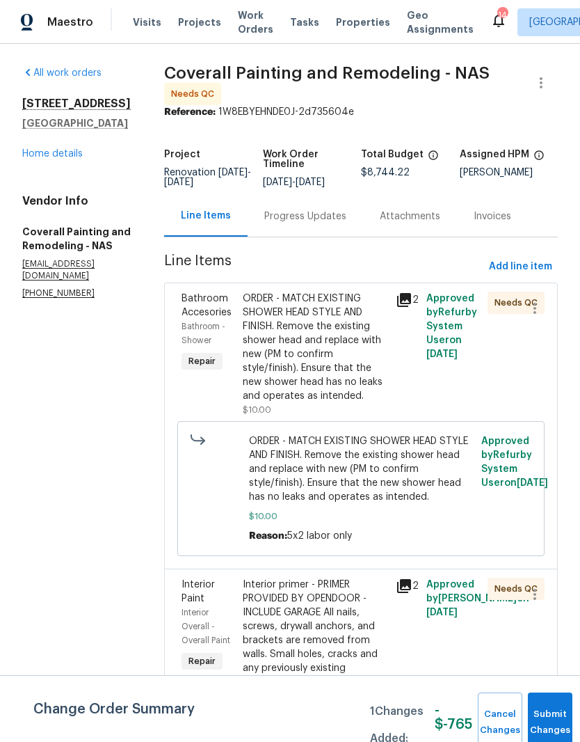
click at [377, 310] on div "ORDER - MATCH EXISTING SHOWER HEAD STYLE AND FINISH. Remove the existing shower…" at bounding box center [315, 347] width 145 height 111
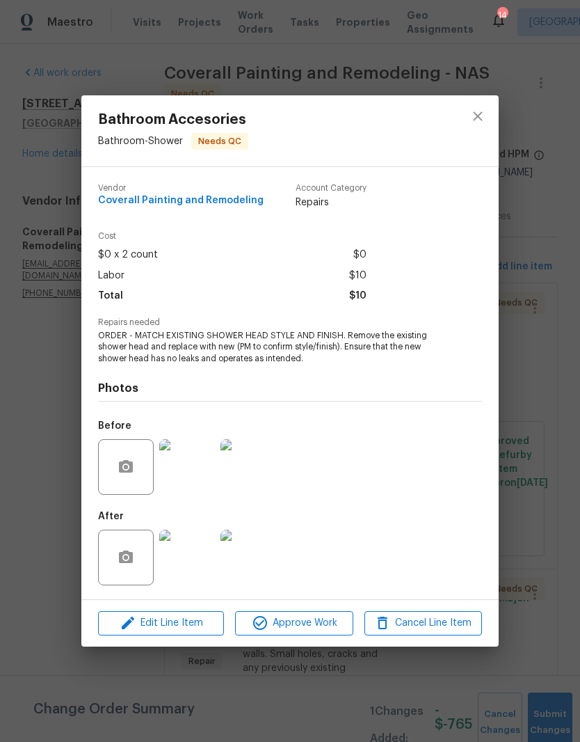
click at [193, 566] on img at bounding box center [187, 557] width 56 height 56
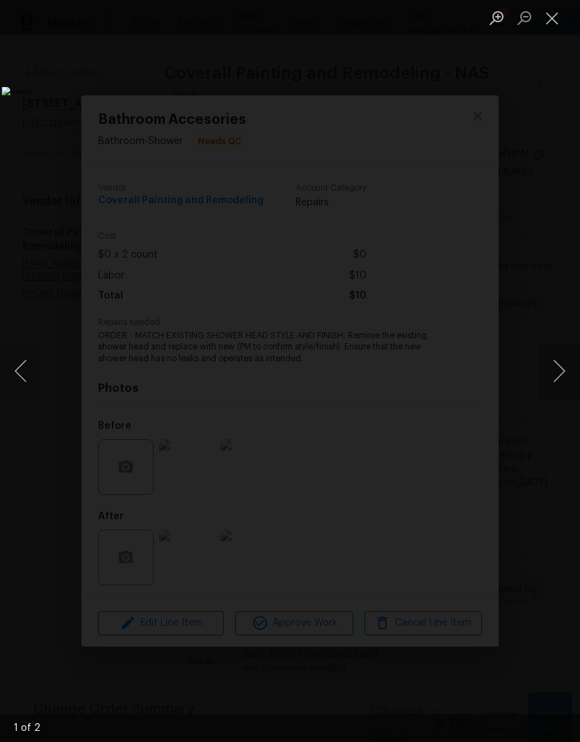
click at [558, 23] on button "Close lightbox" at bounding box center [553, 18] width 28 height 24
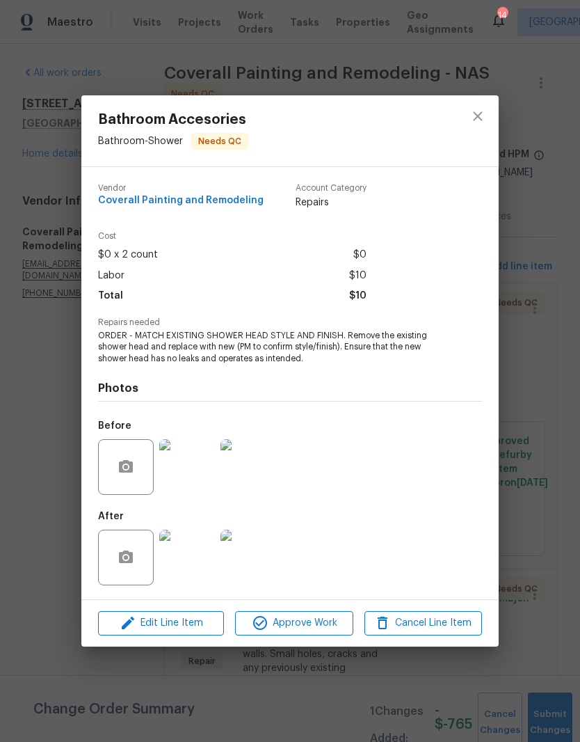
click at [264, 567] on img at bounding box center [249, 557] width 56 height 56
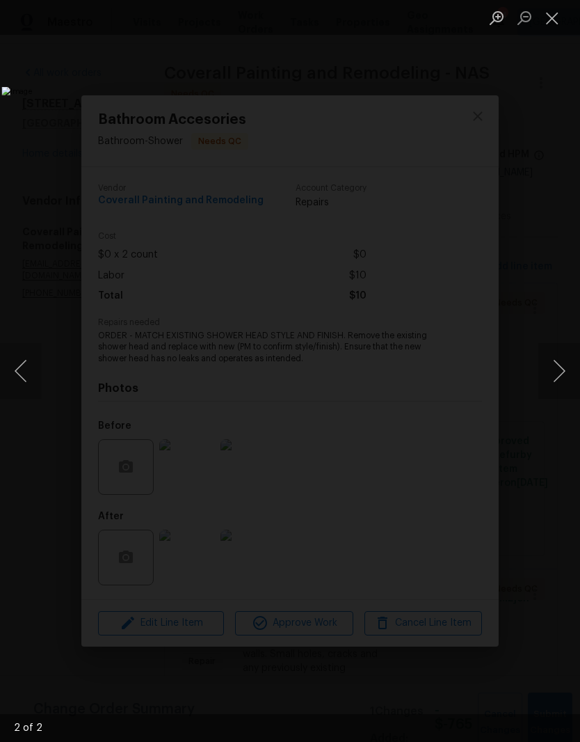
click at [548, 26] on button "Close lightbox" at bounding box center [553, 18] width 28 height 24
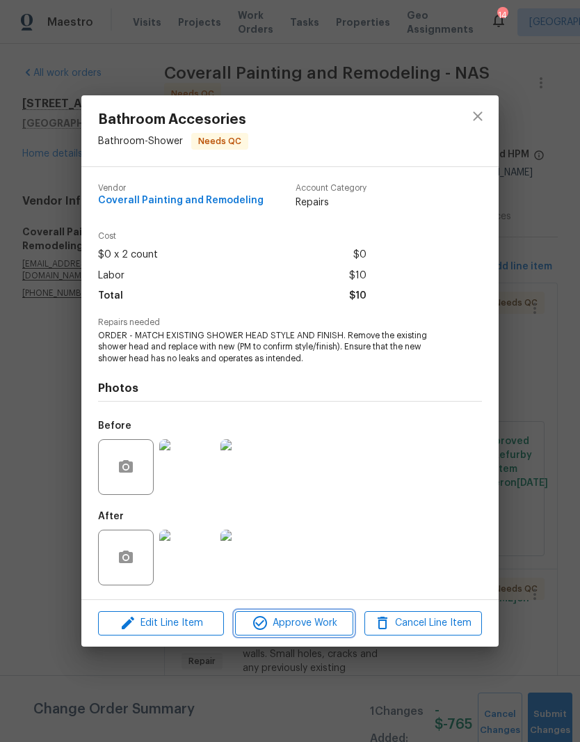
click at [313, 622] on span "Approve Work" at bounding box center [293, 622] width 109 height 17
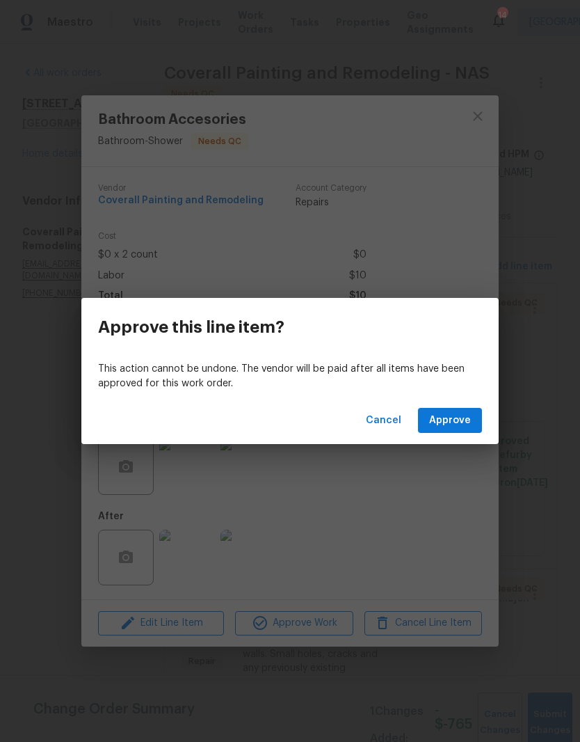
click at [463, 428] on span "Approve" at bounding box center [450, 420] width 42 height 17
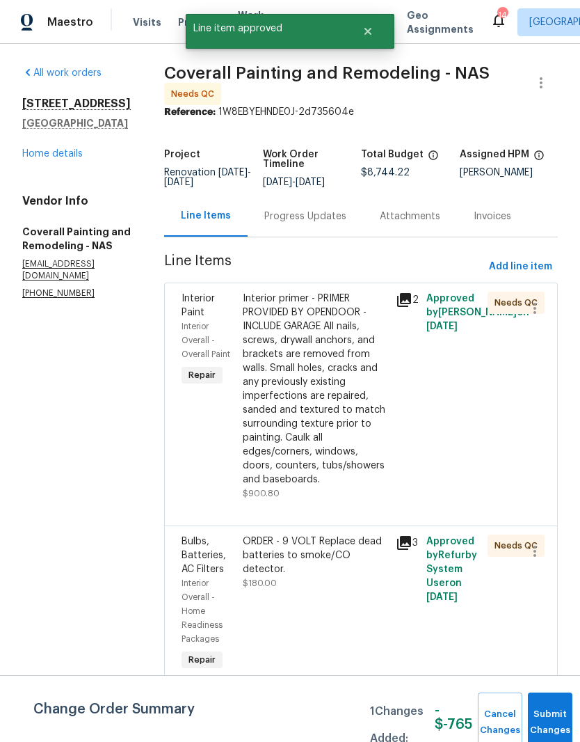
click at [385, 315] on div "Interior primer - PRIMER PROVIDED BY OPENDOOR - INCLUDE GARAGE All nails, screw…" at bounding box center [315, 389] width 145 height 195
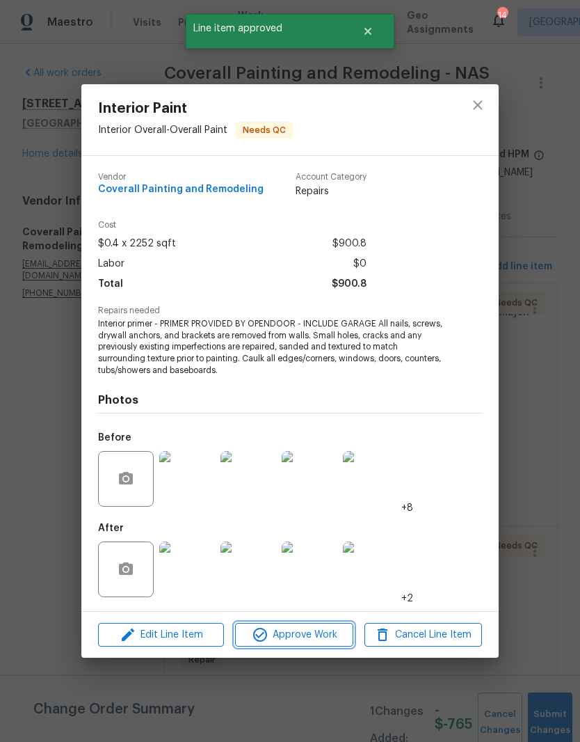
click at [319, 638] on span "Approve Work" at bounding box center [293, 634] width 109 height 17
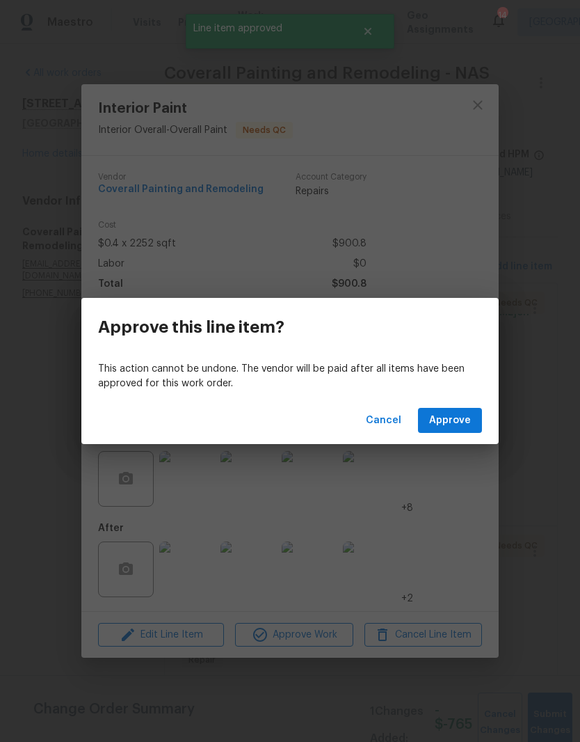
click at [450, 421] on span "Approve" at bounding box center [450, 420] width 42 height 17
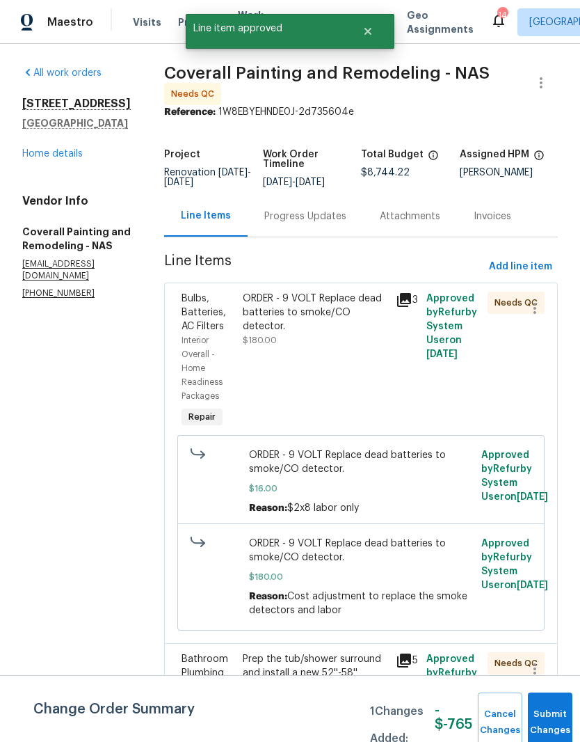
click at [380, 314] on div "ORDER - 9 VOLT Replace dead batteries to smoke/CO detector." at bounding box center [315, 313] width 145 height 42
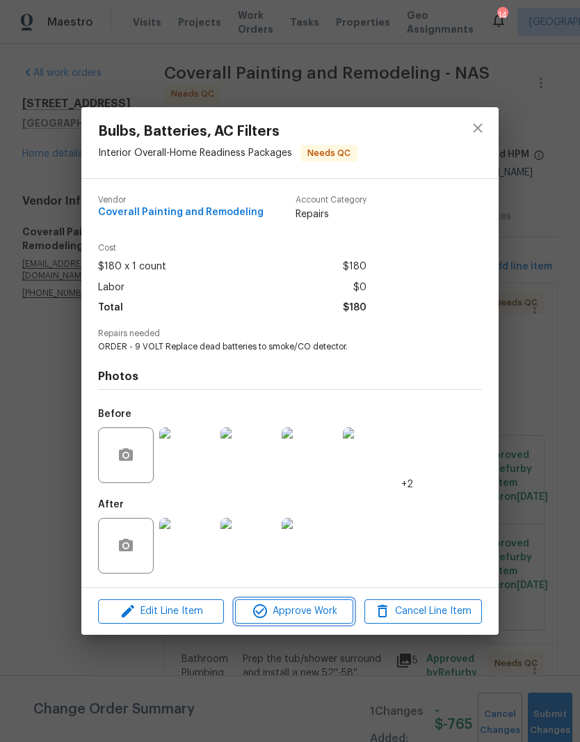
click at [319, 616] on span "Approve Work" at bounding box center [293, 611] width 109 height 17
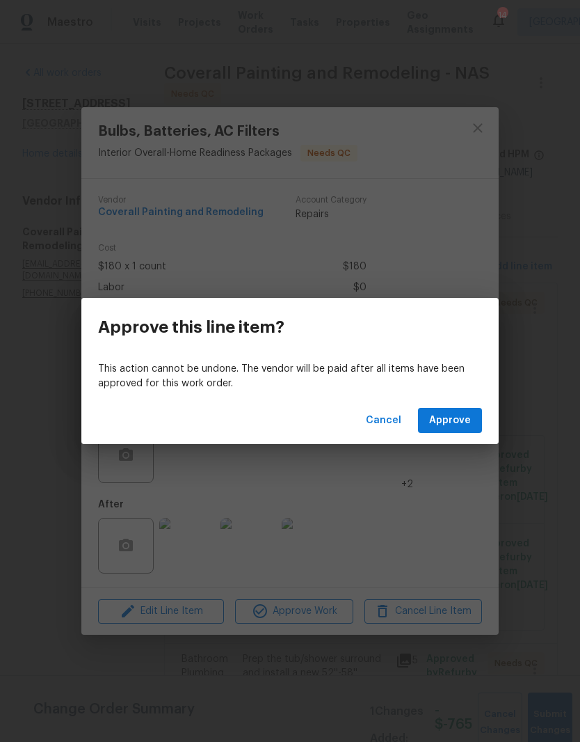
click at [463, 422] on span "Approve" at bounding box center [450, 420] width 42 height 17
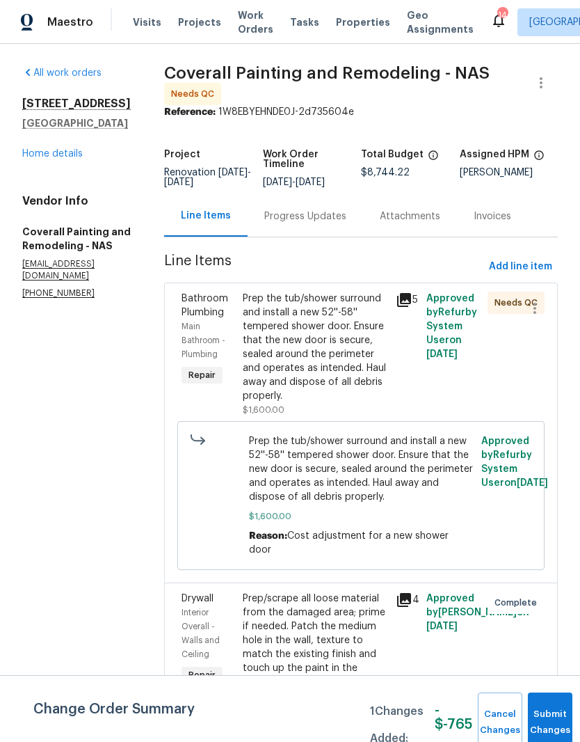
click at [386, 312] on div "Prep the tub/shower surround and install a new 52''-58'' tempered shower door. …" at bounding box center [315, 347] width 145 height 111
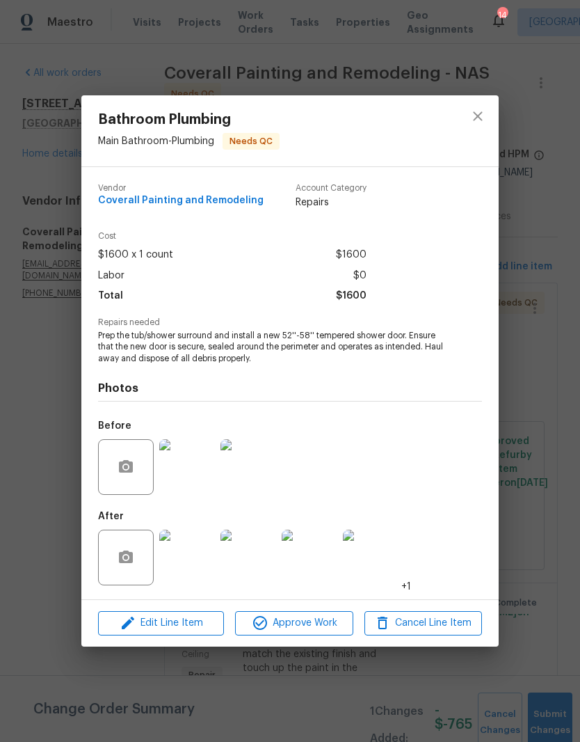
click at [314, 625] on span "Approve Work" at bounding box center [293, 622] width 109 height 17
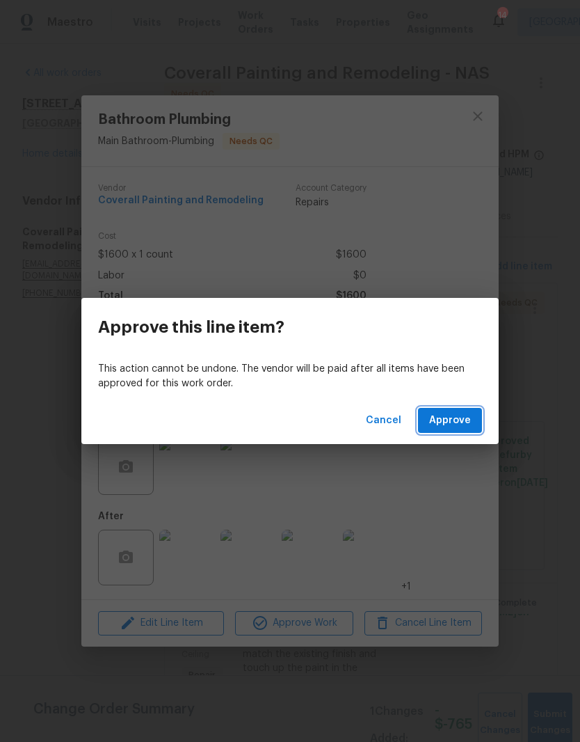
click at [466, 417] on span "Approve" at bounding box center [450, 420] width 42 height 17
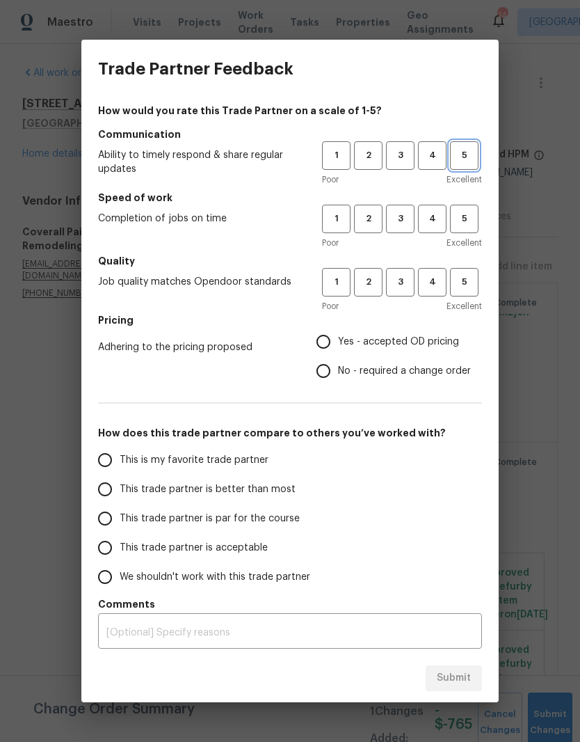
click at [466, 152] on span "5" at bounding box center [465, 155] width 26 height 16
click at [404, 225] on span "3" at bounding box center [401, 219] width 26 height 16
click at [431, 292] on button "4" at bounding box center [432, 282] width 29 height 29
click at [336, 376] on input "No - required a change order" at bounding box center [323, 370] width 29 height 29
radio input "true"
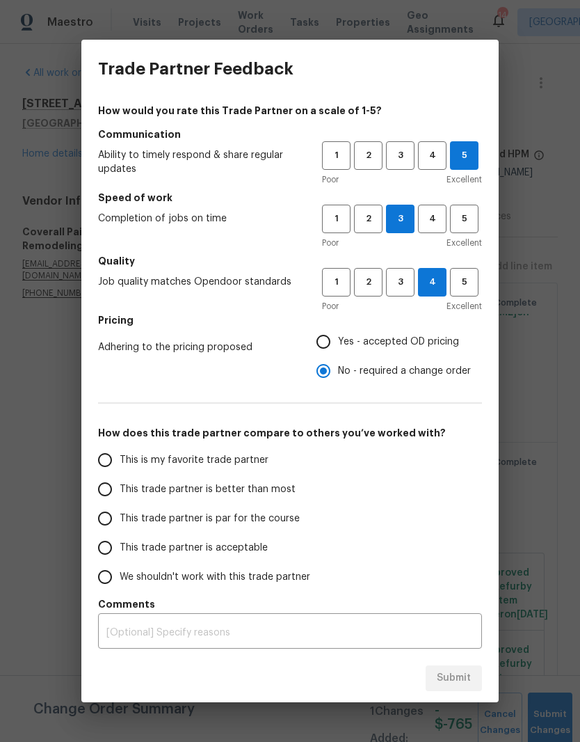
click at [111, 463] on input "This is my favorite trade partner" at bounding box center [104, 459] width 29 height 29
click at [467, 673] on span "Submit" at bounding box center [454, 677] width 34 height 17
radio input "true"
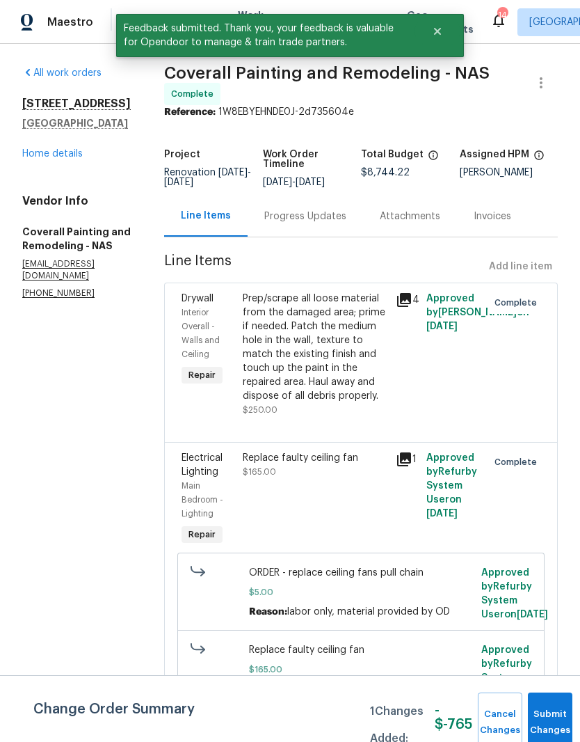
click at [66, 157] on link "Home details" at bounding box center [52, 154] width 61 height 10
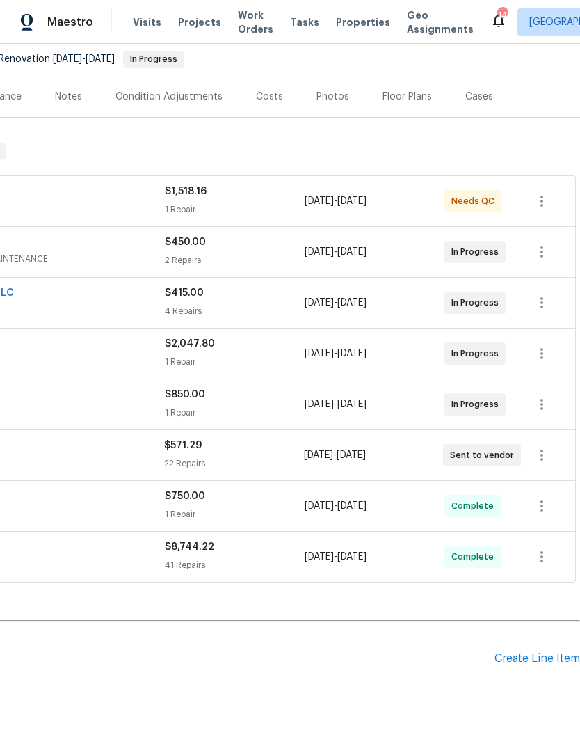
scroll to position [135, 206]
click at [537, 655] on div "Create Line Item" at bounding box center [538, 658] width 86 height 13
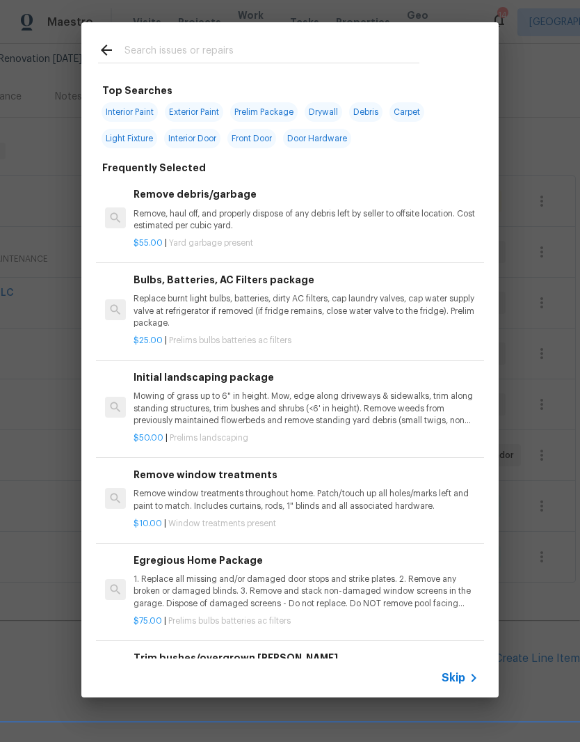
click at [221, 202] on div "Remove debris/garbage Remove, haul off, and properly dispose of any debris left…" at bounding box center [306, 208] width 345 height 45
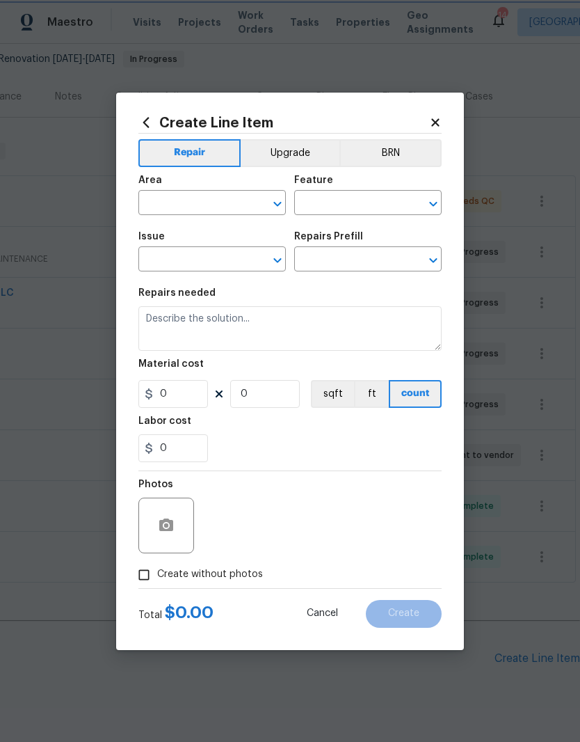
type input "Debris/garbage on site"
type input "Remove debris/garbage $55.00"
type textarea "Remove, haul off, and properly dispose of any debris left by seller to offsite …"
type input "55"
type input "1"
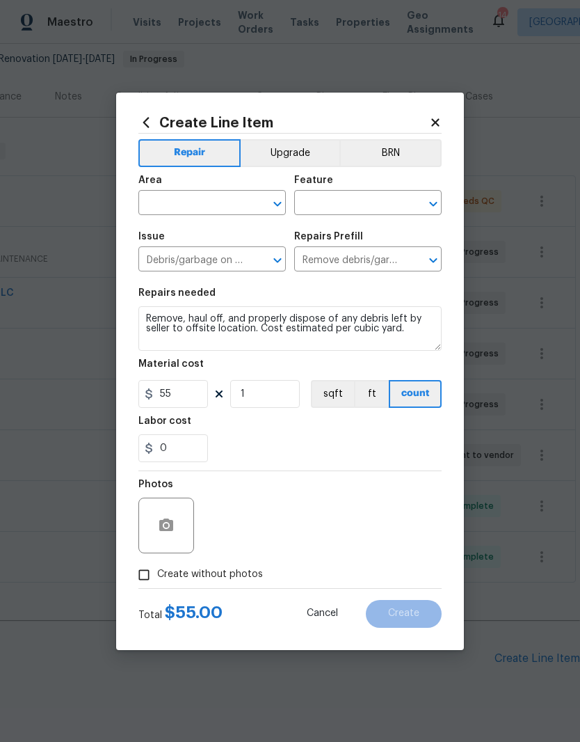
click at [239, 198] on input "text" at bounding box center [192, 204] width 109 height 22
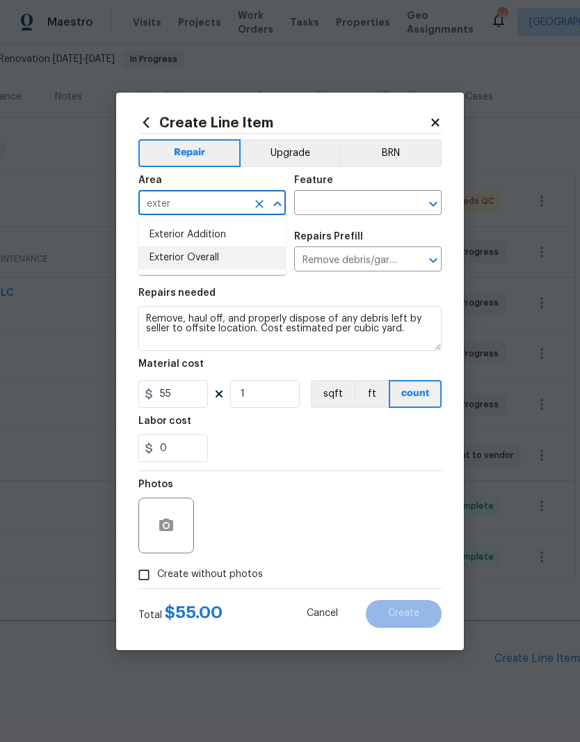
click at [216, 257] on li "Exterior Overall" at bounding box center [211, 257] width 147 height 23
type input "Exterior Overall"
click at [365, 202] on input "text" at bounding box center [348, 204] width 109 height 22
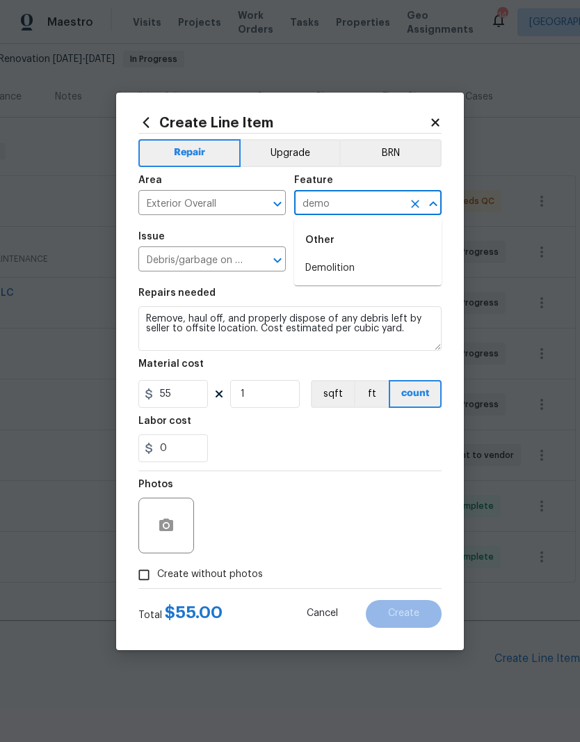
click at [355, 273] on li "Demolition" at bounding box center [367, 268] width 147 height 23
type input "Demolition"
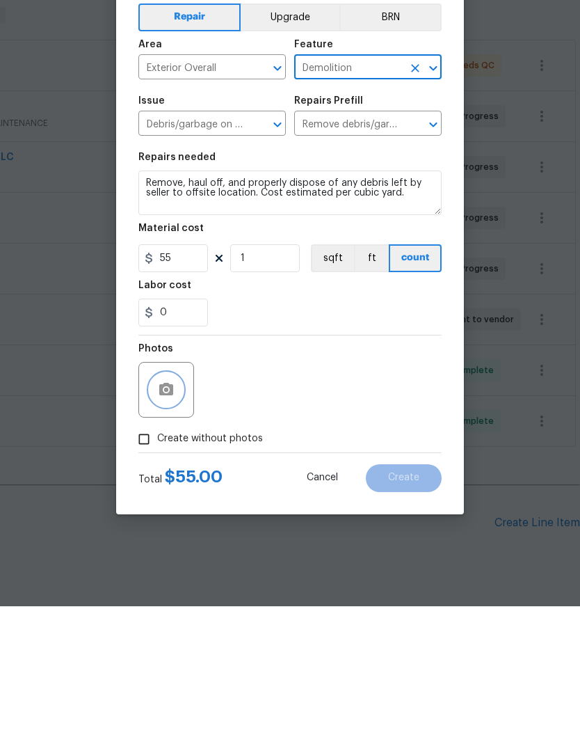
click at [173, 518] on icon "button" at bounding box center [166, 524] width 14 height 13
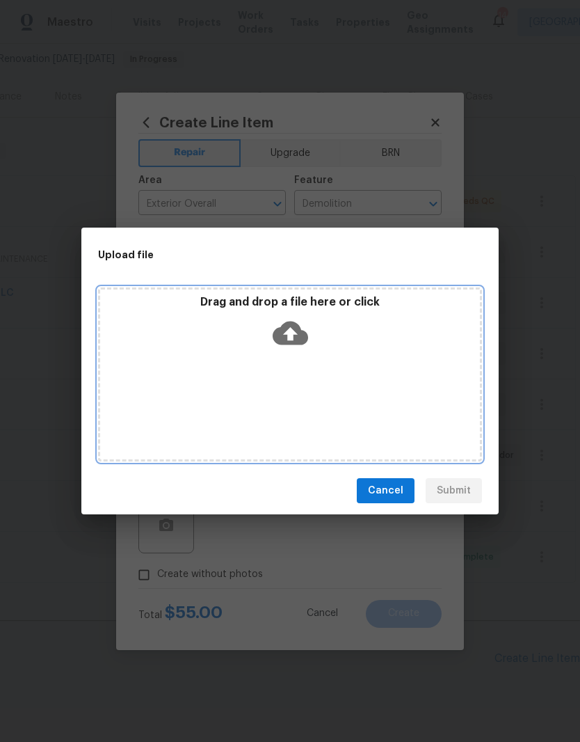
click at [334, 358] on div "Drag and drop a file here or click" at bounding box center [290, 374] width 384 height 174
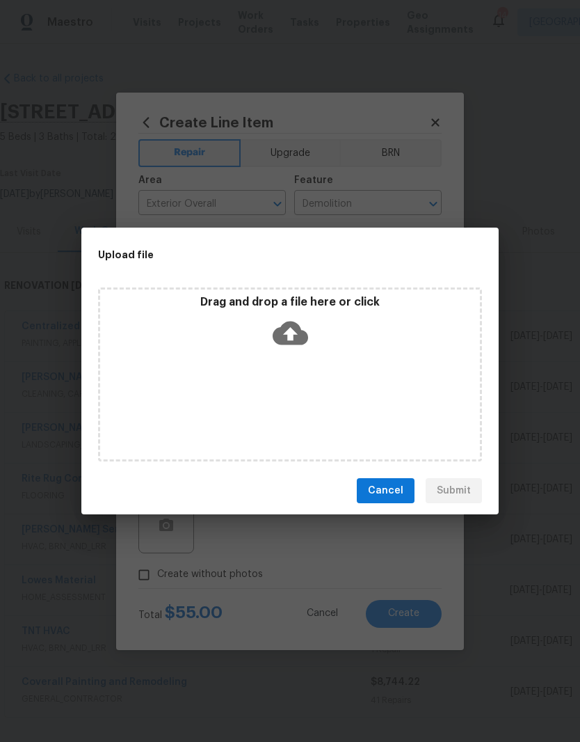
scroll to position [135, 206]
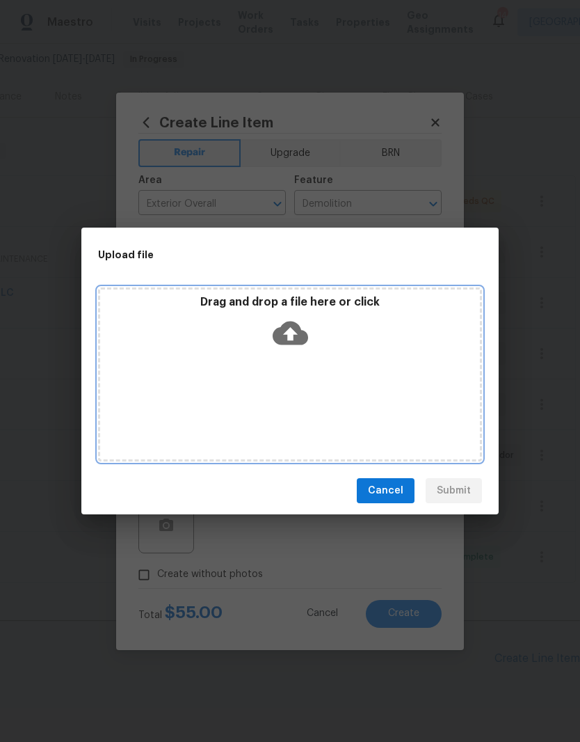
click at [271, 359] on div "Drag and drop a file here or click" at bounding box center [290, 374] width 384 height 174
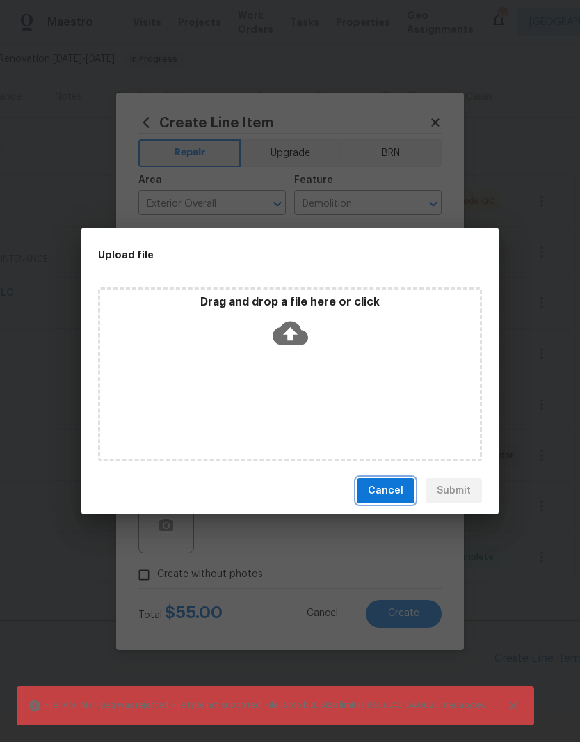
click at [396, 489] on span "Cancel" at bounding box center [385, 490] width 35 height 17
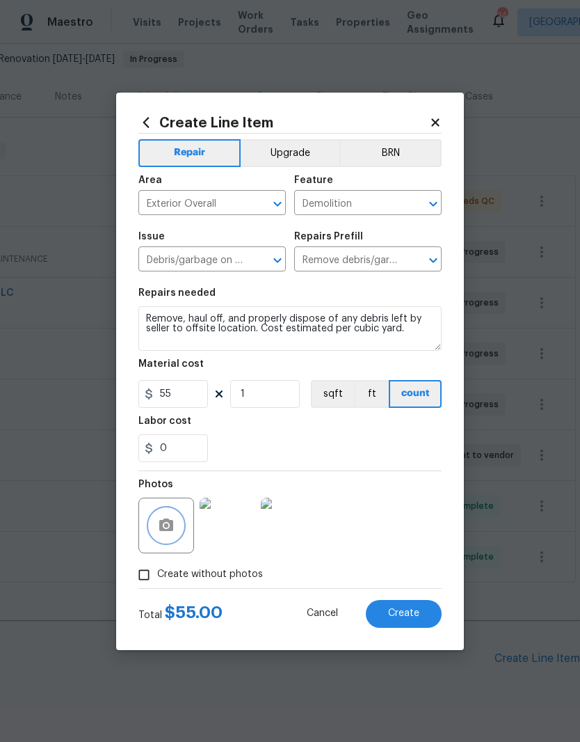
click at [181, 529] on button "button" at bounding box center [166, 525] width 33 height 33
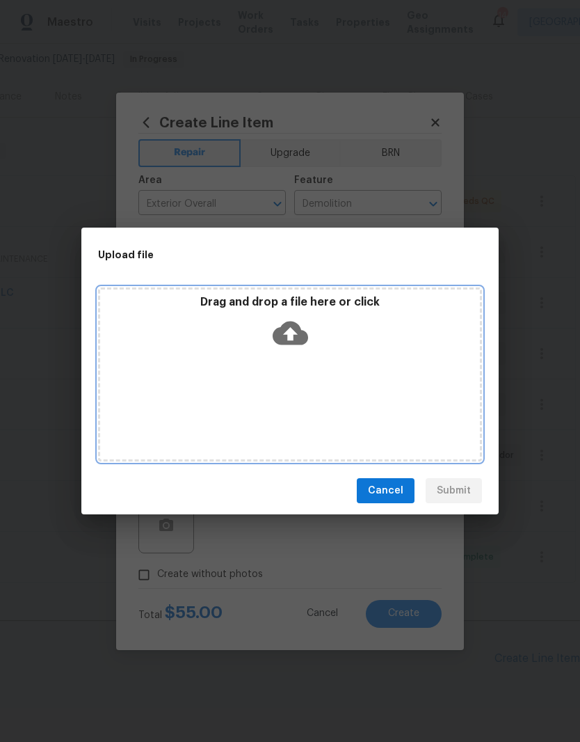
click at [332, 350] on div "Drag and drop a file here or click" at bounding box center [290, 325] width 380 height 60
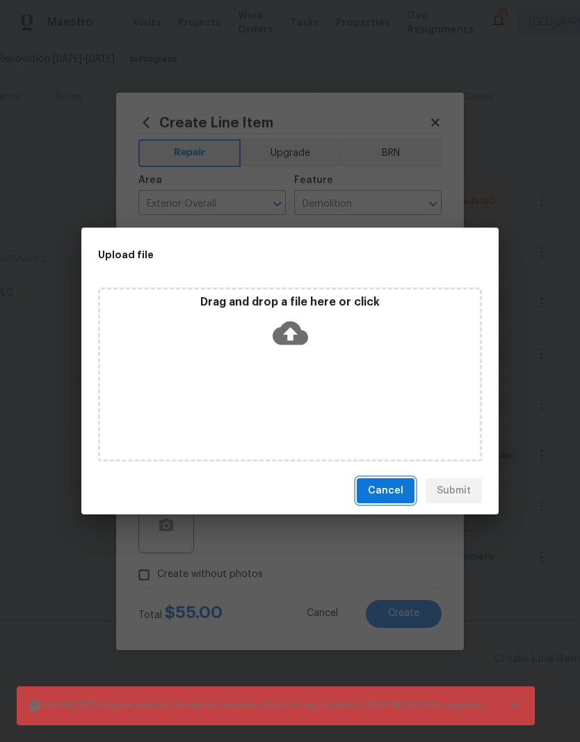
click at [396, 500] on button "Cancel" at bounding box center [386, 491] width 58 height 26
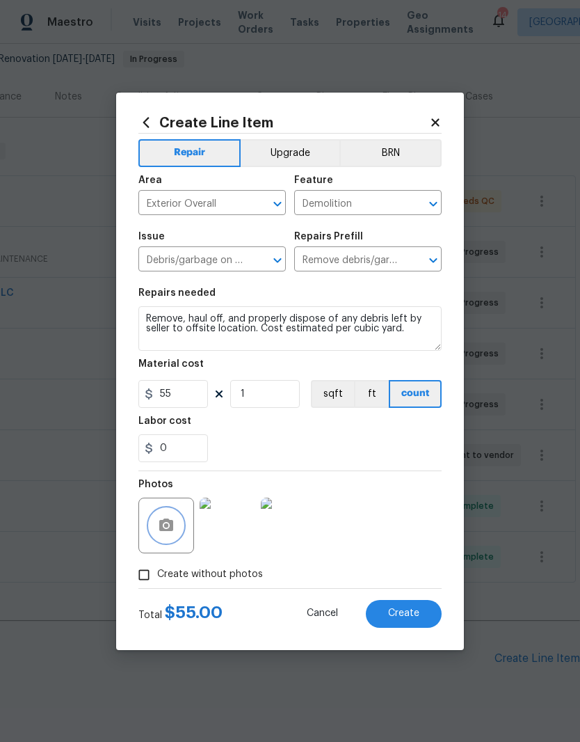
click at [176, 532] on button "button" at bounding box center [166, 525] width 33 height 33
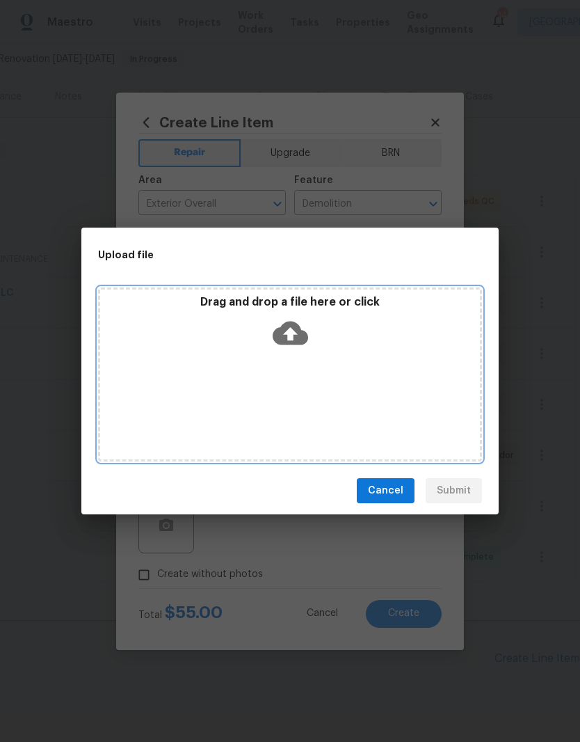
click at [324, 353] on div "Drag and drop a file here or click" at bounding box center [290, 325] width 380 height 60
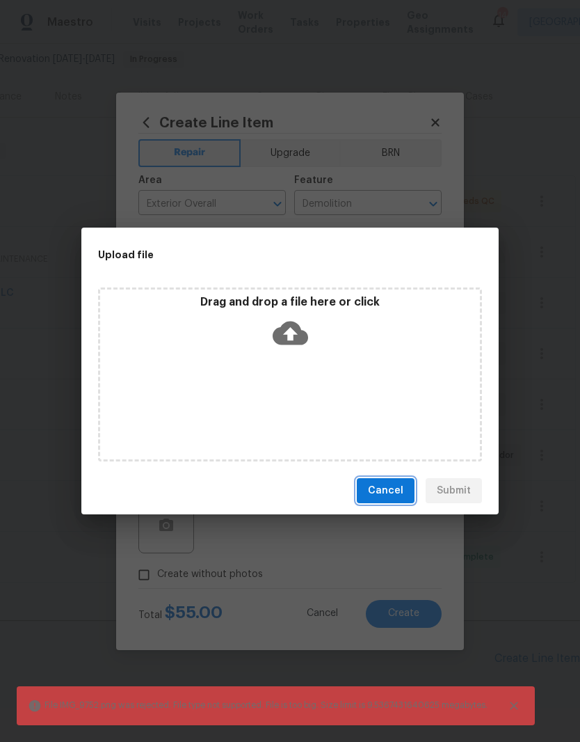
click at [395, 488] on span "Cancel" at bounding box center [385, 490] width 35 height 17
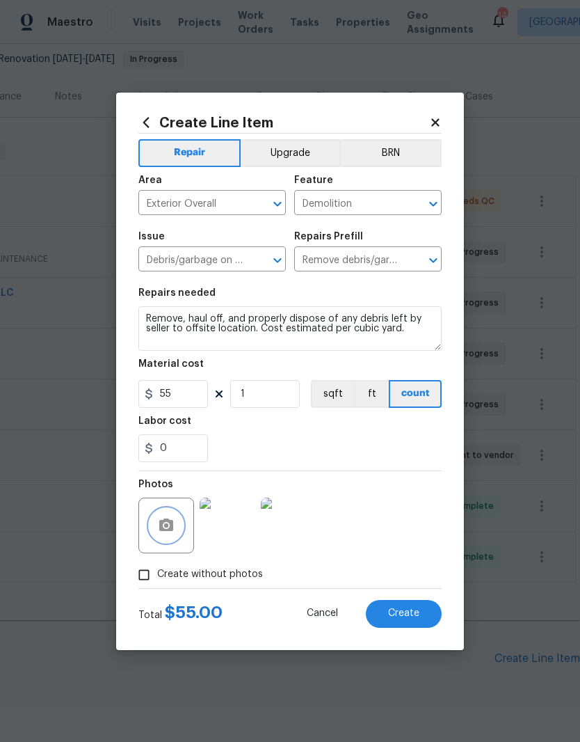
click at [173, 530] on icon "button" at bounding box center [166, 524] width 14 height 13
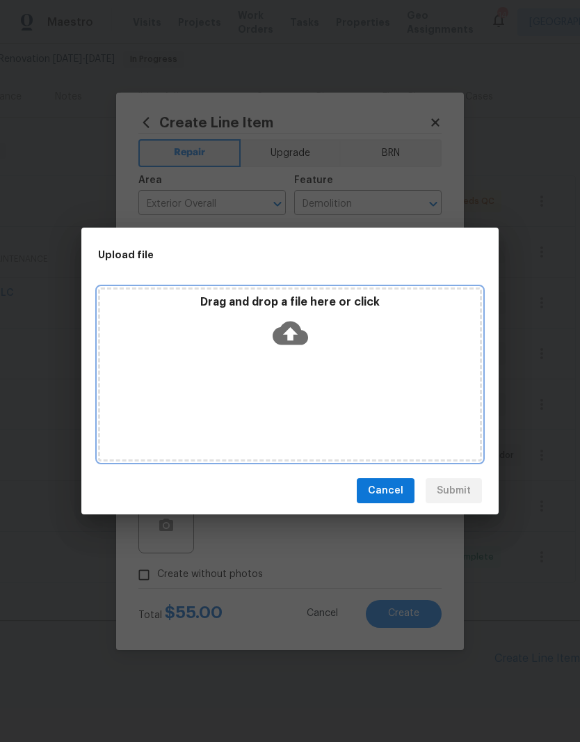
click at [338, 354] on div "Drag and drop a file here or click" at bounding box center [290, 325] width 380 height 60
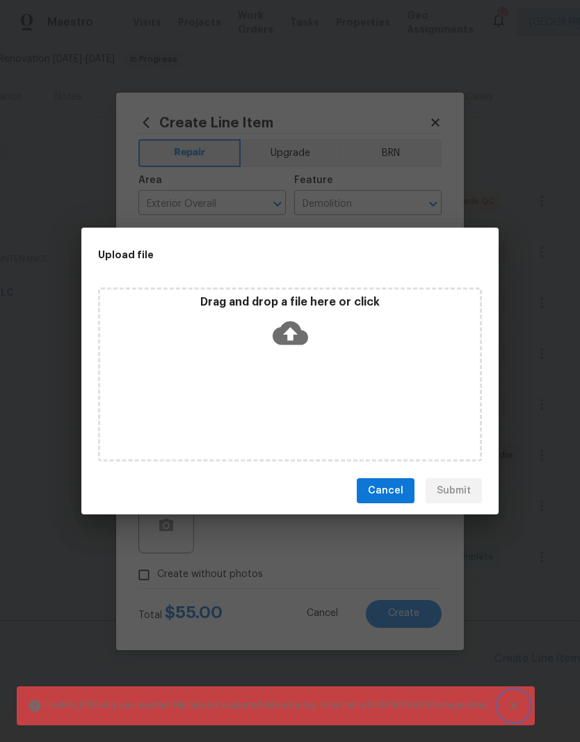
click at [527, 705] on button "Close" at bounding box center [514, 705] width 31 height 31
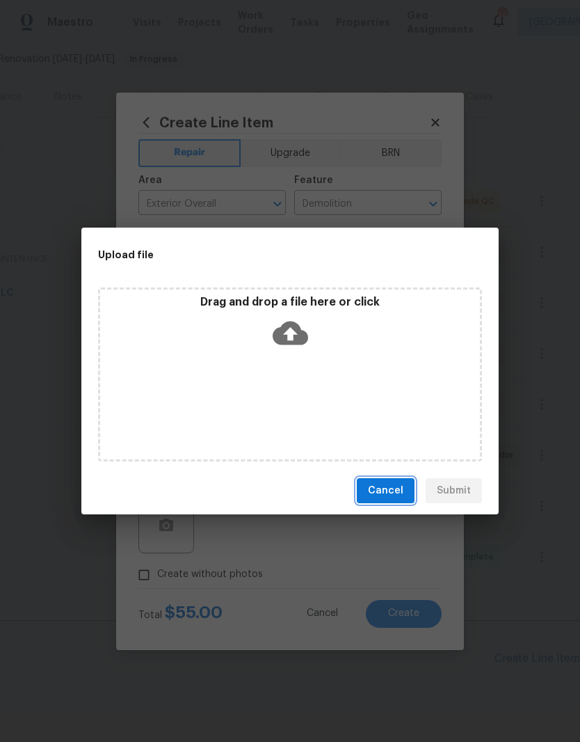
click at [401, 491] on span "Cancel" at bounding box center [385, 490] width 35 height 17
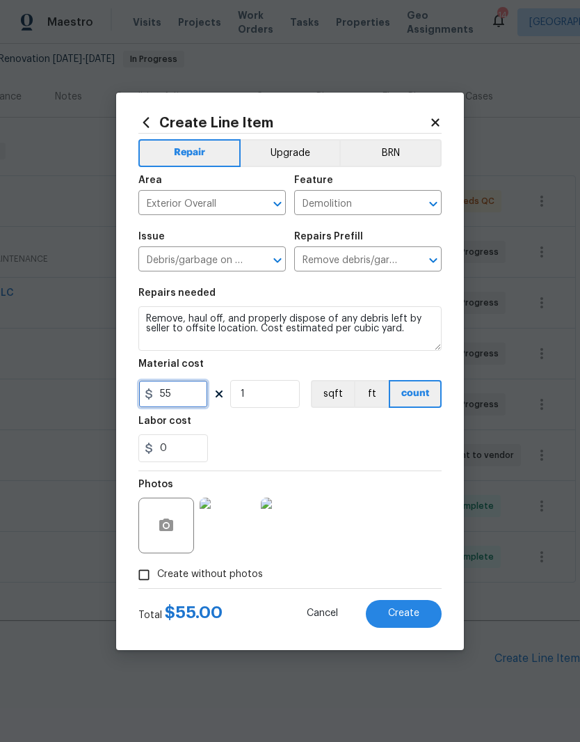
click at [195, 392] on input "55" at bounding box center [173, 394] width 70 height 28
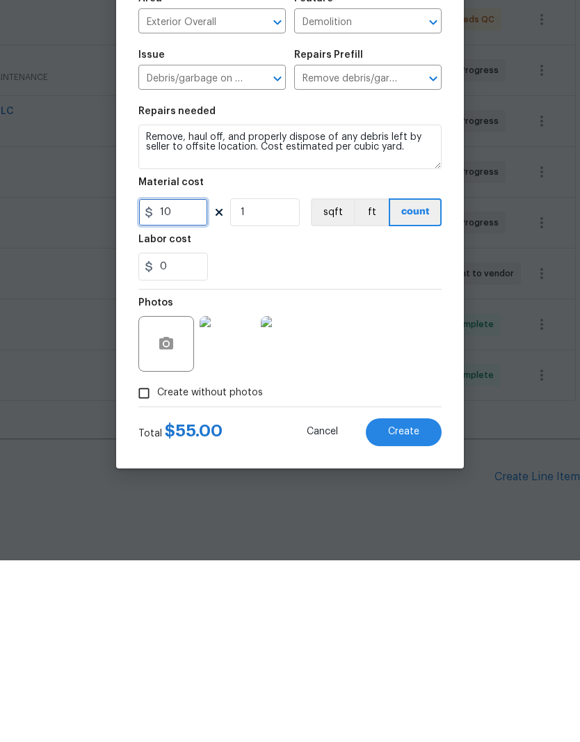
type input "10"
click at [180, 509] on button "button" at bounding box center [166, 525] width 33 height 33
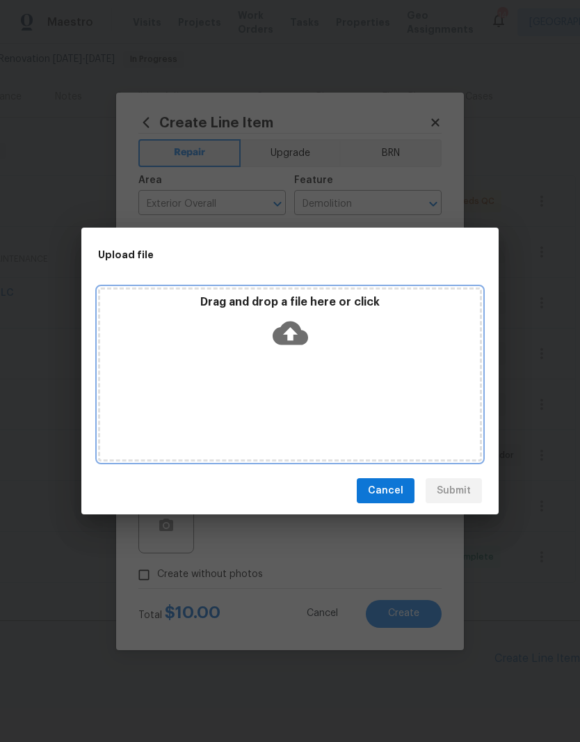
click at [346, 360] on div "Drag and drop a file here or click" at bounding box center [290, 374] width 384 height 174
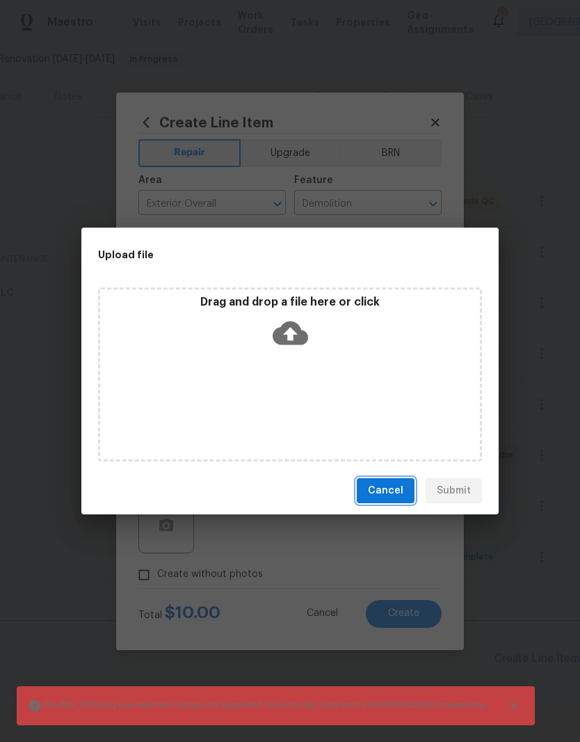
click at [399, 488] on span "Cancel" at bounding box center [385, 490] width 35 height 17
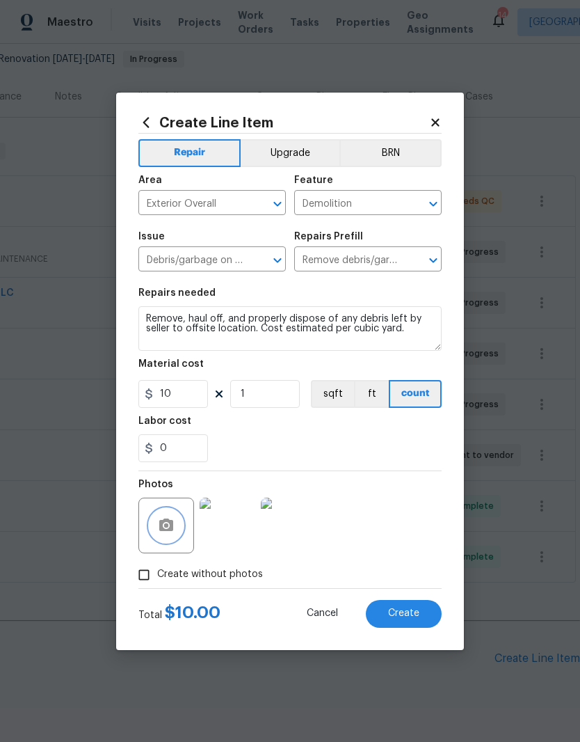
click at [173, 516] on button "button" at bounding box center [166, 525] width 33 height 33
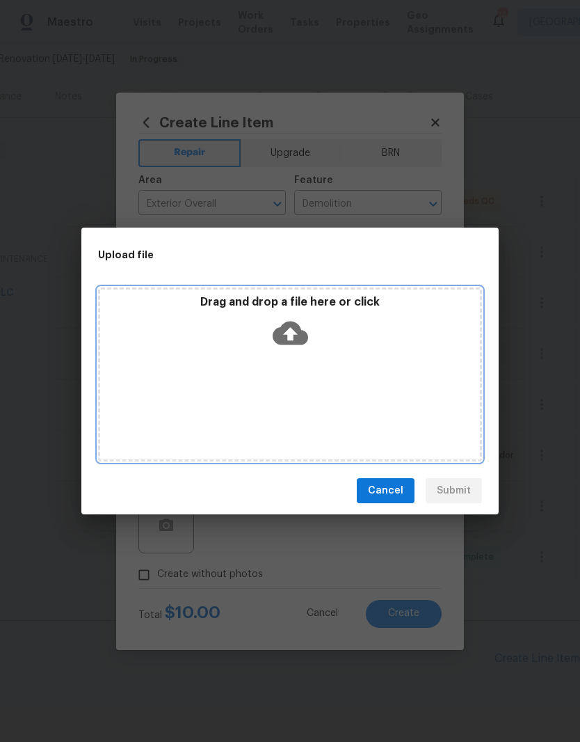
click at [329, 358] on div "Drag and drop a file here or click" at bounding box center [290, 374] width 384 height 174
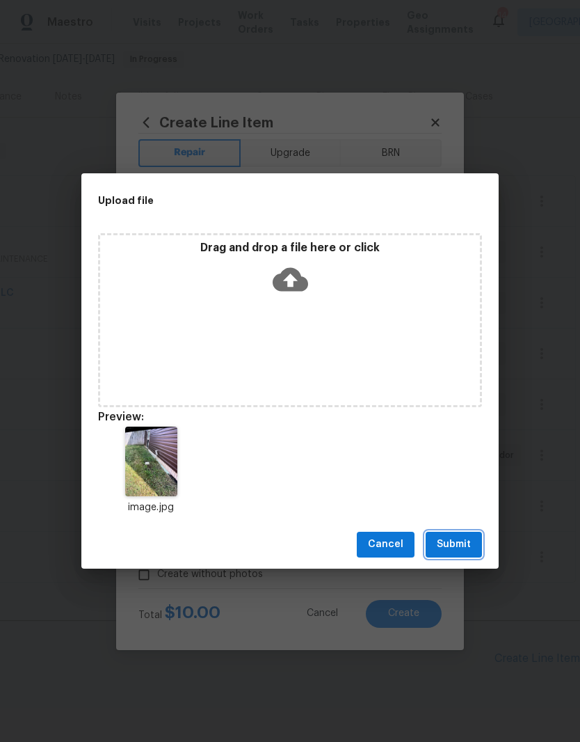
click at [468, 541] on span "Submit" at bounding box center [454, 544] width 34 height 17
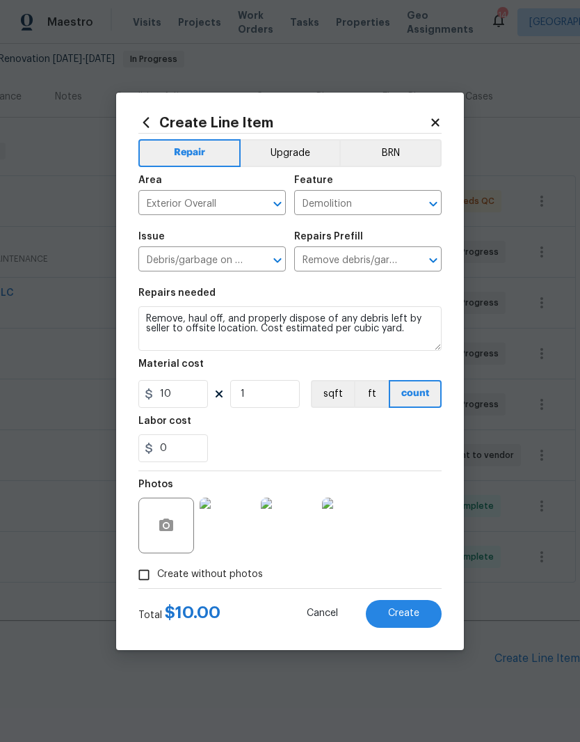
click at [420, 612] on button "Create" at bounding box center [404, 614] width 76 height 28
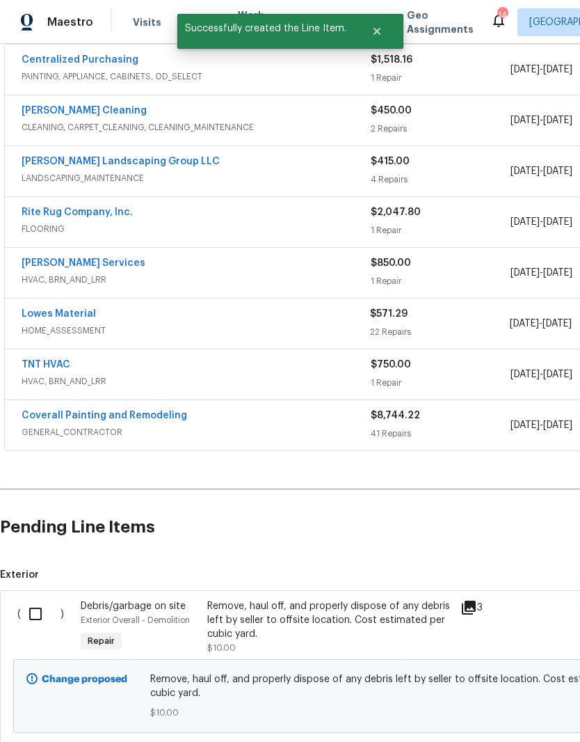
scroll to position [280, 0]
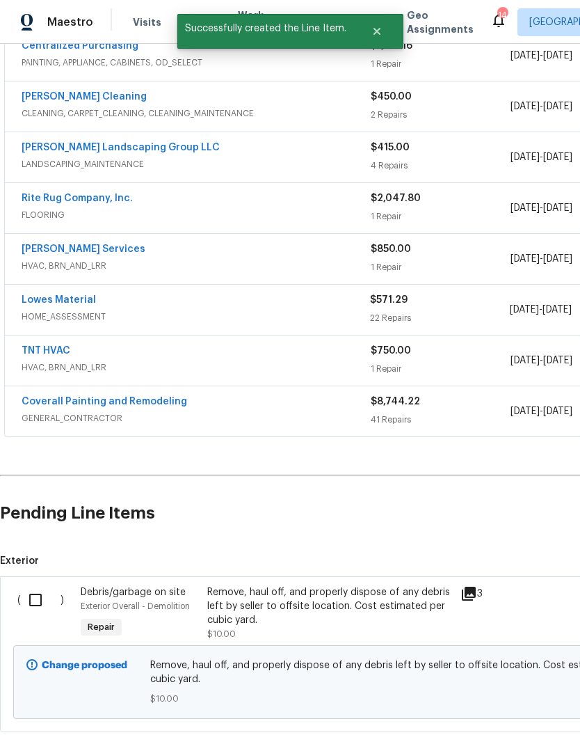
click at [42, 585] on input "checkbox" at bounding box center [41, 599] width 40 height 29
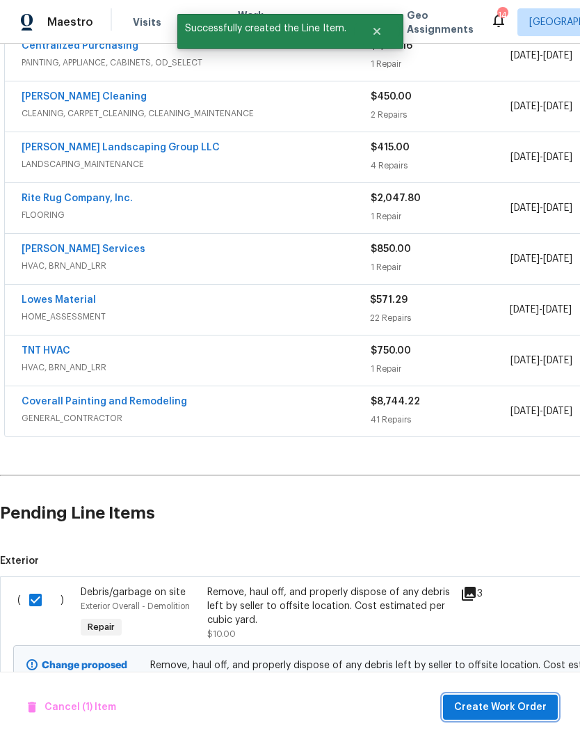
click at [506, 707] on span "Create Work Order" at bounding box center [500, 707] width 93 height 17
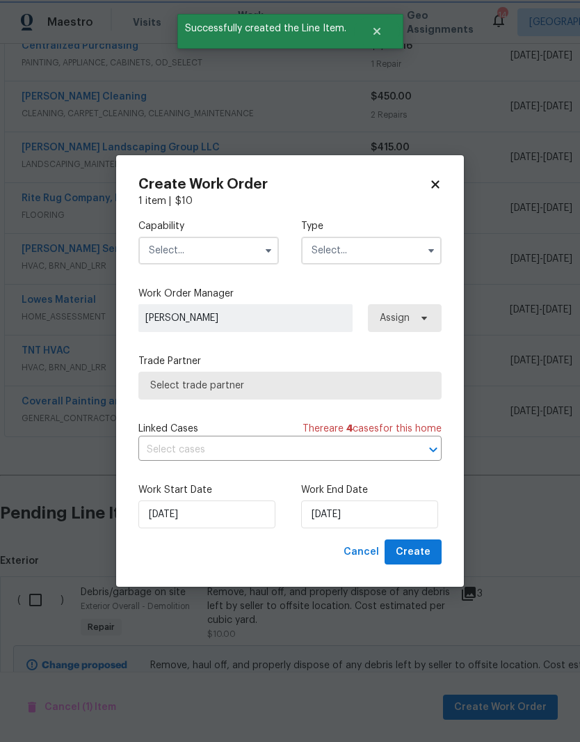
checkbox input "false"
click at [245, 241] on input "text" at bounding box center [208, 251] width 141 height 28
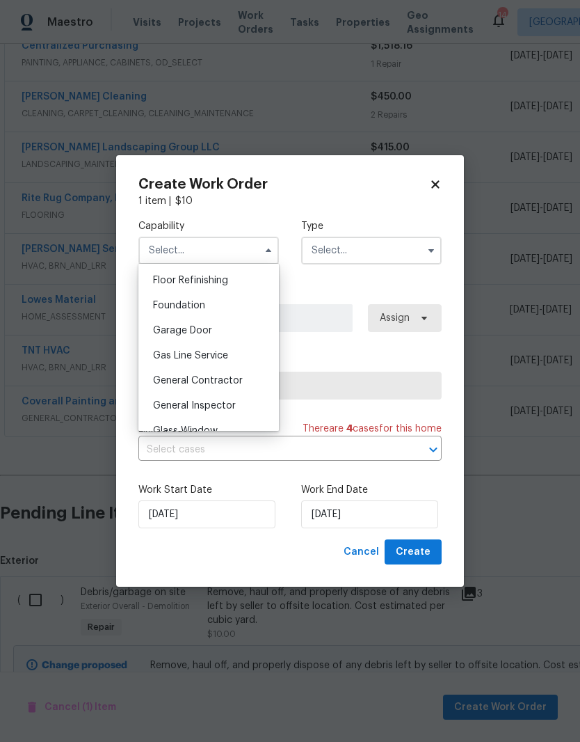
scroll to position [566, 0]
click at [225, 381] on span "General Contractor" at bounding box center [198, 379] width 90 height 10
type input "General Contractor"
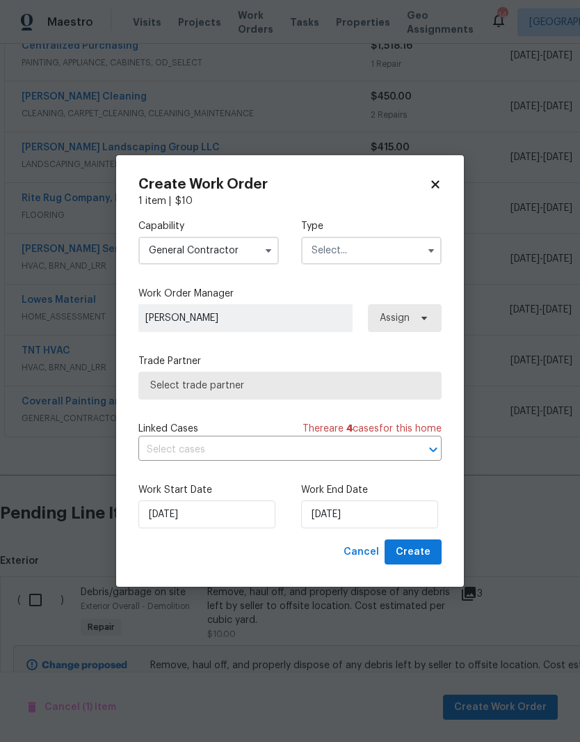
click at [367, 252] on input "text" at bounding box center [371, 251] width 141 height 28
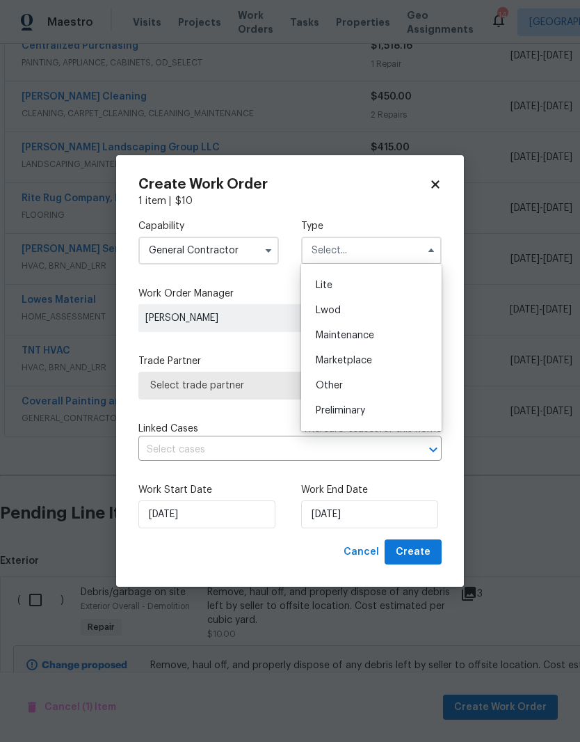
scroll to position [251, 0]
click at [369, 381] on div "Renovation" at bounding box center [372, 379] width 134 height 25
type input "Renovation"
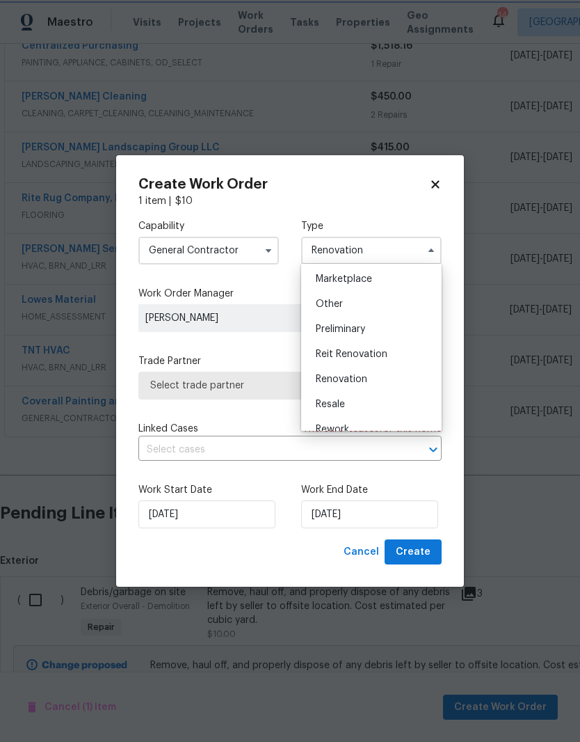
scroll to position [0, 0]
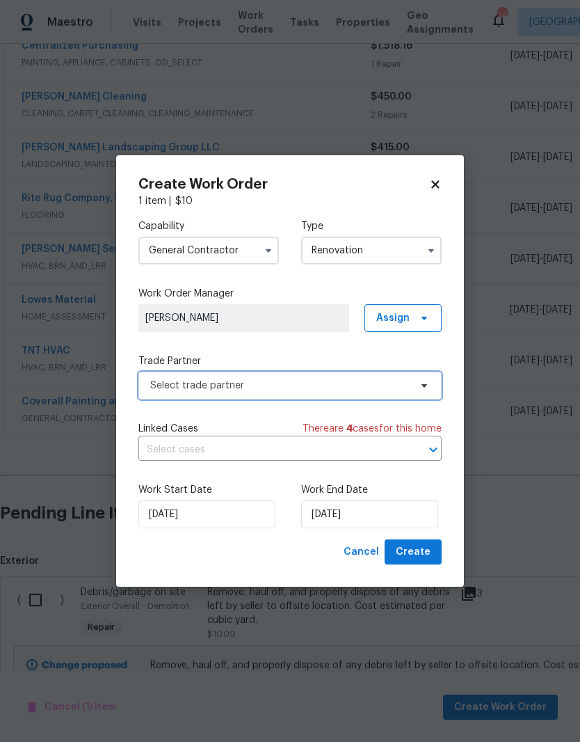
click at [424, 386] on icon at bounding box center [425, 385] width 6 height 3
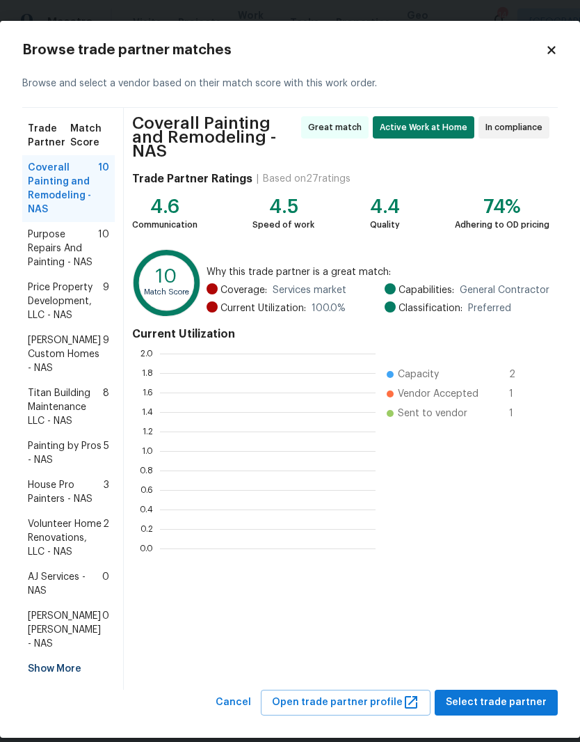
scroll to position [195, 216]
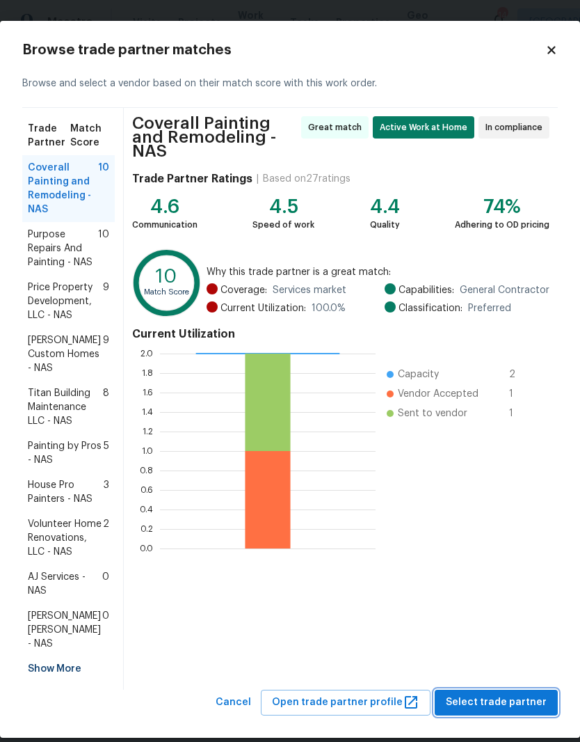
click at [511, 694] on span "Select trade partner" at bounding box center [496, 702] width 101 height 17
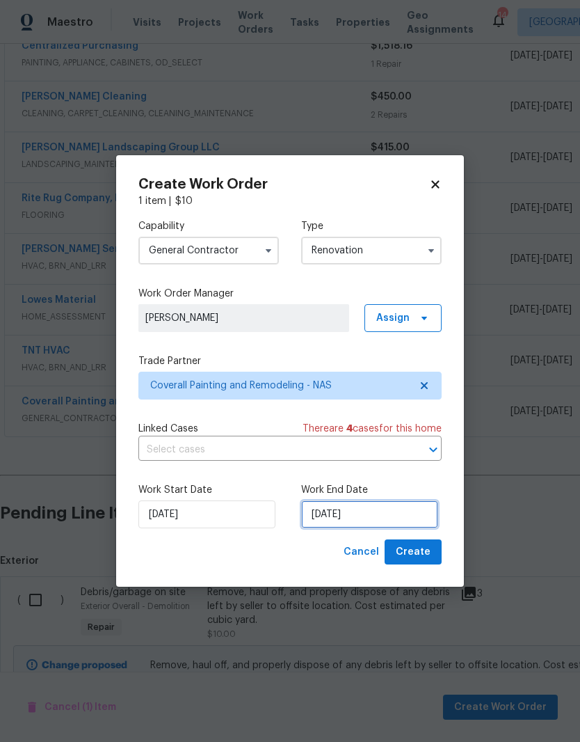
click at [381, 513] on input "[DATE]" at bounding box center [369, 514] width 137 height 28
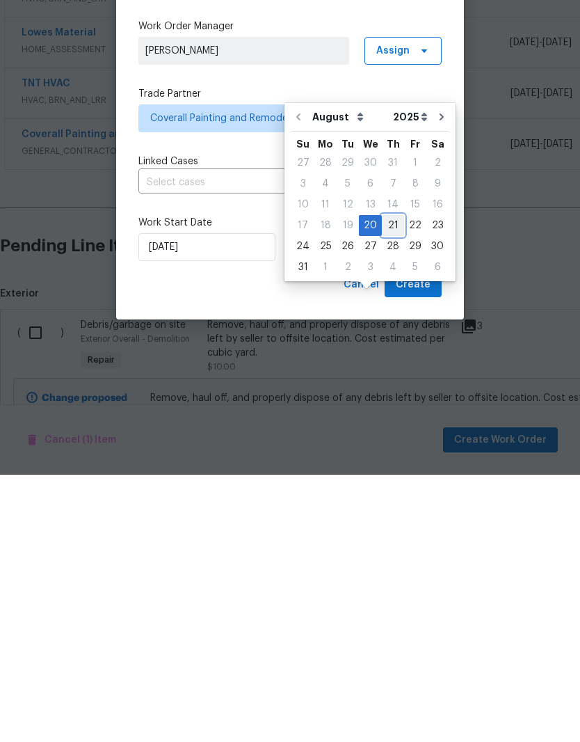
click at [391, 483] on div "21" at bounding box center [393, 492] width 22 height 19
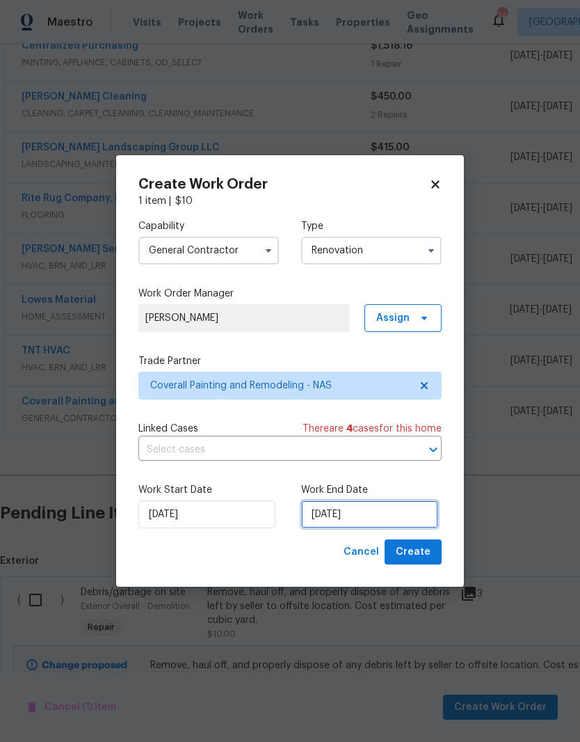
click at [388, 517] on input "[DATE]" at bounding box center [369, 514] width 137 height 28
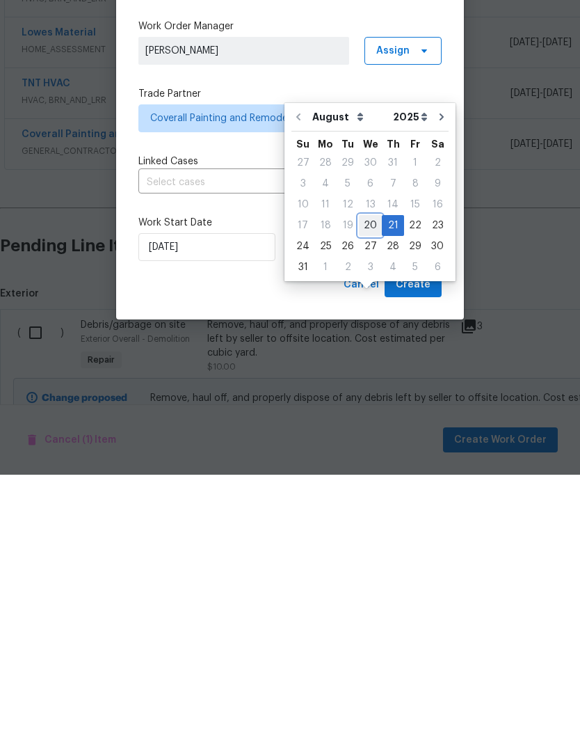
click at [363, 483] on div "20" at bounding box center [370, 492] width 23 height 19
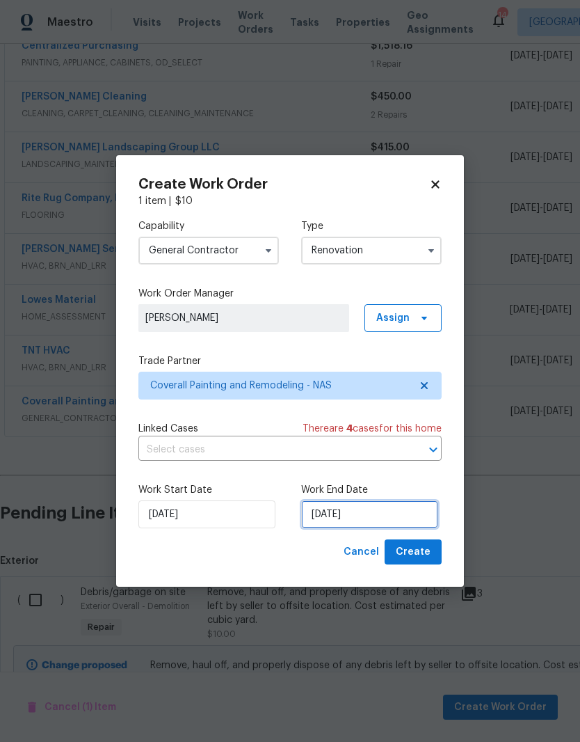
click at [376, 513] on input "[DATE]" at bounding box center [369, 514] width 137 height 28
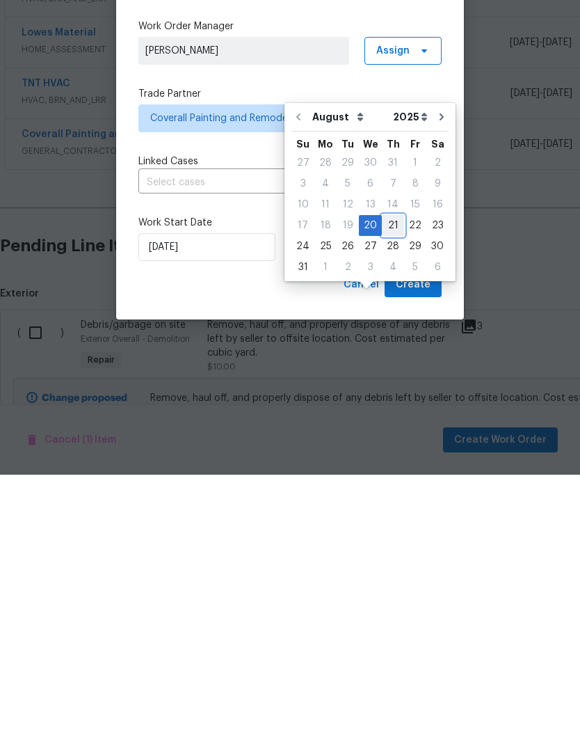
click at [392, 483] on div "21" at bounding box center [393, 492] width 22 height 19
type input "[DATE]"
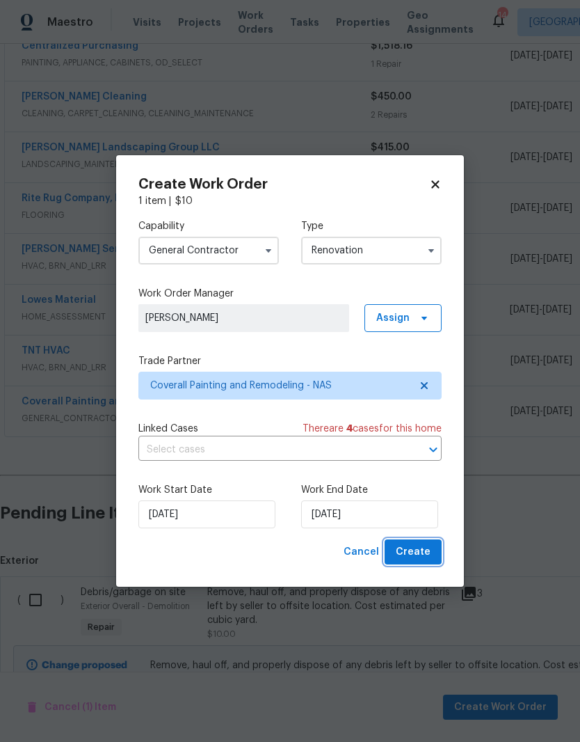
click at [421, 552] on span "Create" at bounding box center [413, 551] width 35 height 17
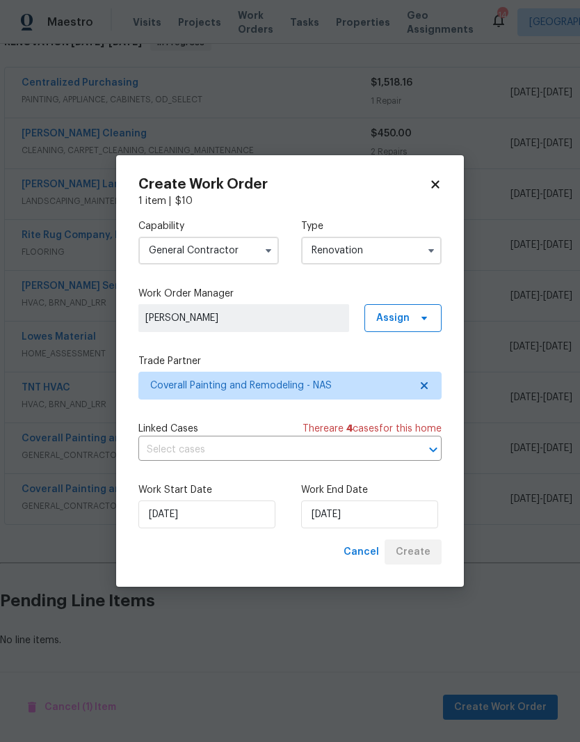
scroll to position [186, 0]
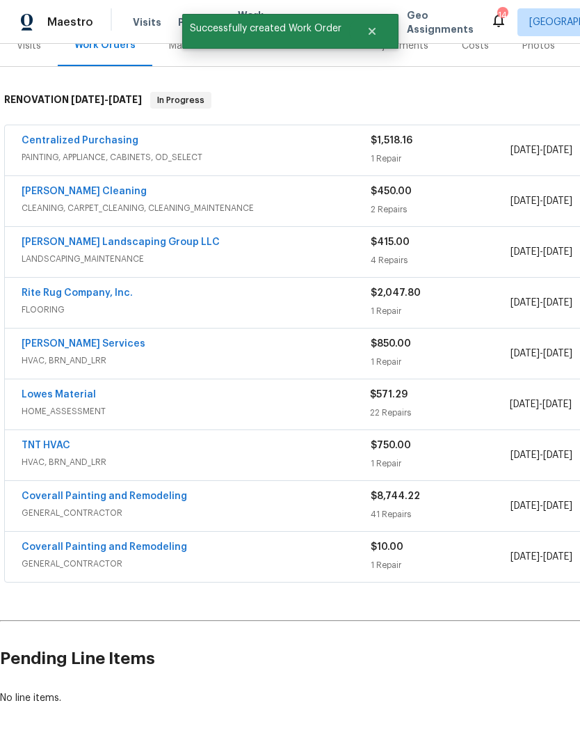
click at [128, 542] on link "Coverall Painting and Remodeling" at bounding box center [105, 547] width 166 height 10
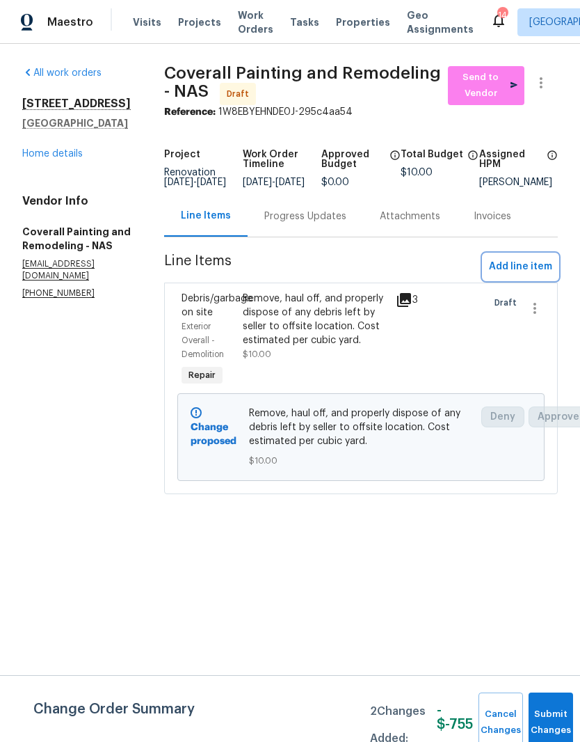
click at [538, 276] on span "Add line item" at bounding box center [520, 266] width 63 height 17
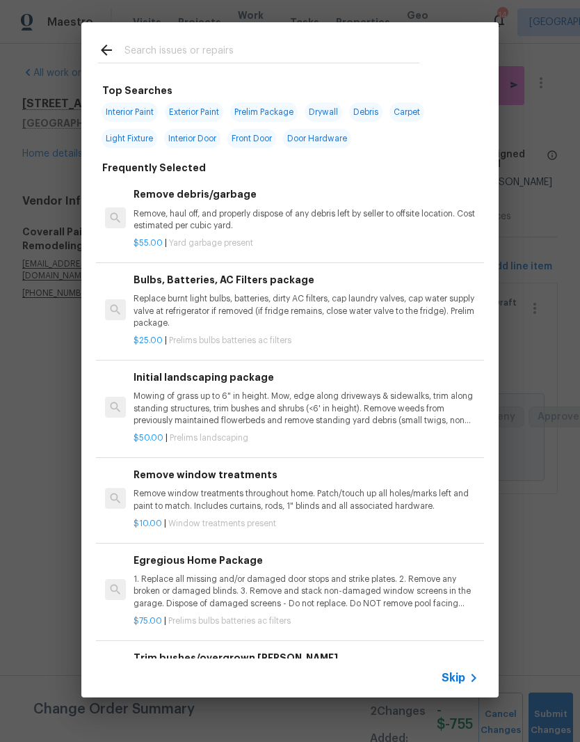
click at [238, 46] on input "text" at bounding box center [272, 52] width 295 height 21
type input "Handrail"
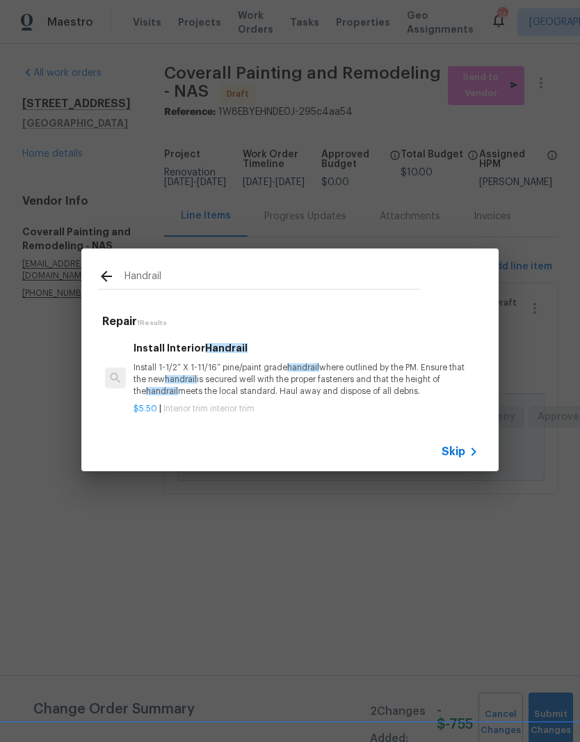
click at [227, 358] on div "Install Interior Handrail Install 1-1/2” X 1-11/16” pine/paint grade handrail w…" at bounding box center [306, 368] width 345 height 57
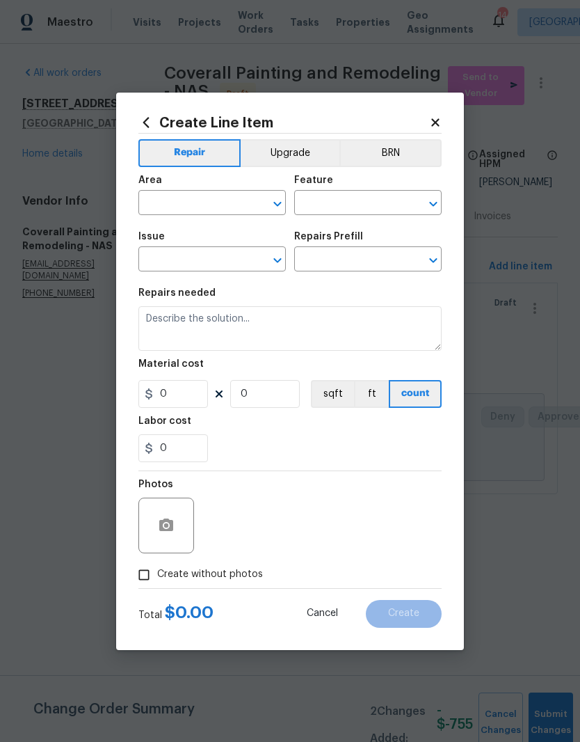
type input "Interior Trim"
type input "Install Interior Handrail $5.50"
type textarea "Install 1-1/2” X 1-11/16” pine/paint grade handrail where outlined by the PM. E…"
type input "5.5"
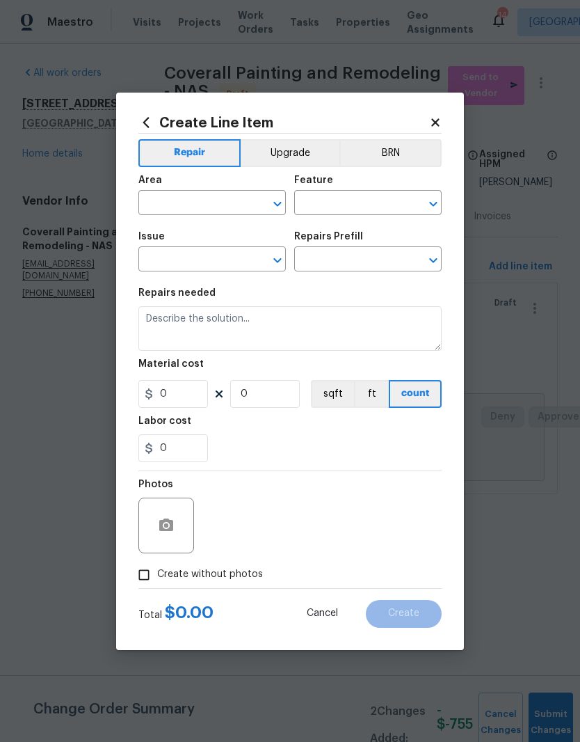
type input "1"
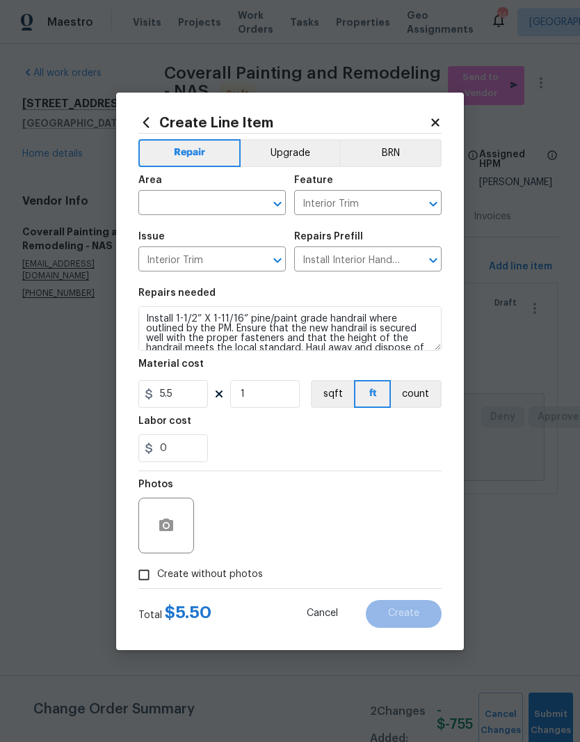
click at [234, 203] on input "text" at bounding box center [192, 204] width 109 height 22
click at [179, 235] on li "Stairs" at bounding box center [211, 234] width 147 height 23
type input "Stairs"
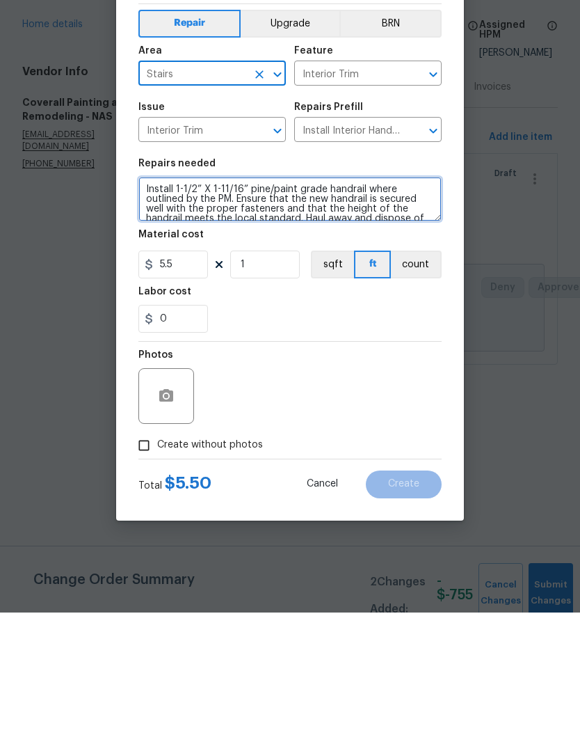
click at [148, 306] on textarea "Install 1-1/2” X 1-11/16” pine/paint grade handrail where outlined by the PM. E…" at bounding box center [289, 328] width 303 height 45
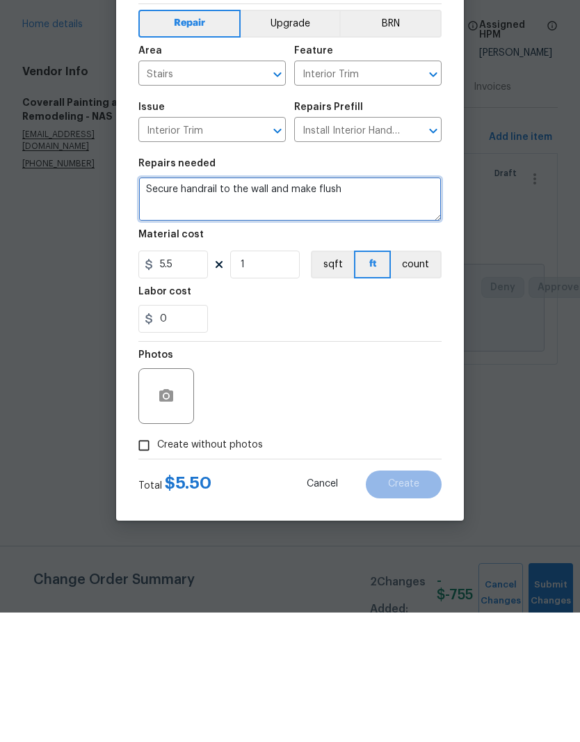
type textarea "Secure handrail to the wall and make flush"
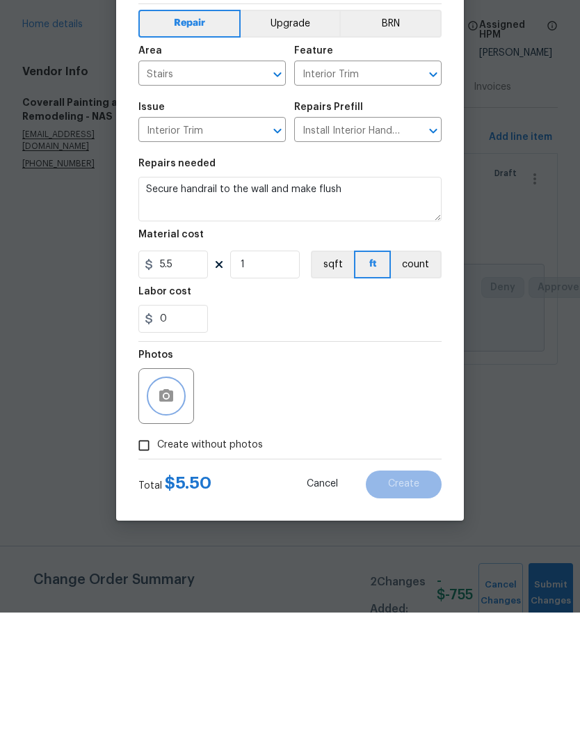
click at [180, 509] on button "button" at bounding box center [166, 525] width 33 height 33
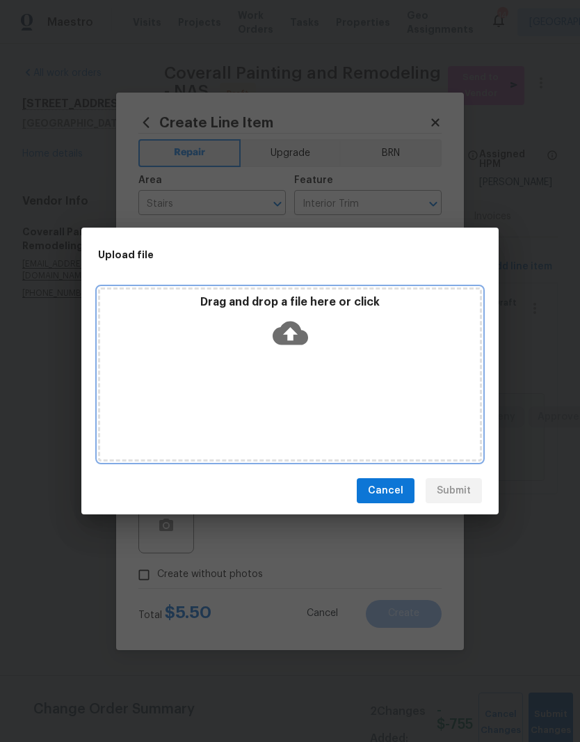
click at [314, 373] on div "Drag and drop a file here or click" at bounding box center [290, 374] width 384 height 174
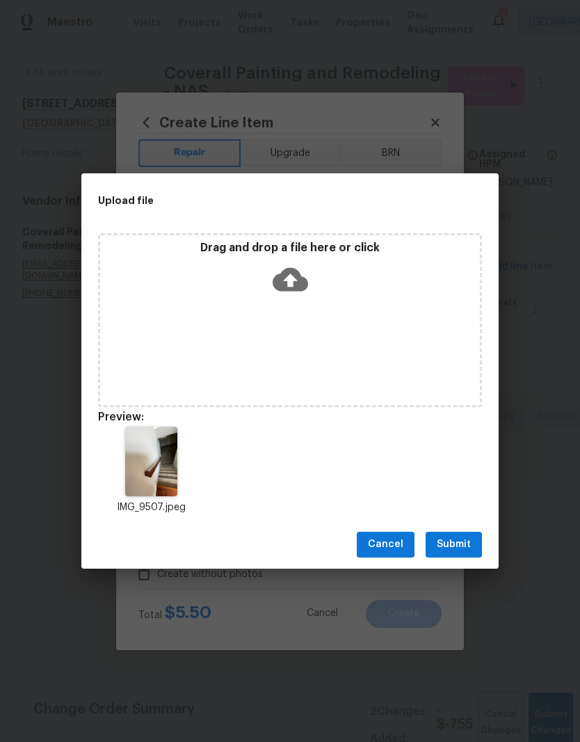
click at [462, 545] on span "Submit" at bounding box center [454, 544] width 34 height 17
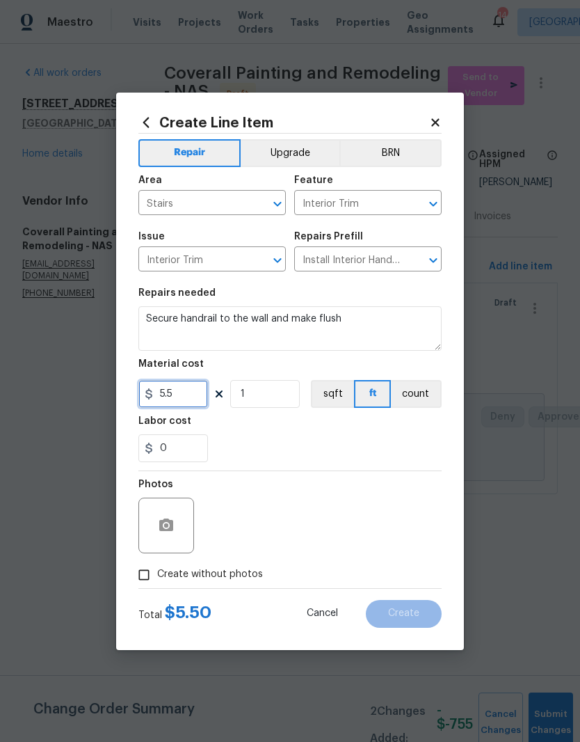
click at [191, 390] on input "5.5" at bounding box center [173, 394] width 70 height 28
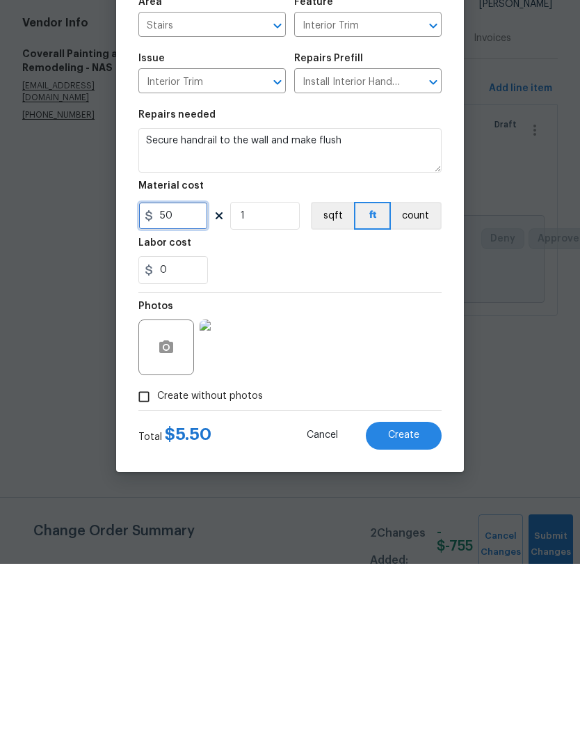
type input "50"
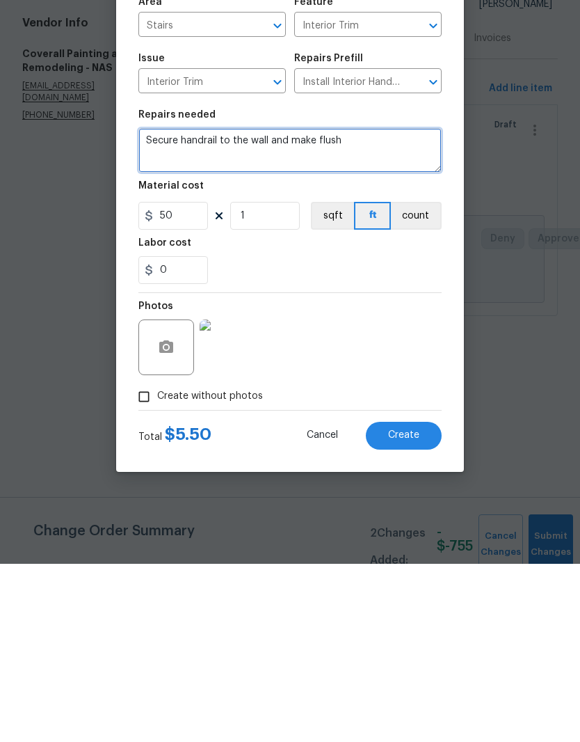
click at [147, 306] on textarea "Secure handrail to the wall and make flush" at bounding box center [289, 328] width 303 height 45
type textarea "Replace the hanrailSecure handrail to the wall and make flush"
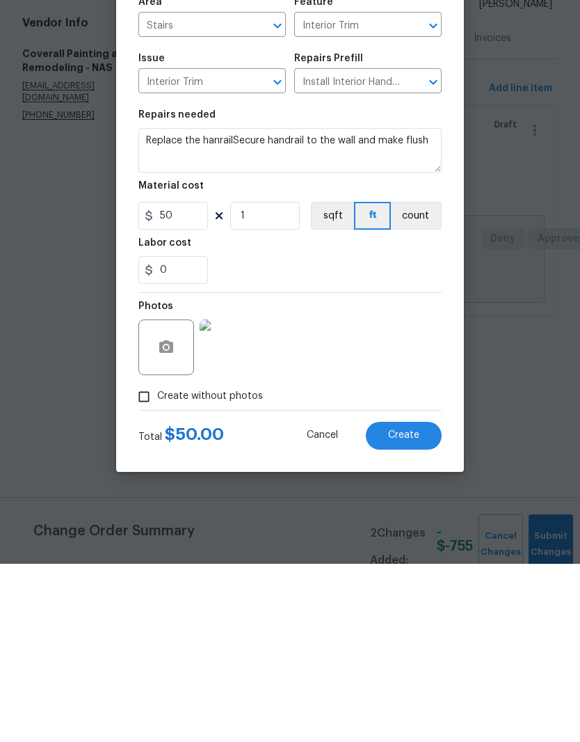
click at [411, 608] on span "Create" at bounding box center [403, 613] width 31 height 10
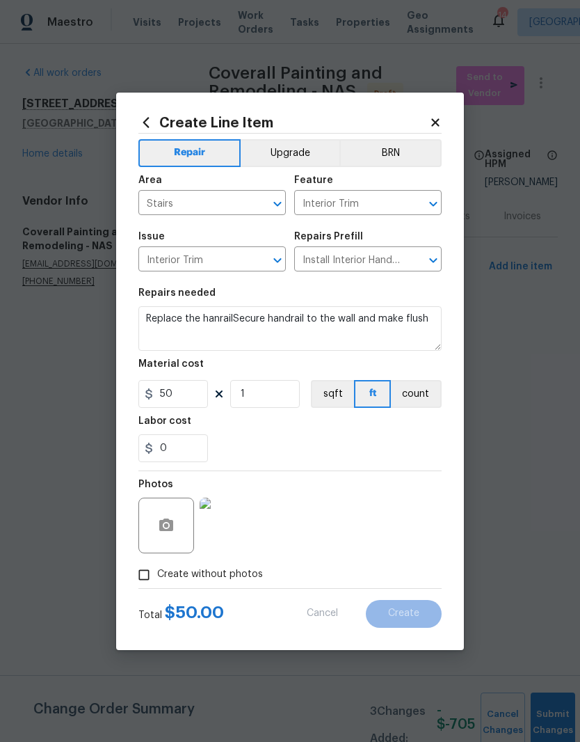
type input "0"
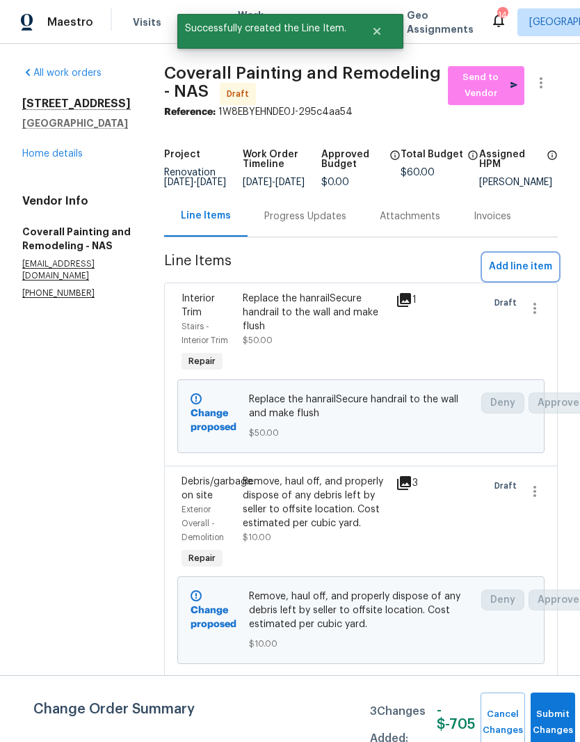
click at [540, 272] on span "Add line item" at bounding box center [520, 266] width 63 height 17
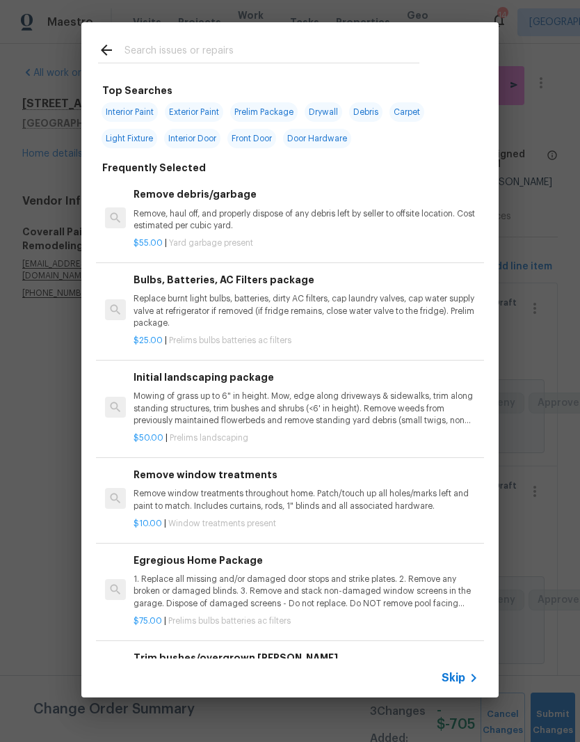
click at [223, 48] on input "text" at bounding box center [272, 52] width 295 height 21
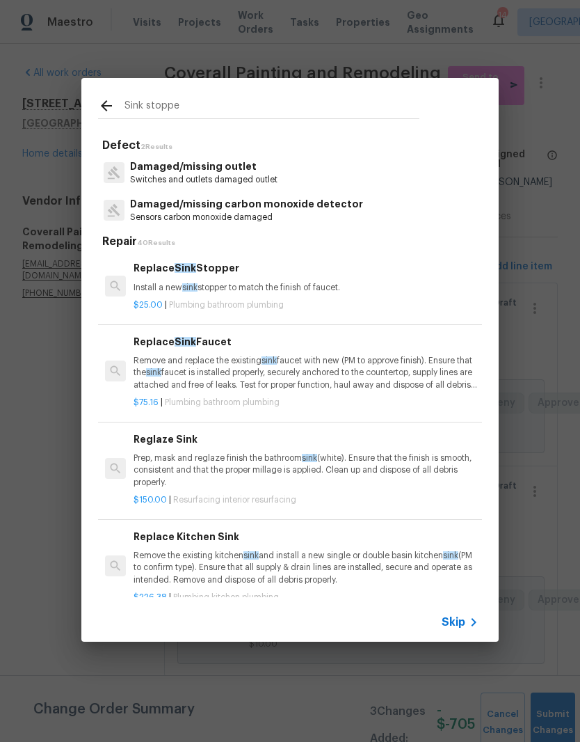
type input "Sink stopper"
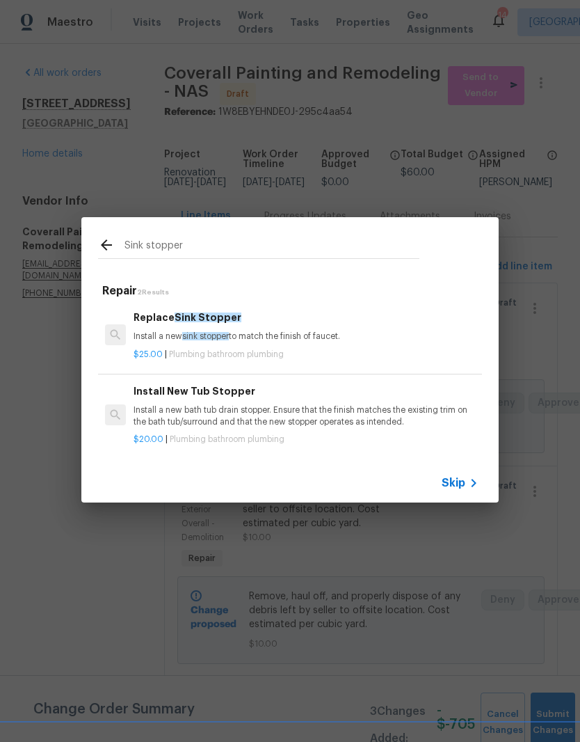
click at [226, 324] on h6 "Replace Sink Stopper" at bounding box center [306, 317] width 345 height 15
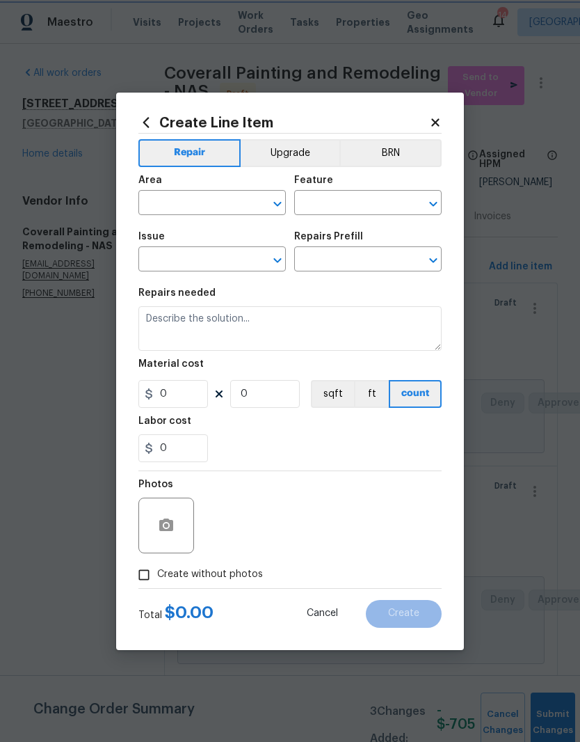
type input "Plumbing"
type input "Bathroom Plumbing"
type input "Replace Sink Stopper $25.00"
type textarea "Install a new sink stopper to match the finish of faucet."
type input "25"
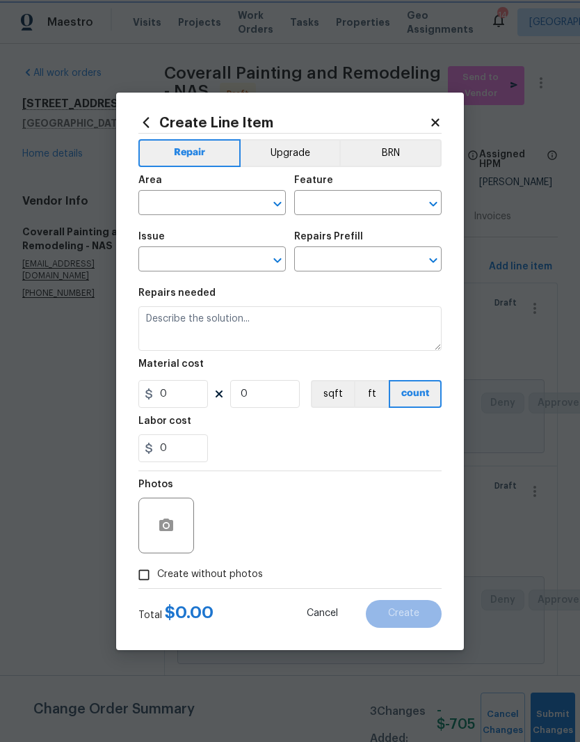
type input "1"
click at [259, 201] on icon "Clear" at bounding box center [260, 204] width 14 height 14
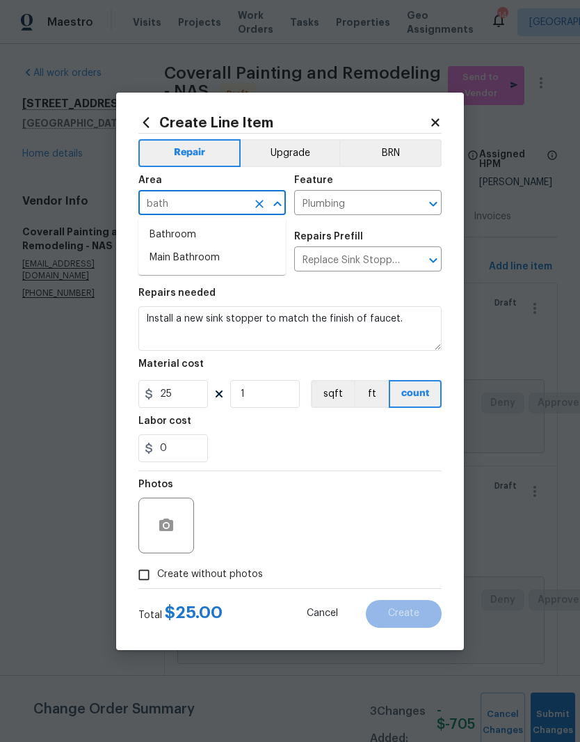
click at [193, 232] on li "Bathroom" at bounding box center [211, 234] width 147 height 23
type input "Bathroom"
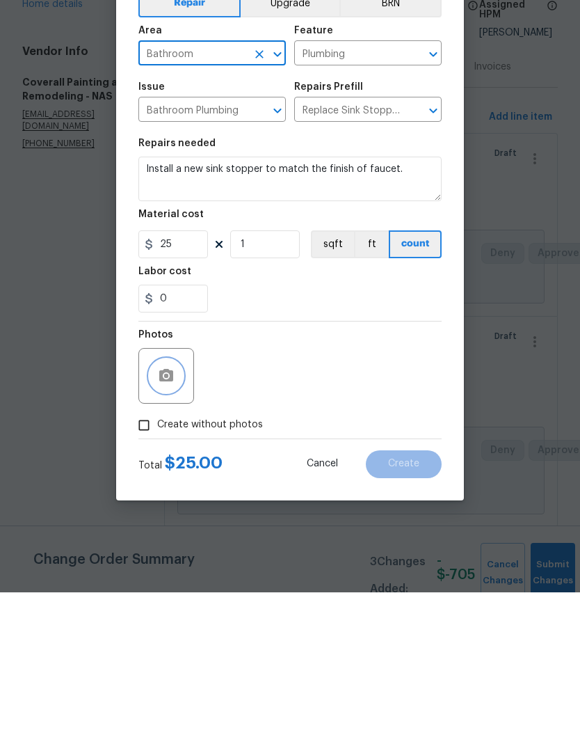
click at [180, 509] on button "button" at bounding box center [166, 525] width 33 height 33
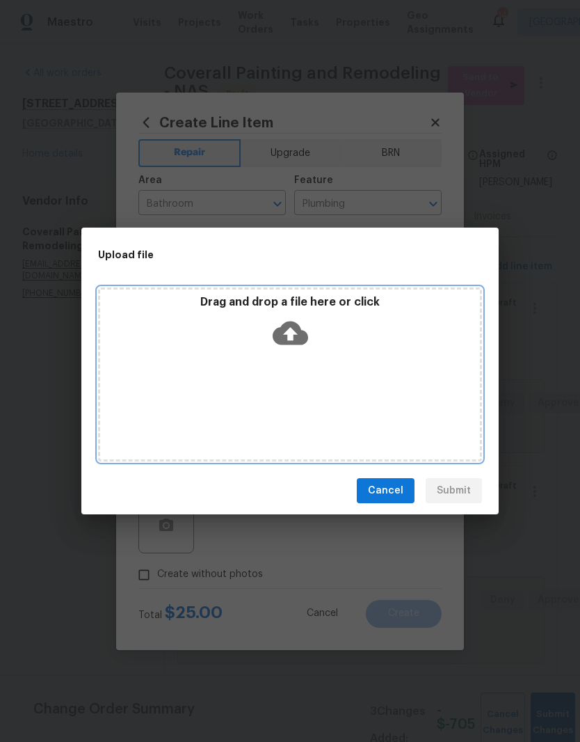
click at [350, 358] on div "Drag and drop a file here or click" at bounding box center [290, 374] width 384 height 174
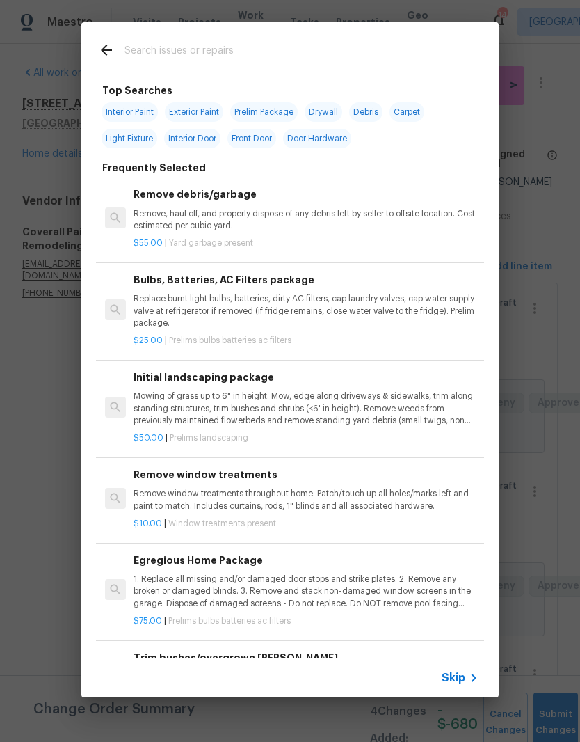
click at [225, 49] on input "text" at bounding box center [272, 52] width 295 height 21
type input "Floor"
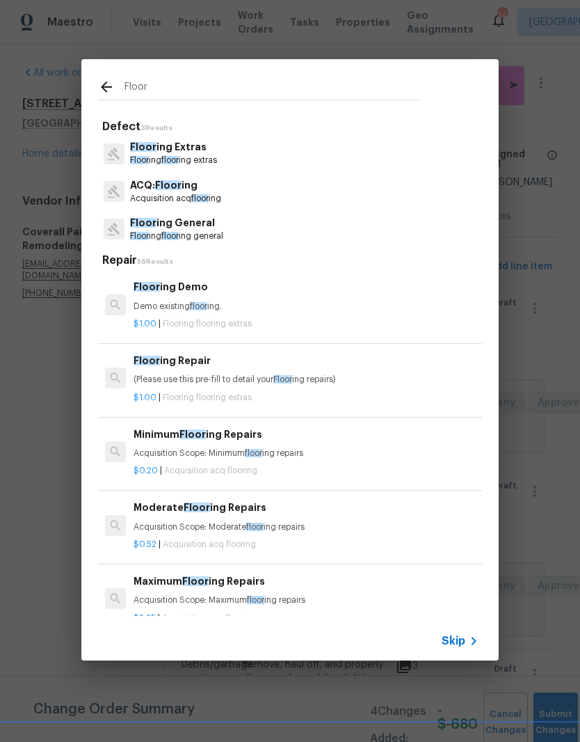
click at [195, 148] on p "Floor ing Extras" at bounding box center [173, 147] width 87 height 15
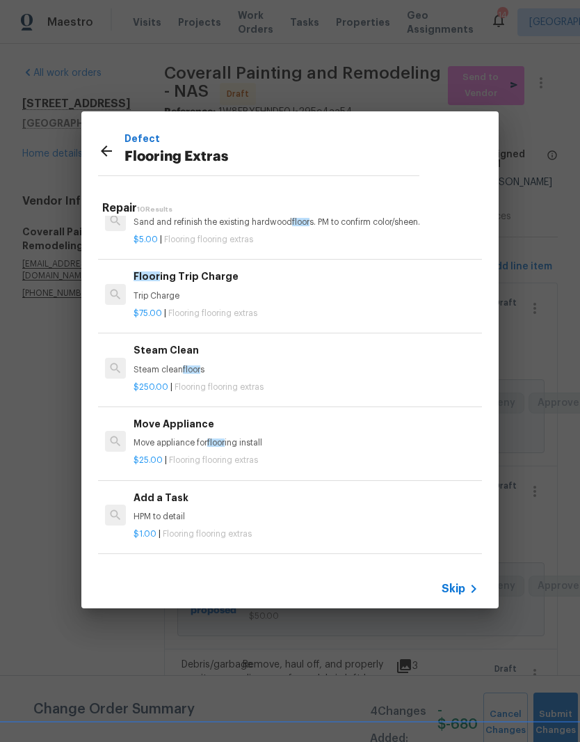
scroll to position [180, 0]
click at [173, 506] on div "Add a Task HPM to detail" at bounding box center [306, 505] width 345 height 33
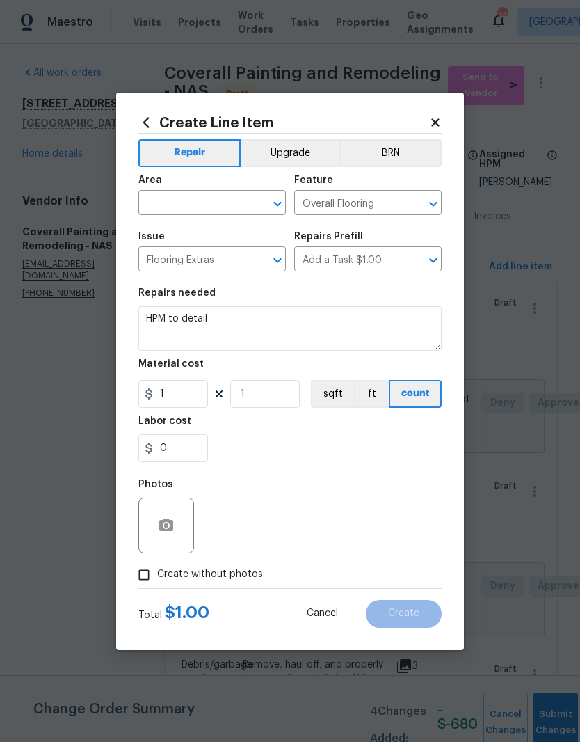
click at [439, 124] on icon at bounding box center [435, 122] width 8 height 8
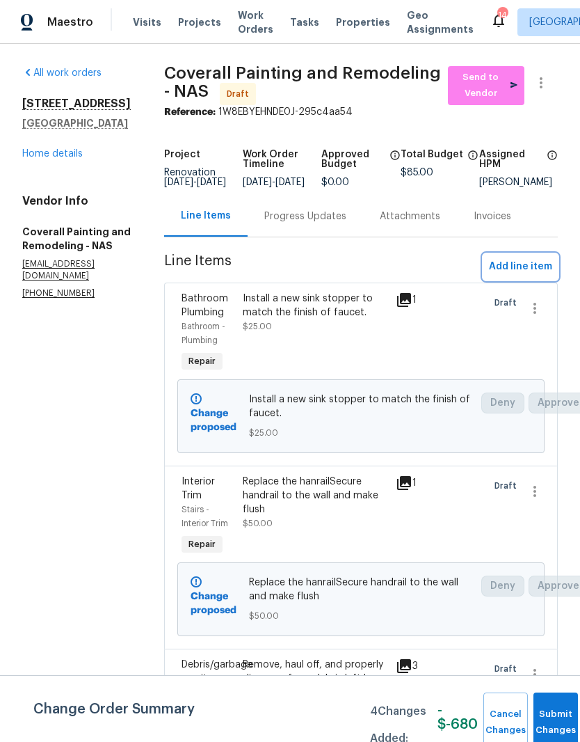
click at [536, 276] on span "Add line item" at bounding box center [520, 266] width 63 height 17
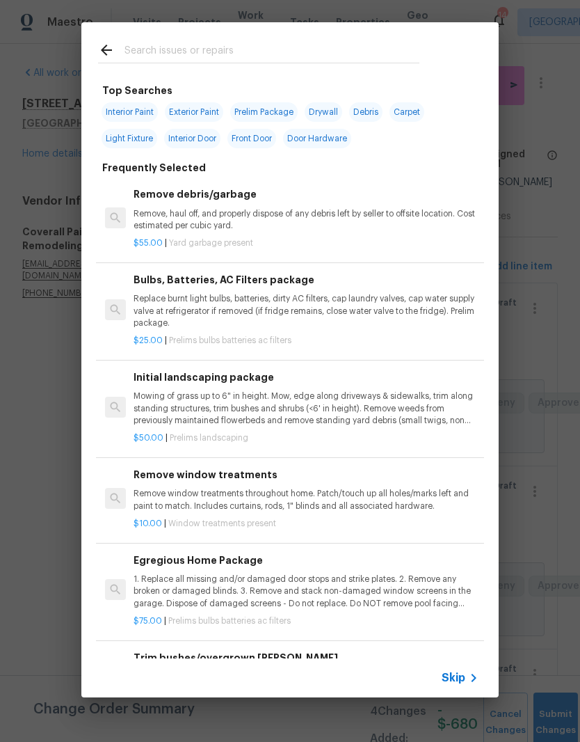
click at [271, 46] on input "text" at bounding box center [272, 52] width 295 height 21
type input "Floor"
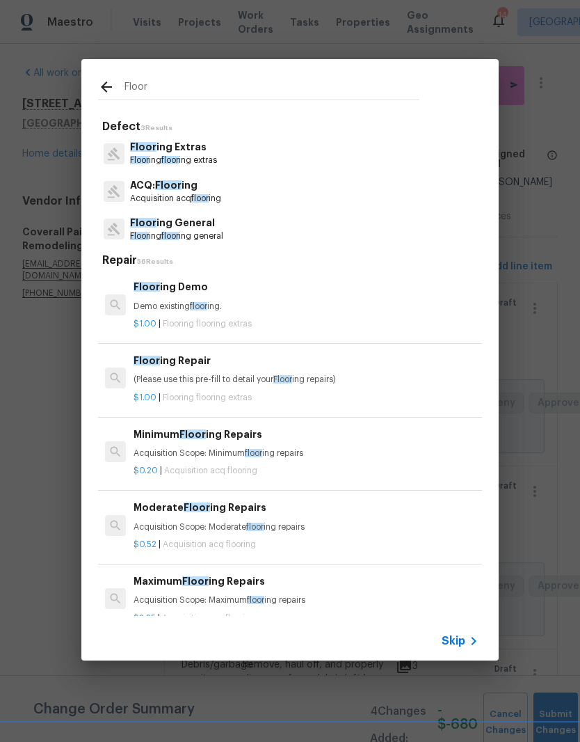
click at [193, 149] on p "Floor ing Extras" at bounding box center [173, 147] width 87 height 15
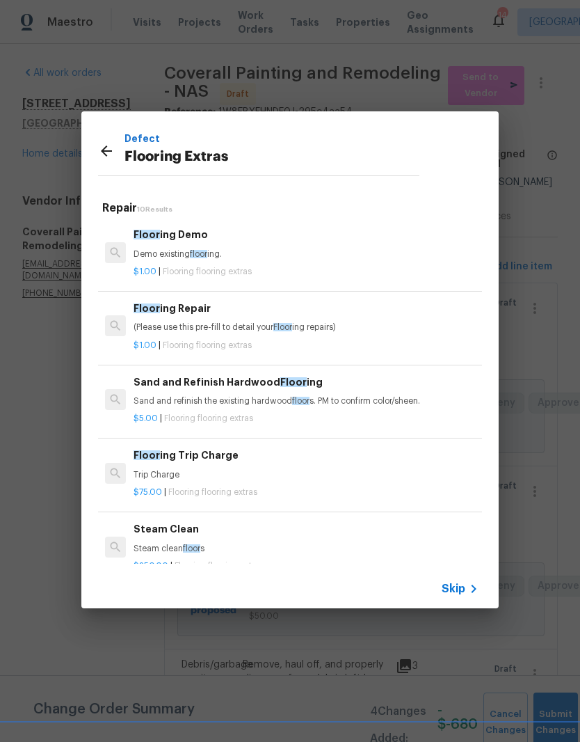
click at [212, 325] on p "(Please use this pre-fill to detail your Floor ing repairs)" at bounding box center [306, 327] width 345 height 12
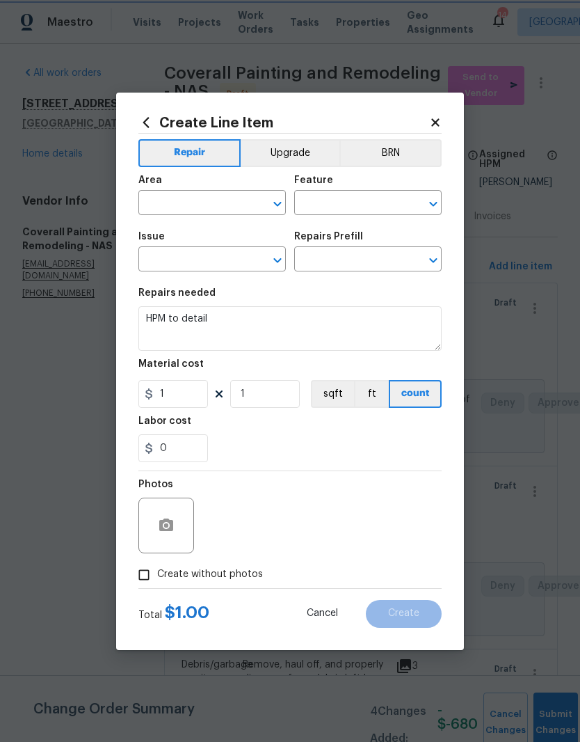
type input "Overall Flooring"
type input "Flooring Extras"
type input "Flooring Repair $1.00"
type textarea "(Please use this pre-fill to detail your Flooring repairs)"
click at [241, 199] on input "text" at bounding box center [192, 204] width 109 height 22
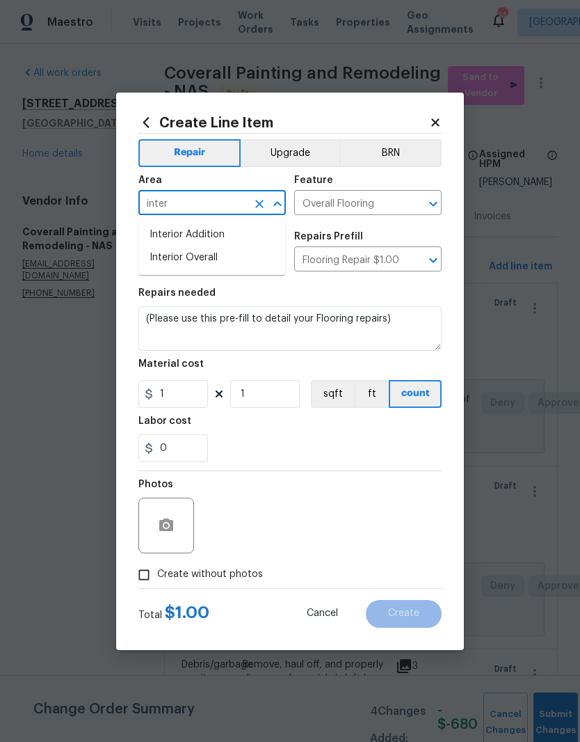
click at [214, 257] on li "Interior Overall" at bounding box center [211, 257] width 147 height 23
type input "Interior Overall"
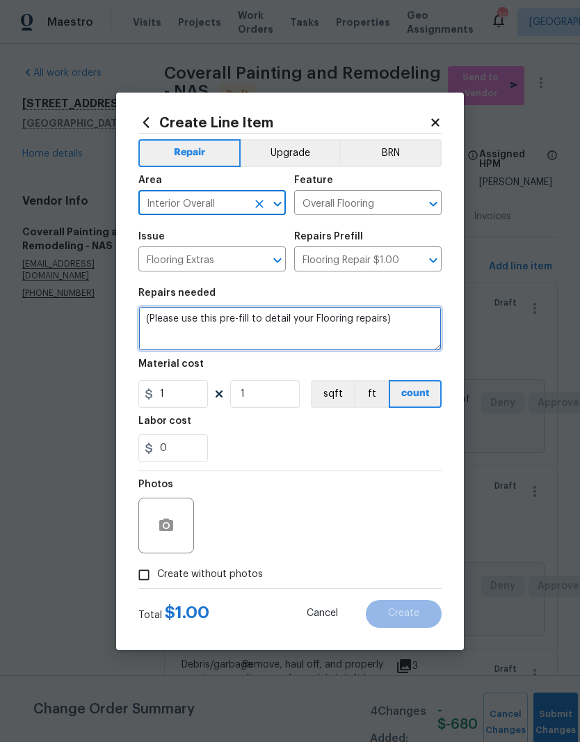
click at [406, 316] on textarea "(Please use this pre-fill to detail your Flooring repairs)" at bounding box center [289, 328] width 303 height 45
type textarea "("
click at [334, 322] on textarea "Remove all paint specs from wood floor - rejuvenate" at bounding box center [289, 328] width 303 height 45
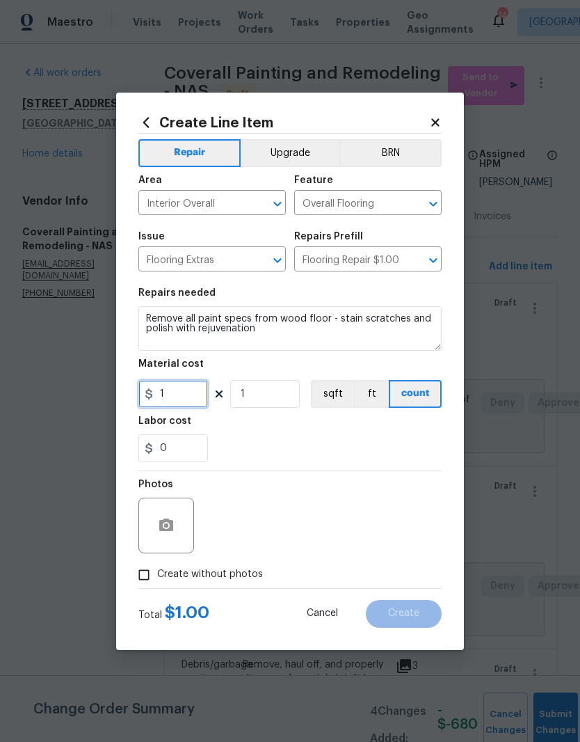
click at [188, 392] on input "1" at bounding box center [173, 394] width 70 height 28
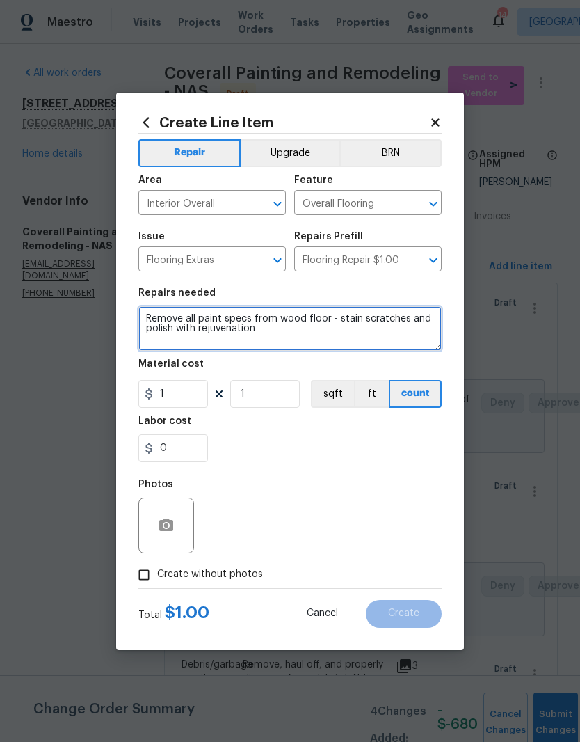
click at [324, 318] on textarea "Remove all paint specs from wood floor - stain scratches and polish with rejuve…" at bounding box center [289, 328] width 303 height 45
click at [156, 326] on textarea "Remove all paint specs from wood floor entry and living room - stain scratches …" at bounding box center [289, 328] width 303 height 45
click at [175, 332] on textarea "Remove all paint specs from wood floor entry and living room - stain scratches …" at bounding box center [289, 328] width 303 height 45
click at [383, 334] on textarea "Remove all paint specs from wood floor entry and living room - stain all scratc…" at bounding box center [289, 328] width 303 height 45
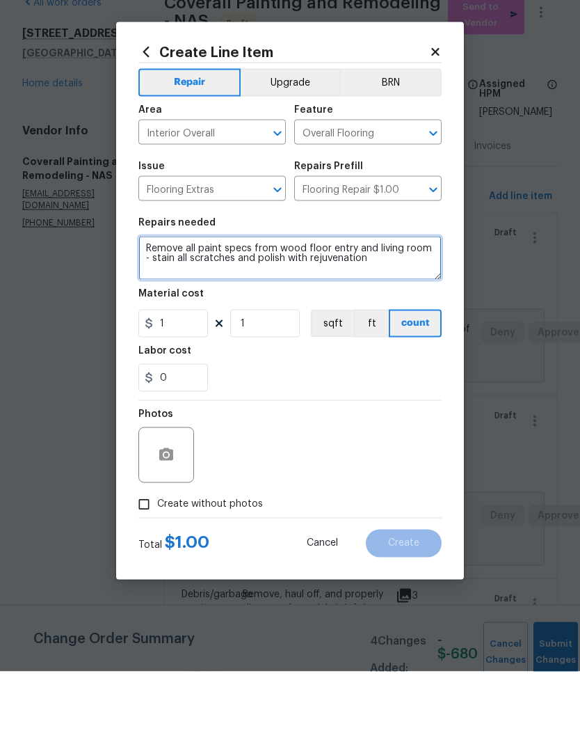
type textarea "Remove all paint specs from wood floor entry and living room - stain all scratc…"
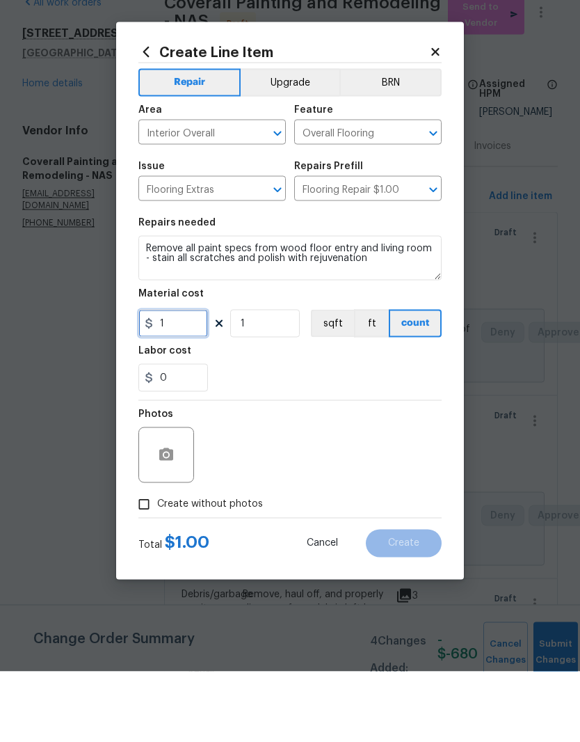
click at [195, 380] on input "1" at bounding box center [173, 394] width 70 height 28
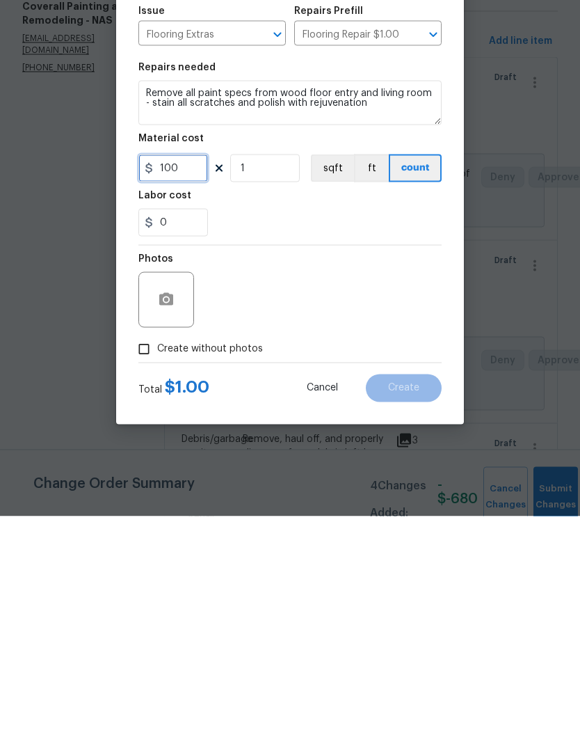
type input "100"
click at [178, 509] on button "button" at bounding box center [166, 525] width 33 height 33
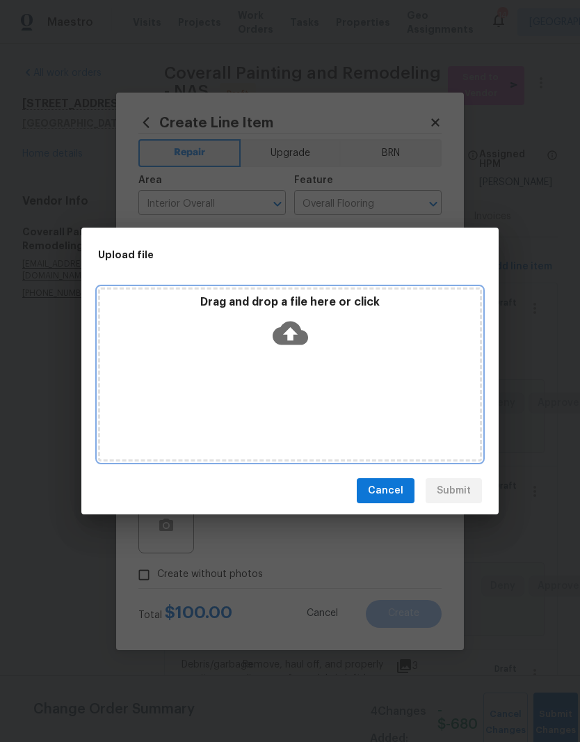
click at [349, 374] on div "Drag and drop a file here or click" at bounding box center [290, 374] width 384 height 174
